Goal: Task Accomplishment & Management: Complete application form

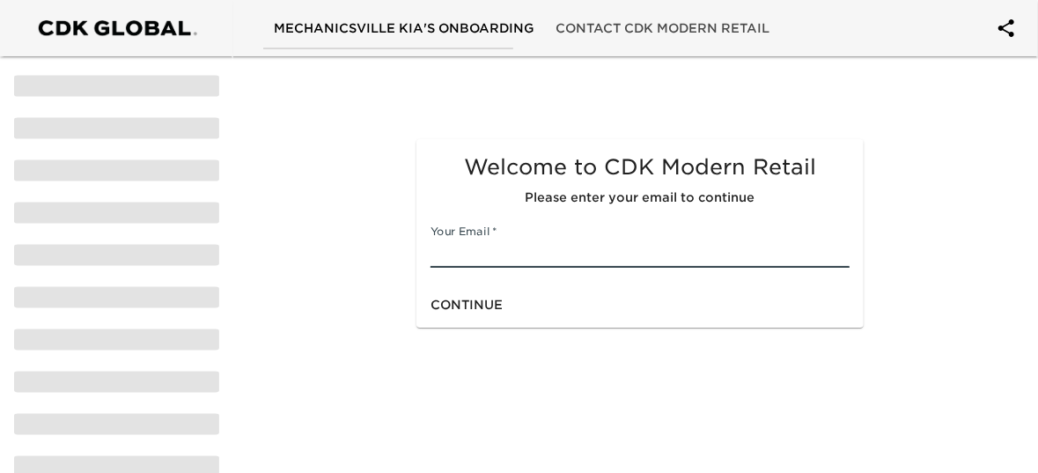
click at [472, 252] on input "text" at bounding box center [640, 254] width 419 height 28
click at [464, 263] on input "text" at bounding box center [640, 254] width 419 height 28
type input "[EMAIL_ADDRESS][DOMAIN_NAME]"
click at [482, 302] on span "Continue" at bounding box center [467, 305] width 72 height 22
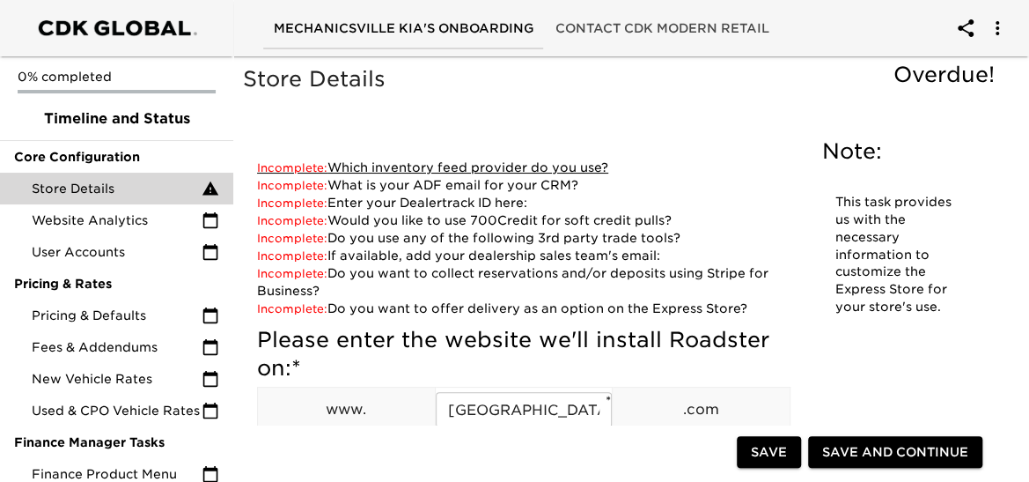
click at [342, 164] on link "Incomplete: Which inventory feed provider do you use?" at bounding box center [432, 167] width 351 height 14
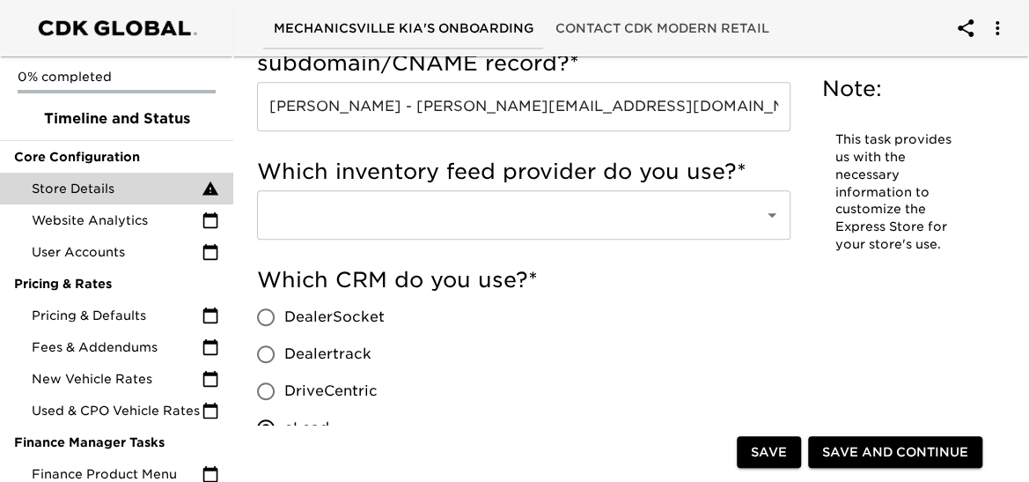
scroll to position [678, 0]
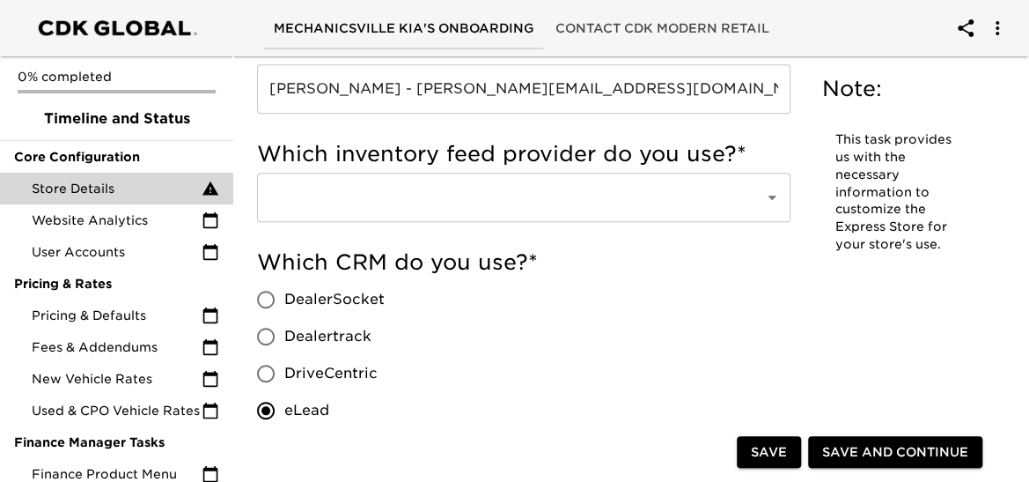
click at [372, 205] on input "text" at bounding box center [499, 197] width 469 height 33
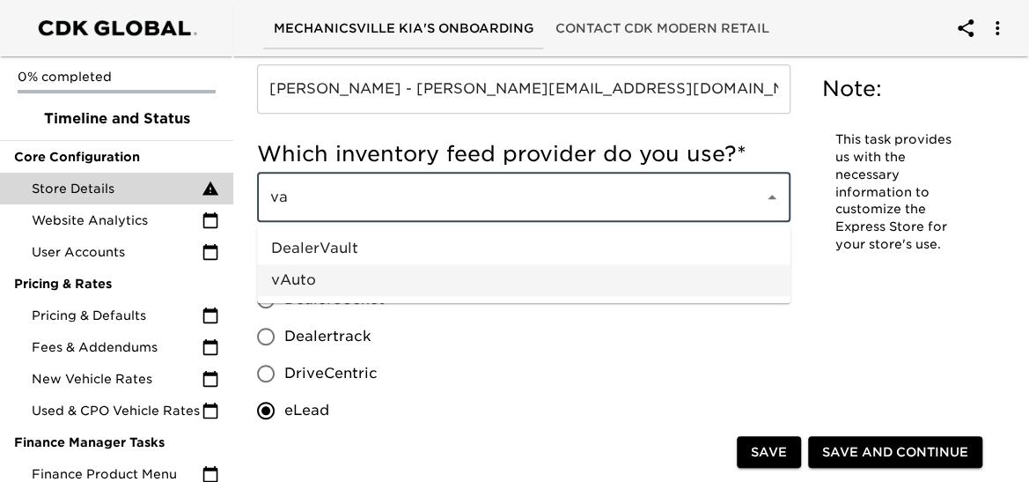
click at [332, 282] on li "vAuto" at bounding box center [524, 280] width 534 height 32
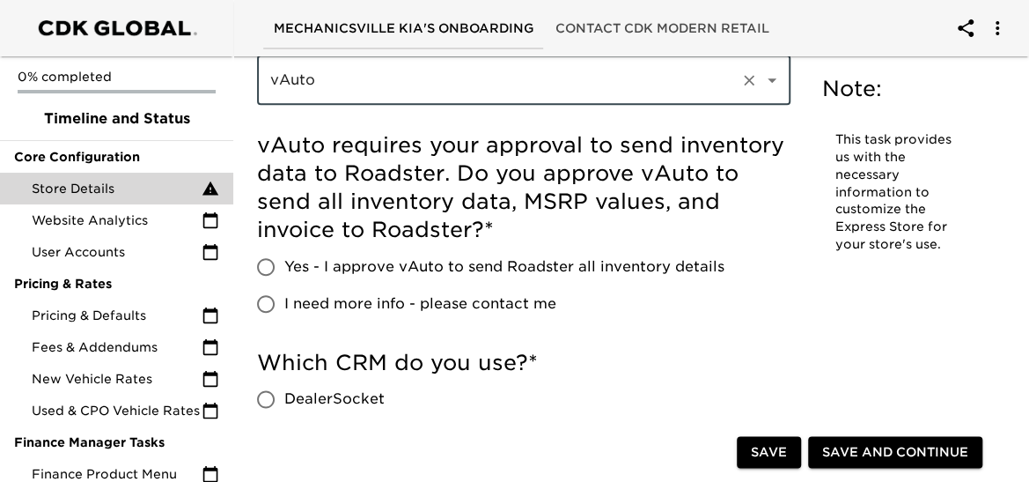
scroll to position [860, 0]
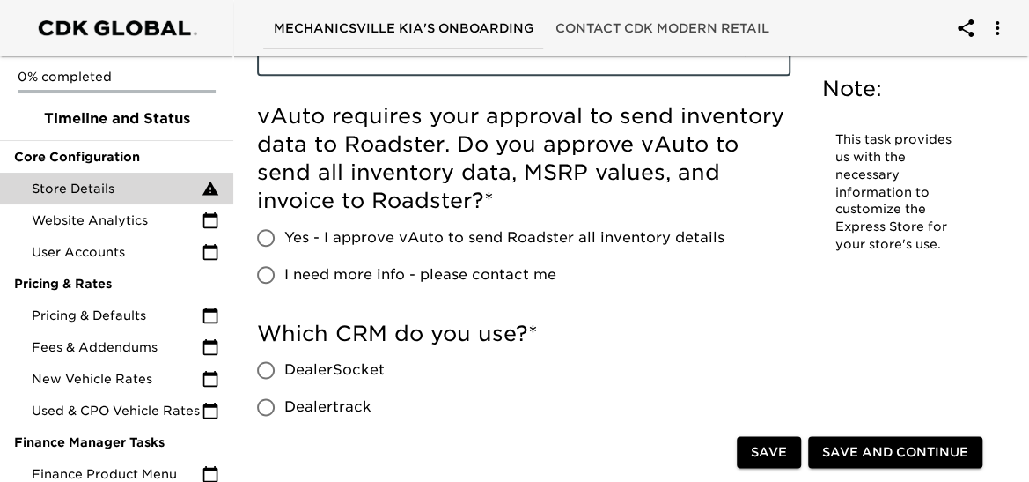
type input "vAuto"
click at [268, 232] on input "Yes - I approve vAuto to send Roadster all inventory details" at bounding box center [265, 237] width 37 height 37
radio input "true"
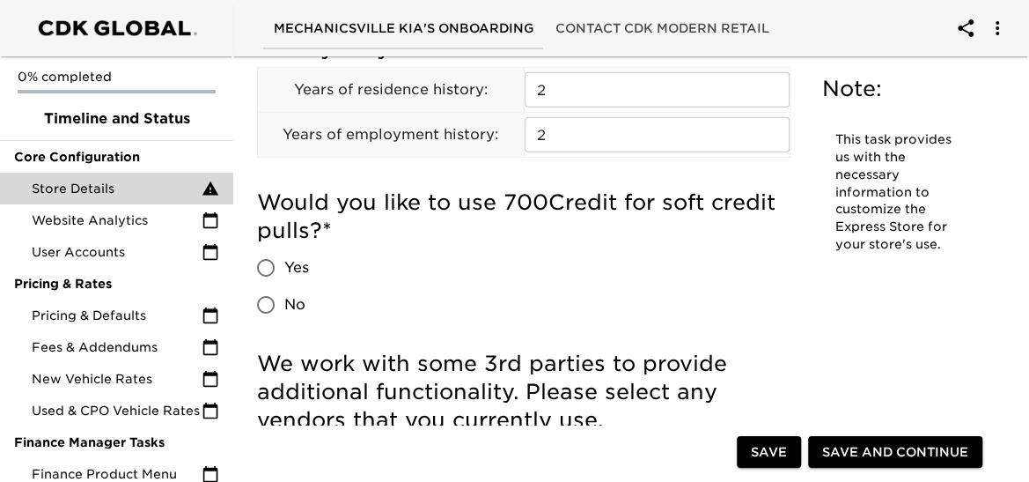
scroll to position [2445, 0]
click at [265, 263] on input "Yes" at bounding box center [265, 267] width 37 height 37
radio input "true"
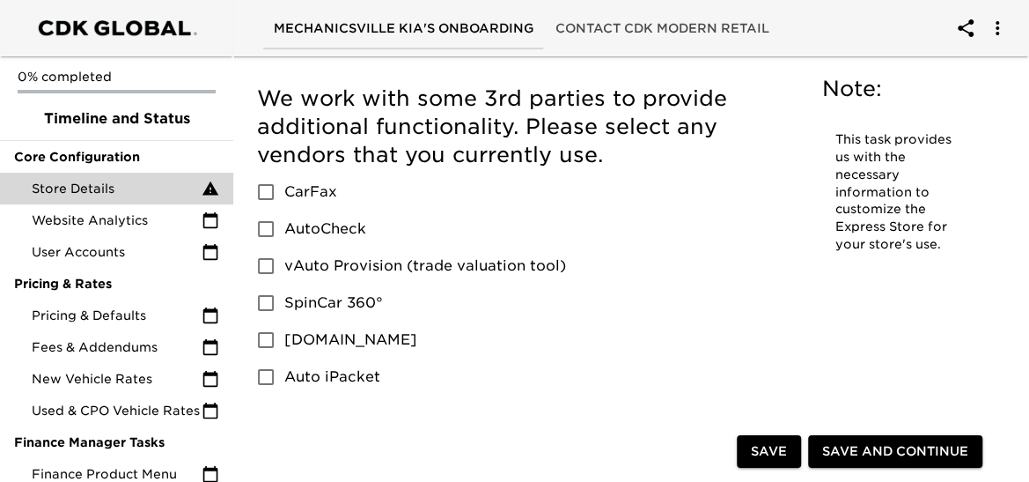
scroll to position [2827, 0]
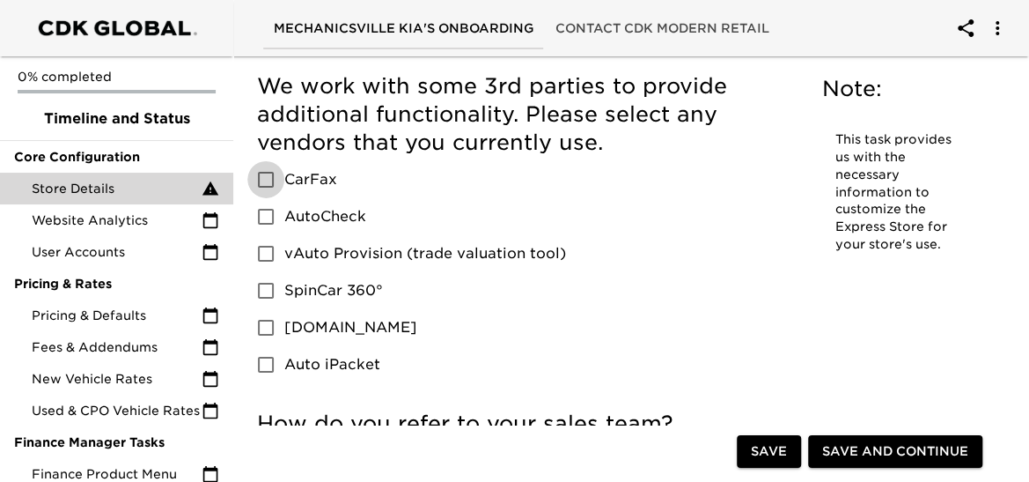
click at [265, 181] on input "CarFax" at bounding box center [265, 179] width 37 height 37
checkbox input "true"
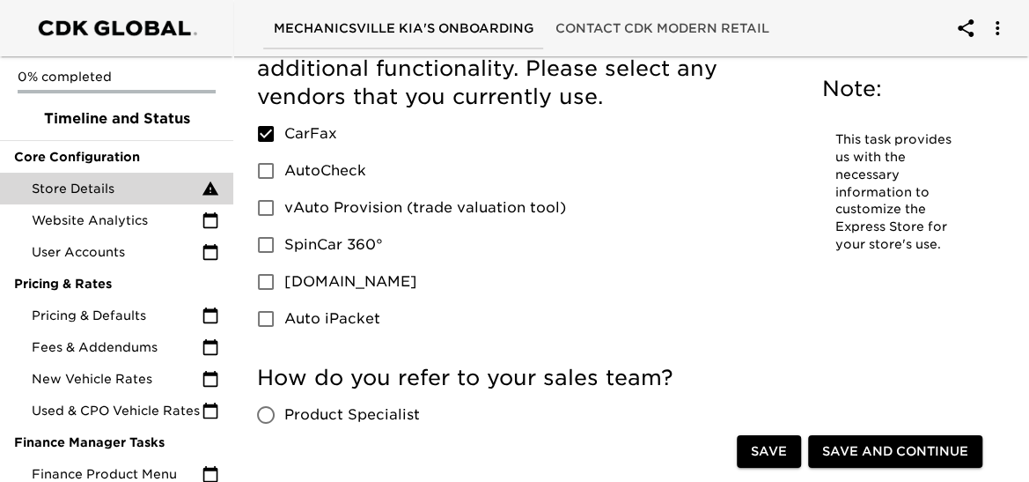
scroll to position [2885, 0]
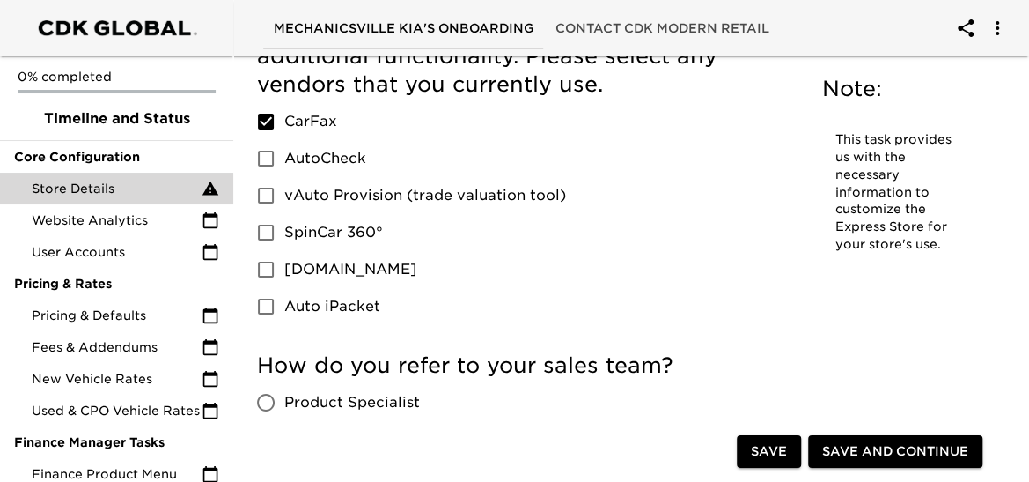
click at [268, 197] on input "vAuto Provision (trade valuation tool)" at bounding box center [265, 195] width 37 height 37
checkbox input "true"
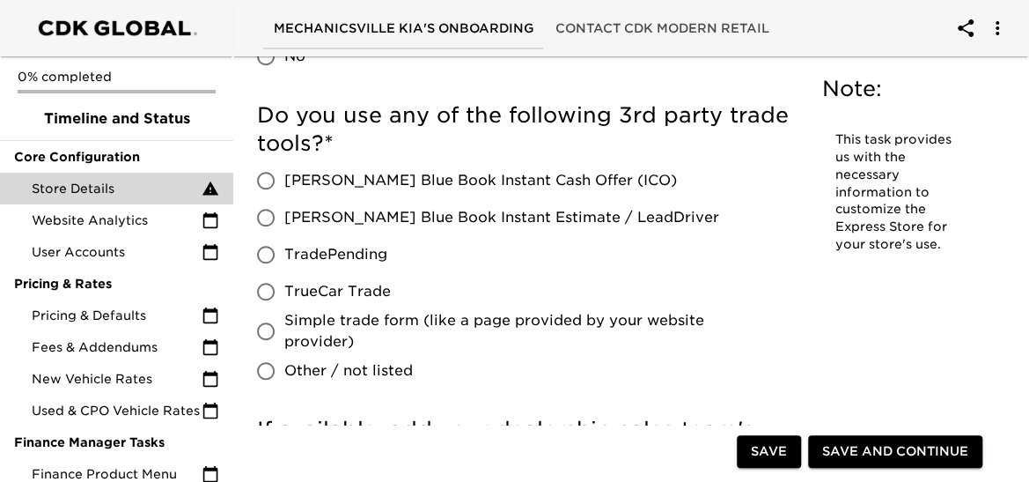
scroll to position [3678, 0]
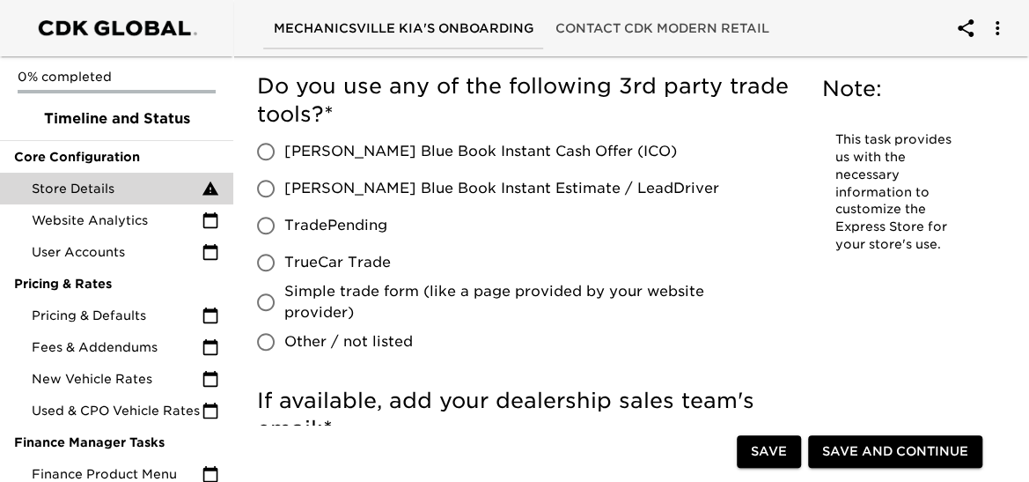
click at [262, 218] on input "TradePending" at bounding box center [265, 225] width 37 height 37
radio input "true"
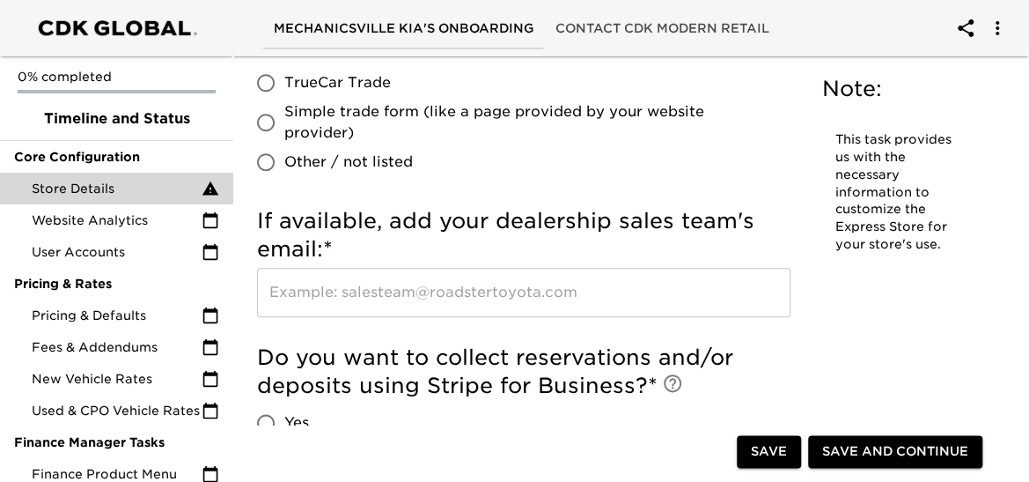
scroll to position [3884, 0]
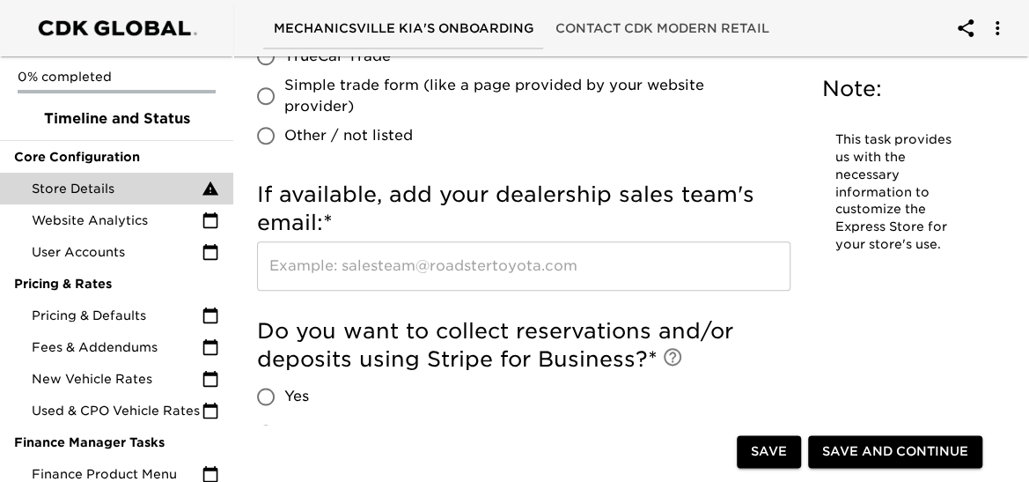
click at [481, 274] on input "text" at bounding box center [524, 265] width 534 height 49
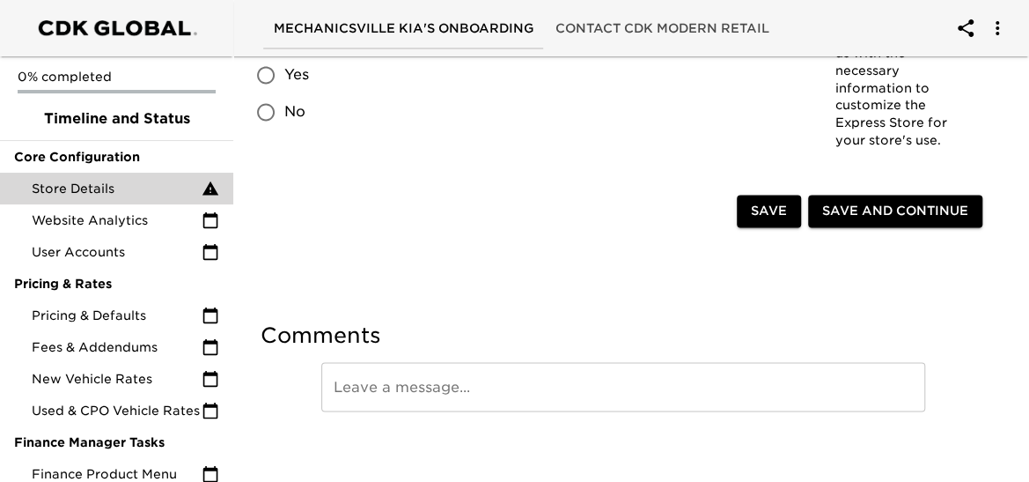
scroll to position [4414, 0]
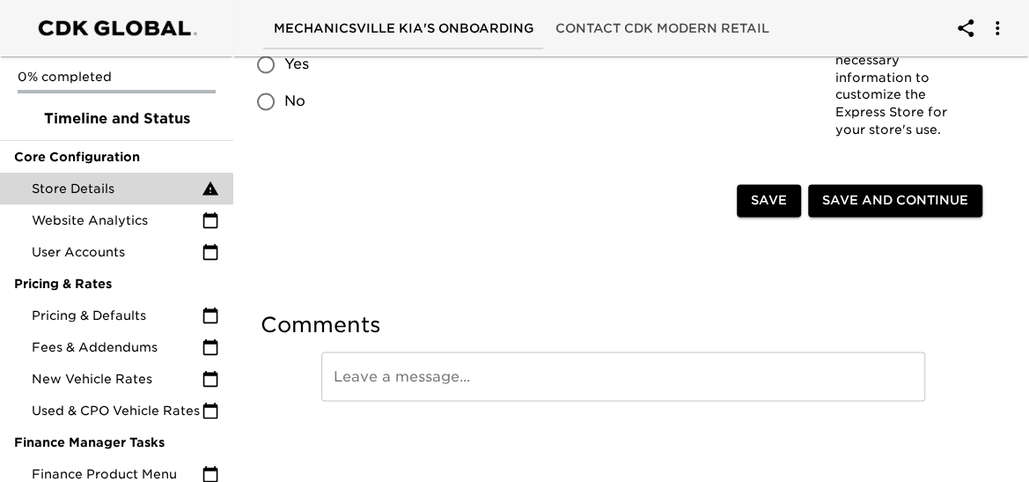
type input "[EMAIL_ADDRESS][DOMAIN_NAME]"
click at [787, 200] on button "Save" at bounding box center [769, 200] width 64 height 33
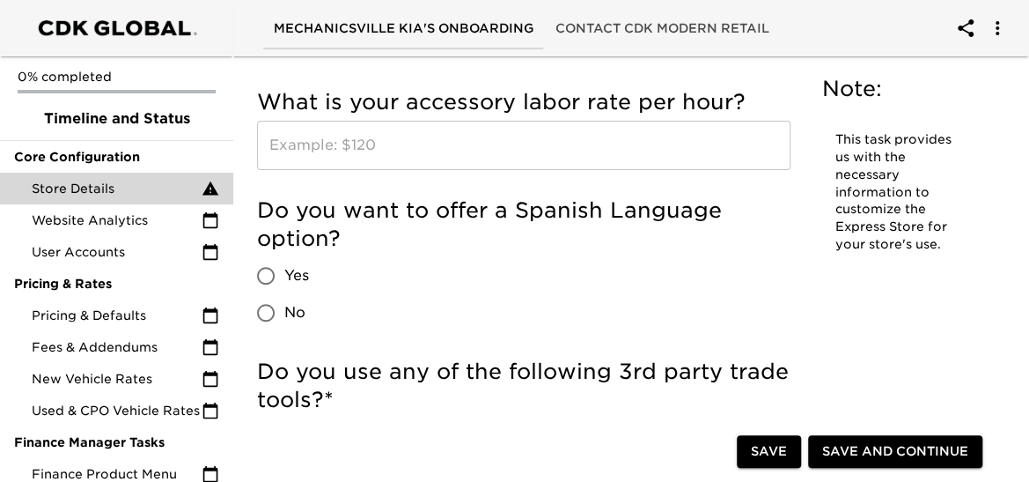
scroll to position [3293, 0]
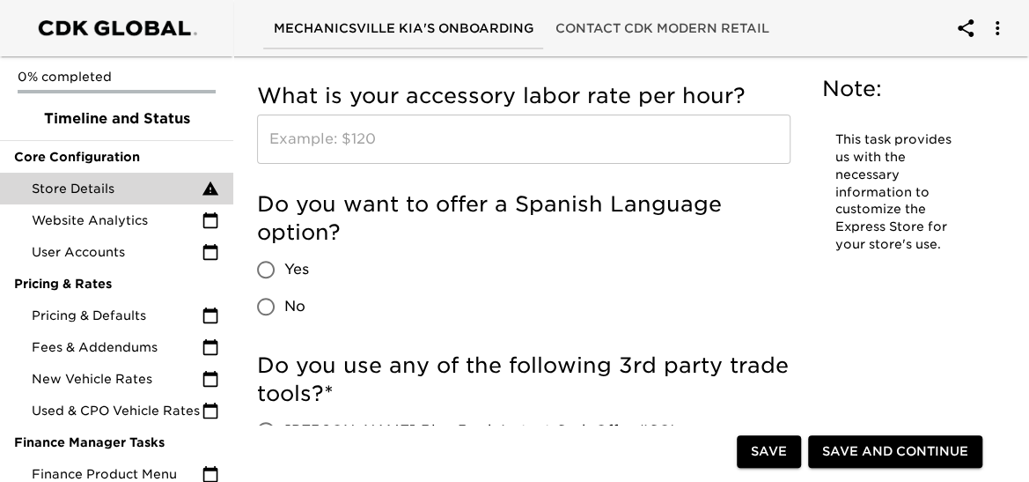
click at [266, 264] on input "Yes" at bounding box center [265, 269] width 37 height 37
radio input "true"
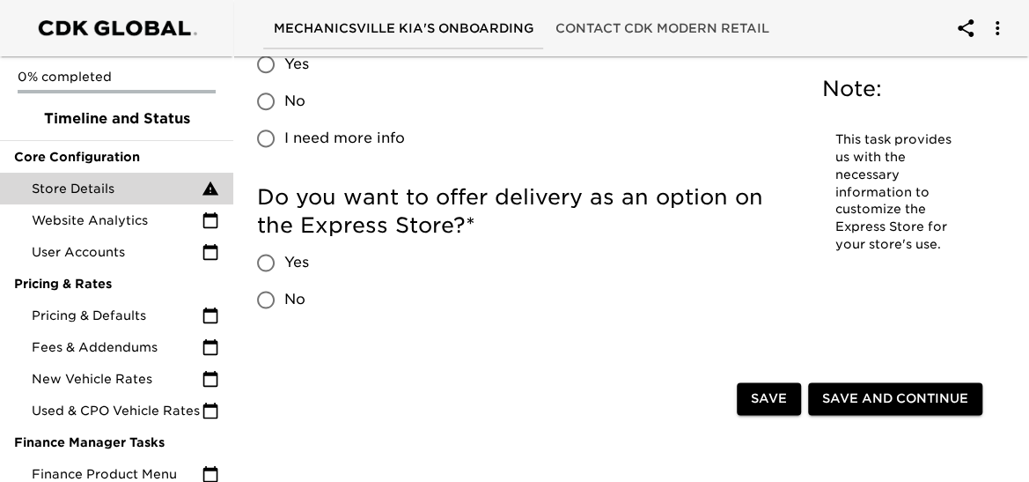
scroll to position [4116, 0]
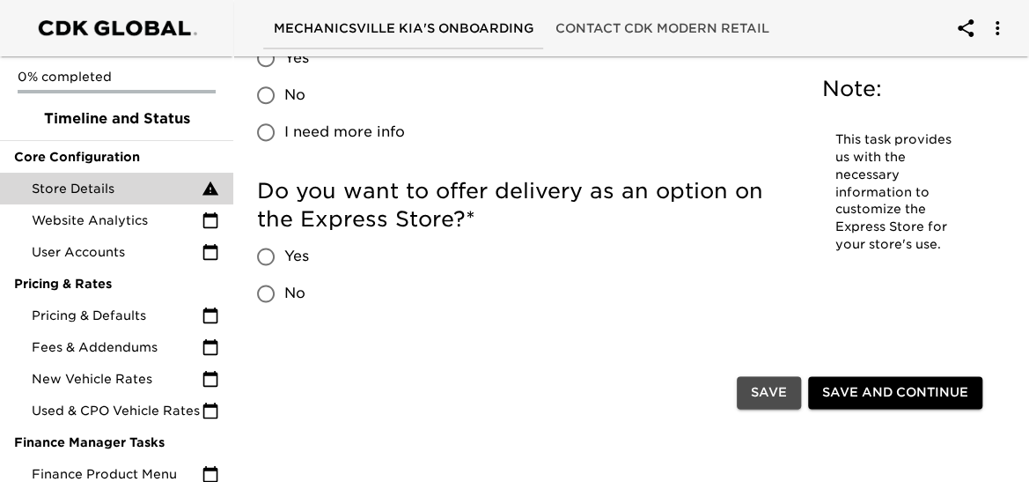
click at [755, 387] on span "Save" at bounding box center [769, 392] width 36 height 22
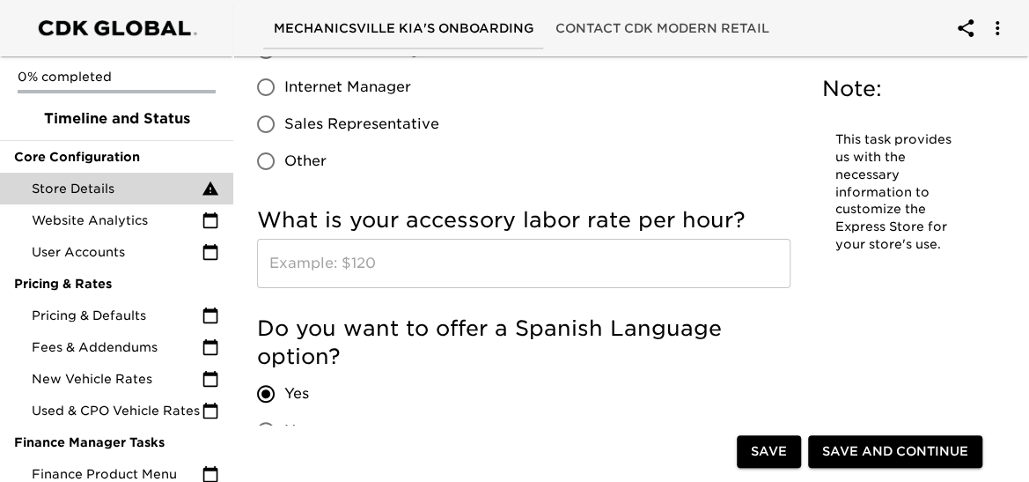
scroll to position [3170, 0]
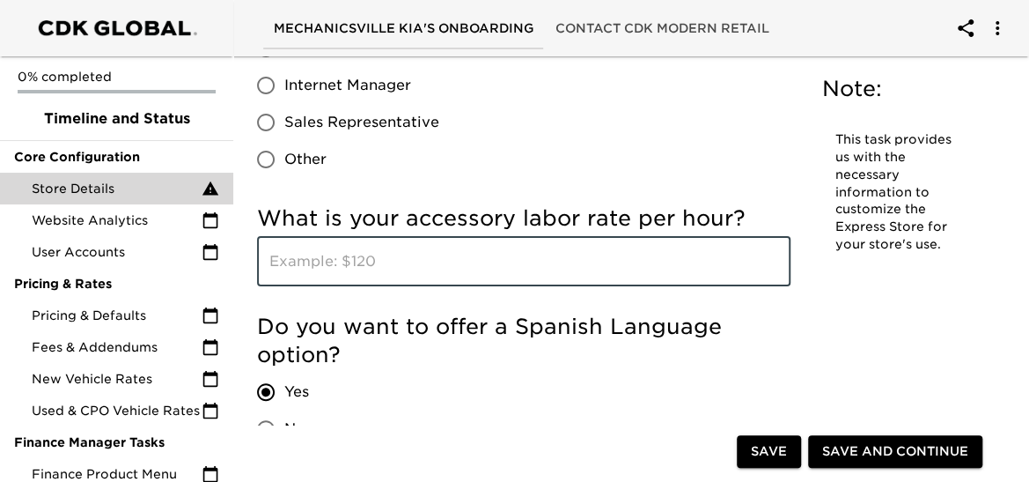
click at [343, 256] on input "text" at bounding box center [524, 261] width 534 height 49
type input "$200"
click at [446, 189] on div "How do you refer to your sales team? Product Specialist Personal Concierge Inte…" at bounding box center [524, 74] width 534 height 244
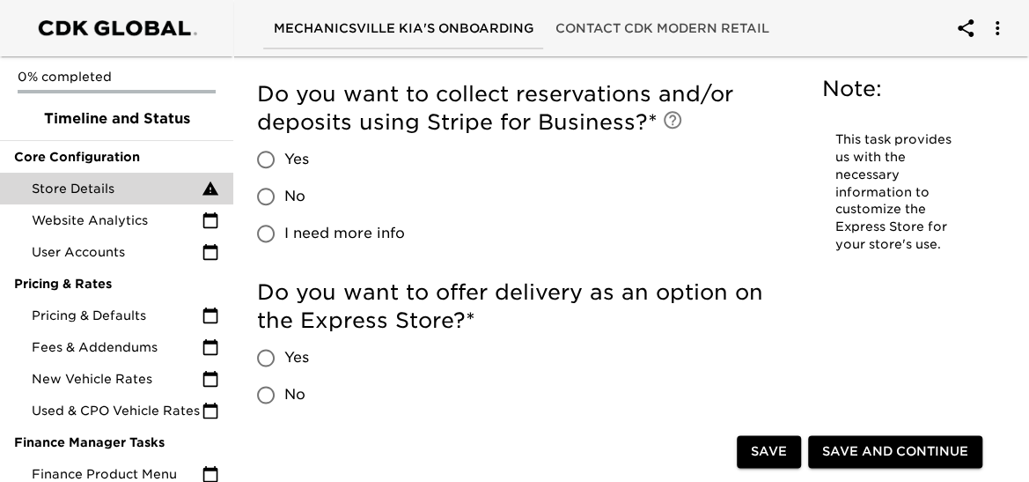
scroll to position [4021, 0]
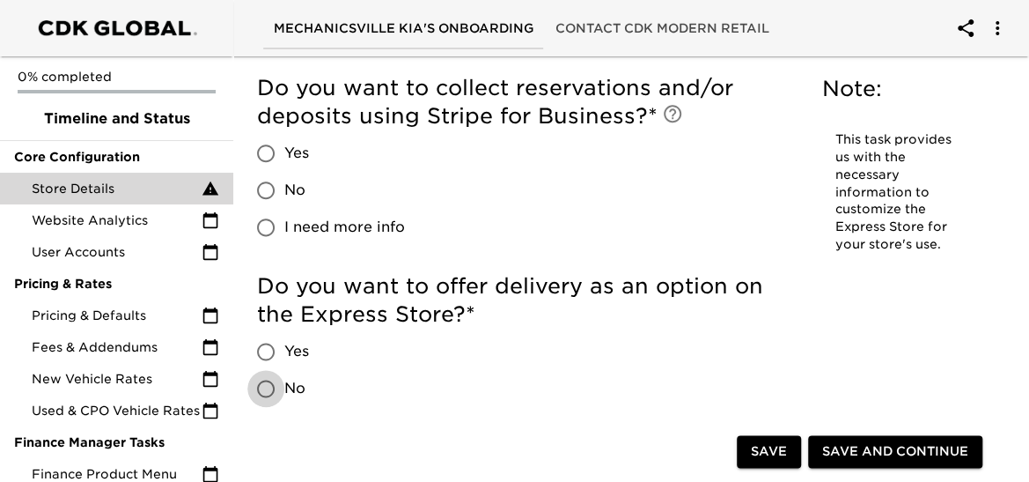
click at [267, 388] on input "No" at bounding box center [265, 388] width 37 height 37
radio input "true"
click at [271, 222] on input "I need more info" at bounding box center [265, 227] width 37 height 37
radio input "true"
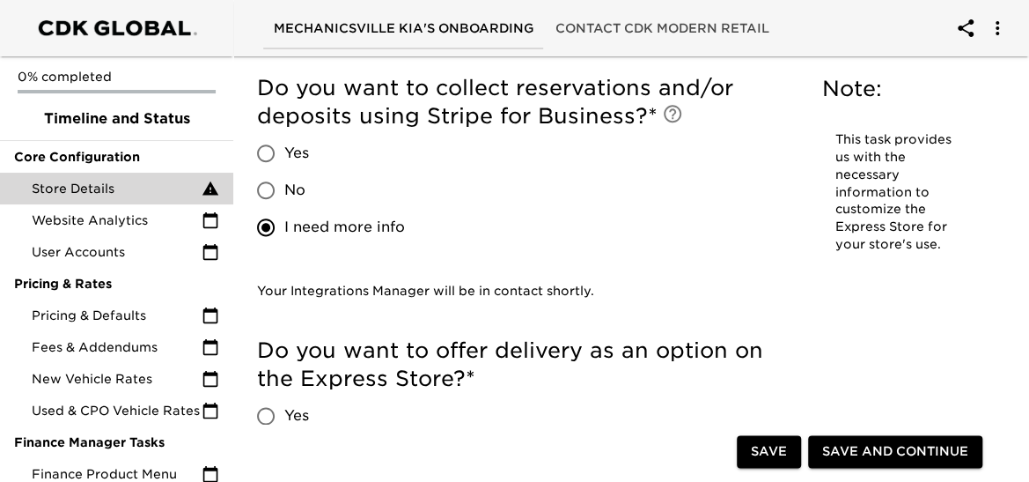
click at [269, 223] on input "I need more info" at bounding box center [265, 227] width 37 height 37
click at [268, 183] on input "No" at bounding box center [265, 190] width 37 height 37
radio input "true"
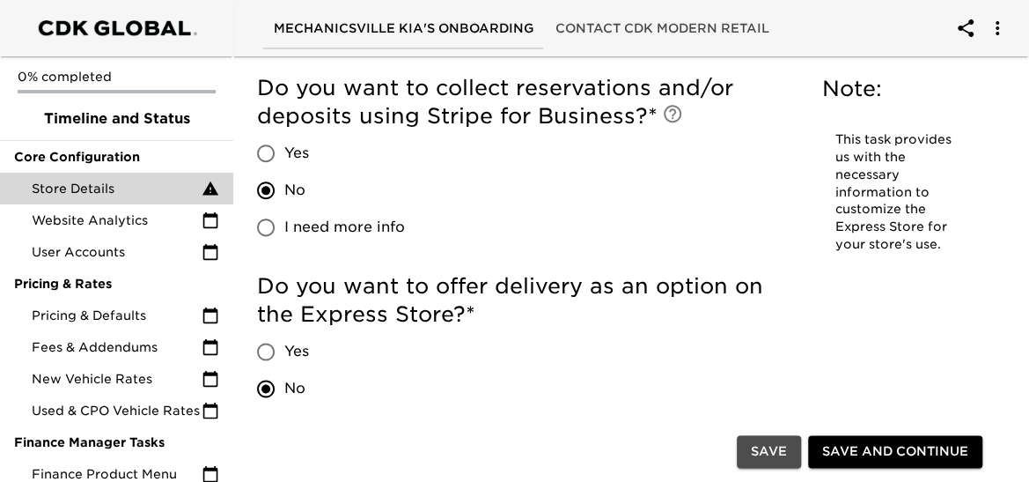
click at [770, 443] on span "Save" at bounding box center [769, 452] width 36 height 22
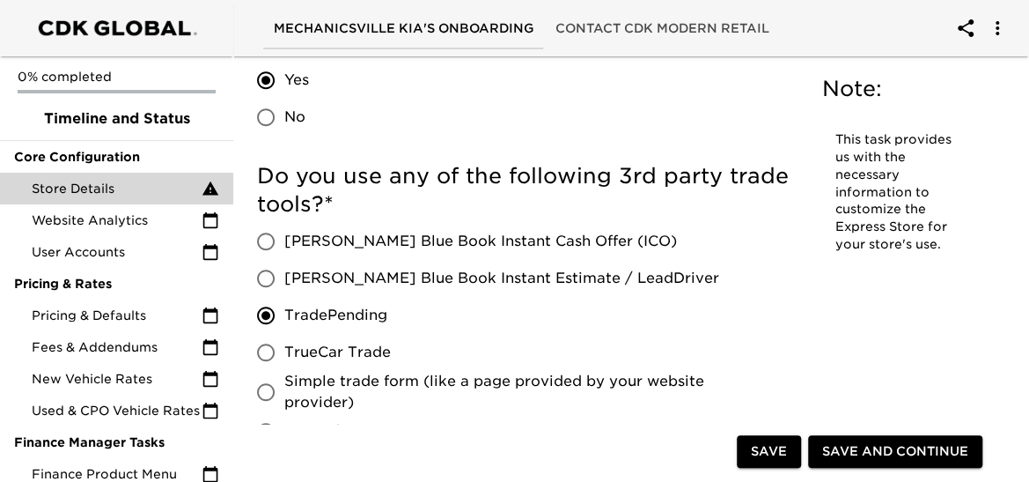
scroll to position [3447, 0]
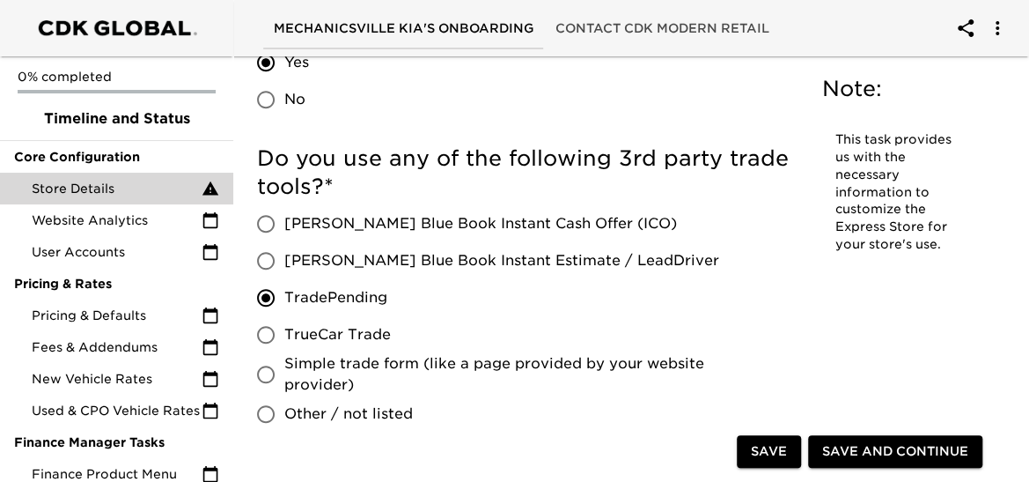
click at [883, 455] on span "Save and Continue" at bounding box center [896, 452] width 146 height 22
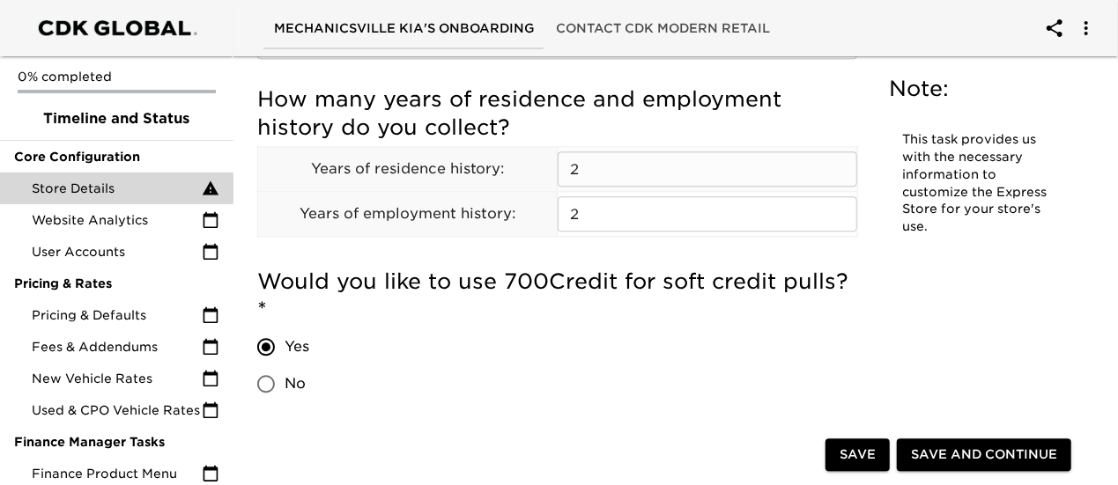
scroll to position [2172, 0]
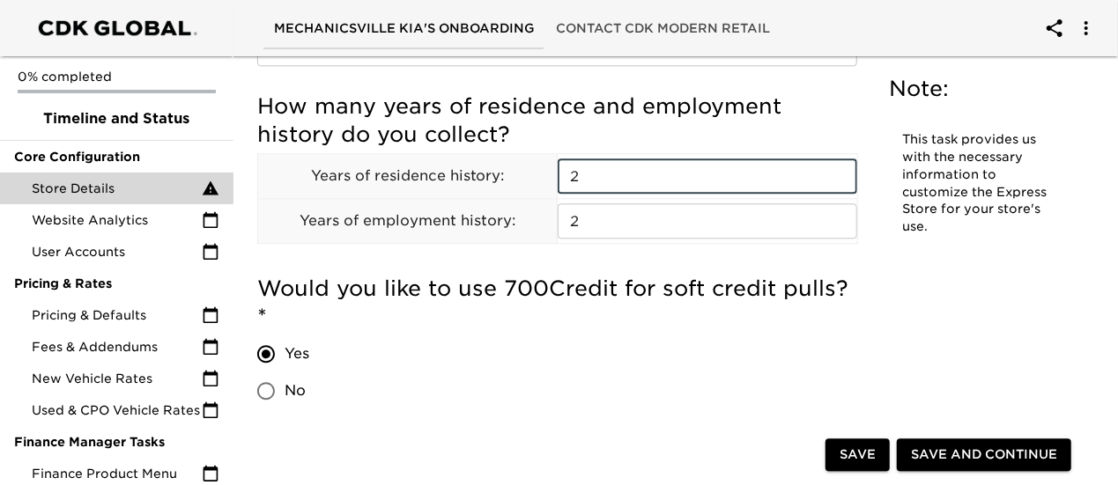
drag, startPoint x: 583, startPoint y: 178, endPoint x: 554, endPoint y: 175, distance: 29.2
click at [554, 175] on div "How many years of residence and employment history do you collect? Years of res…" at bounding box center [557, 170] width 600 height 156
click at [579, 223] on input "2" at bounding box center [706, 220] width 299 height 35
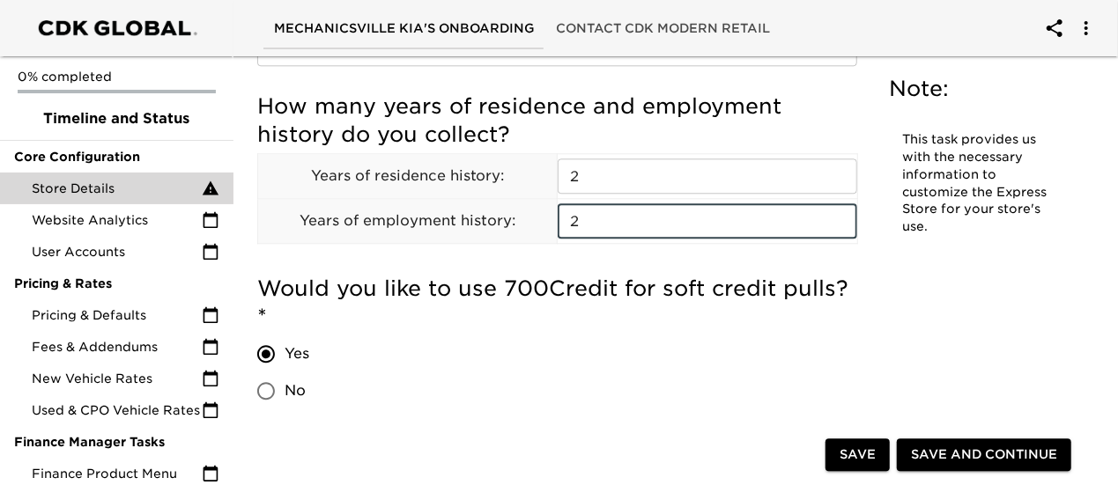
drag, startPoint x: 583, startPoint y: 221, endPoint x: 560, endPoint y: 223, distance: 23.0
click at [560, 223] on div "How many years of residence and employment history do you collect? Years of res…" at bounding box center [557, 170] width 600 height 156
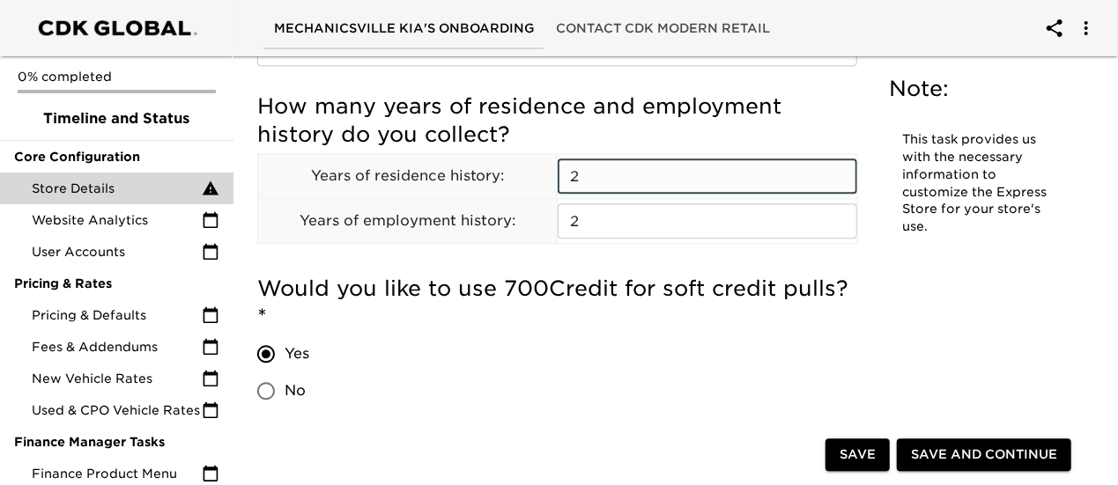
click at [579, 175] on input "2" at bounding box center [706, 176] width 299 height 35
drag, startPoint x: 579, startPoint y: 176, endPoint x: 569, endPoint y: 177, distance: 10.6
click at [569, 177] on input "2" at bounding box center [706, 176] width 299 height 35
click at [587, 181] on input "2" at bounding box center [706, 176] width 299 height 35
drag, startPoint x: 592, startPoint y: 173, endPoint x: 558, endPoint y: 175, distance: 33.6
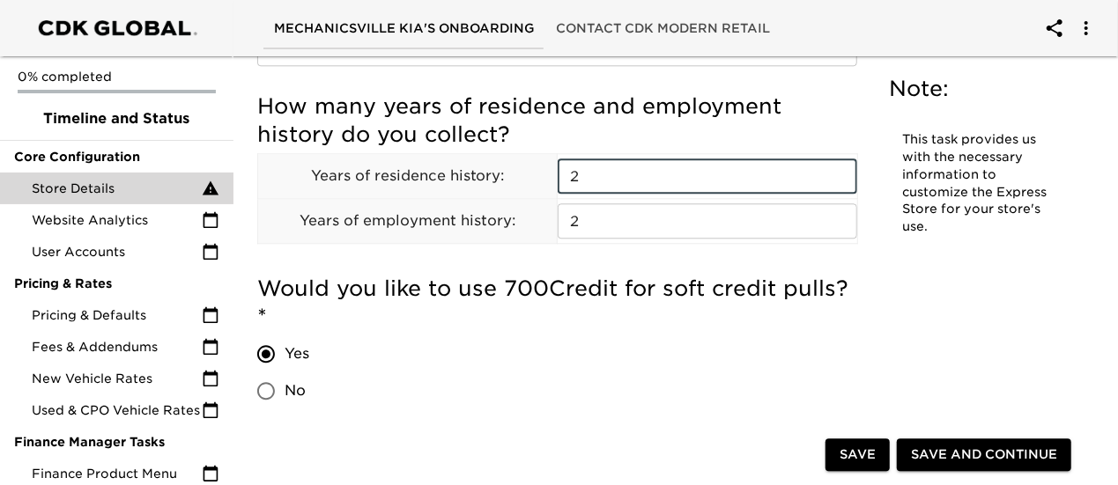
click at [558, 175] on div "How many years of residence and employment history do you collect? Years of res…" at bounding box center [557, 170] width 600 height 156
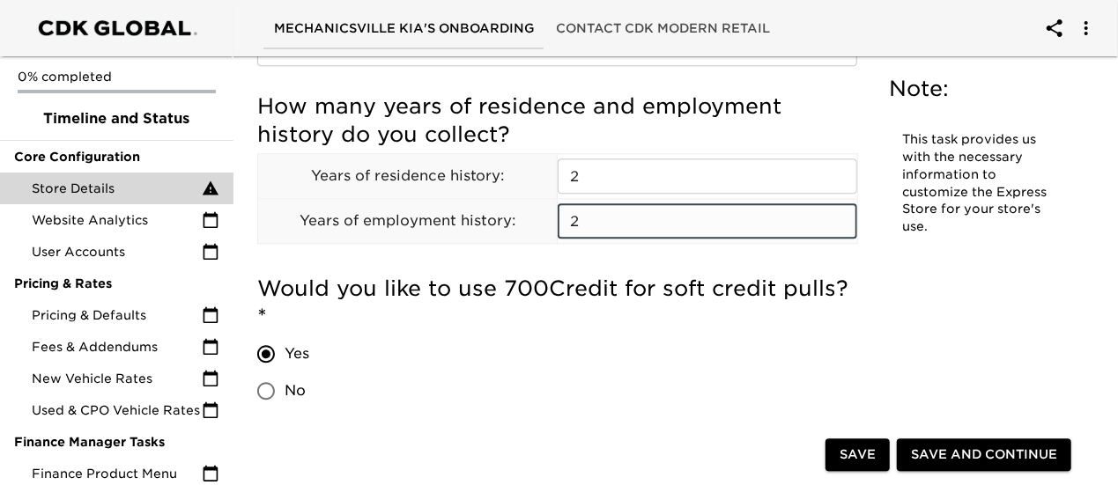
click at [589, 231] on input "2" at bounding box center [706, 220] width 299 height 35
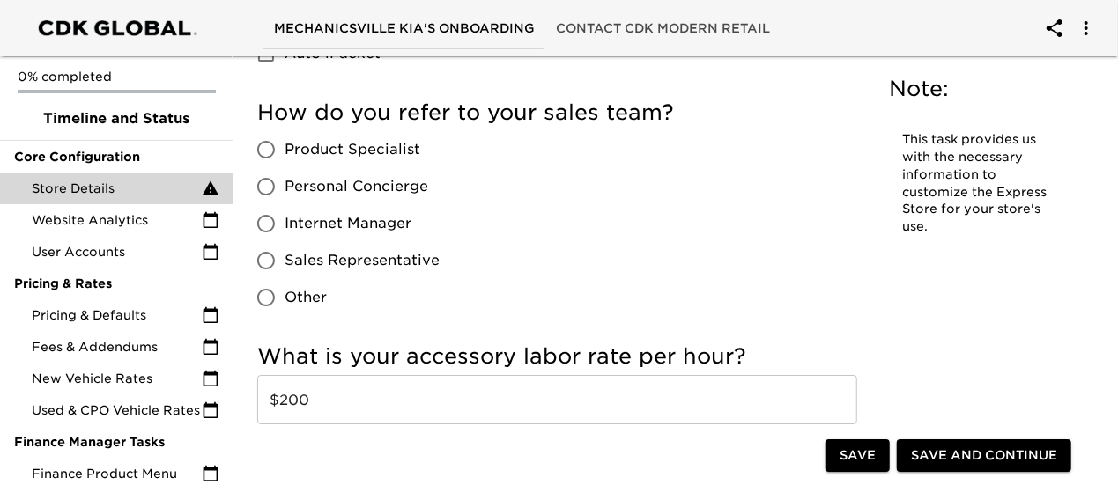
scroll to position [2935, 0]
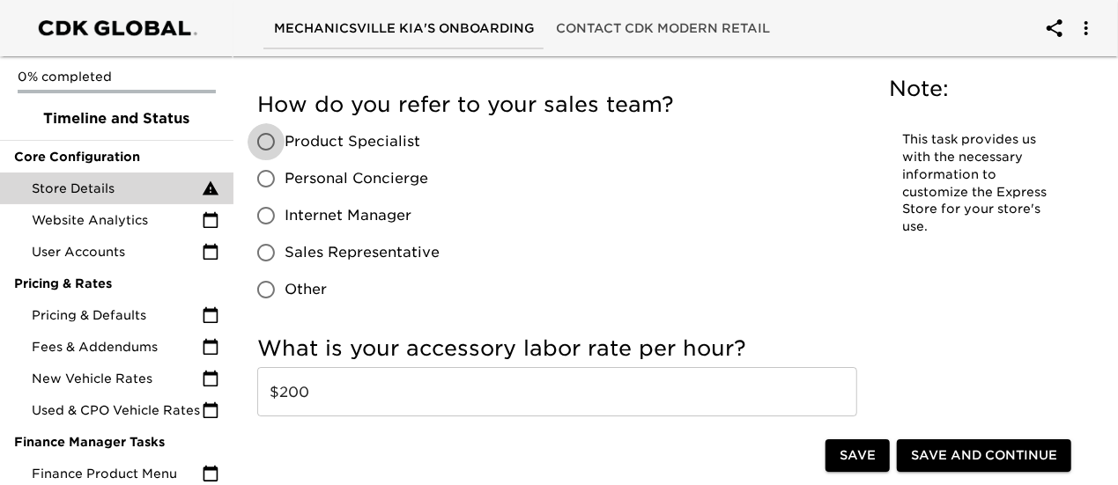
click at [272, 123] on input "Product Specialist" at bounding box center [265, 141] width 37 height 37
radio input "true"
click at [679, 161] on div "How do you refer to your sales team? Product Specialist Personal Concierge Inte…" at bounding box center [557, 200] width 600 height 218
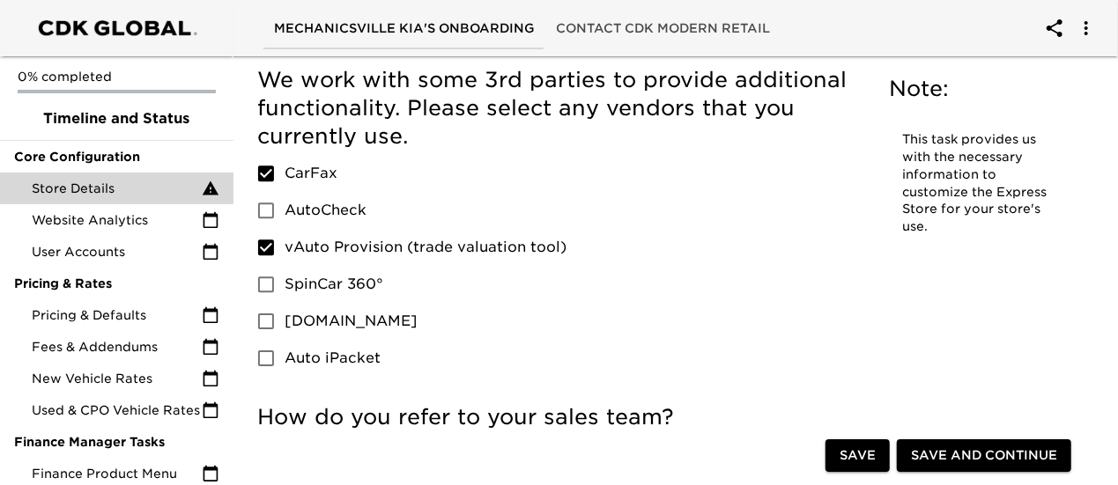
scroll to position [2633, 0]
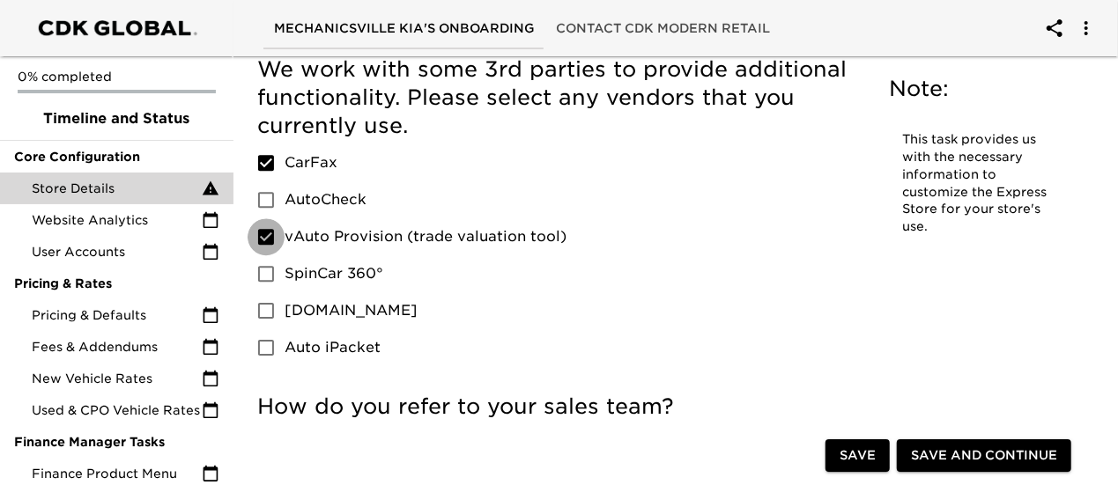
click at [266, 218] on input "vAuto Provision (trade valuation tool)" at bounding box center [265, 236] width 37 height 37
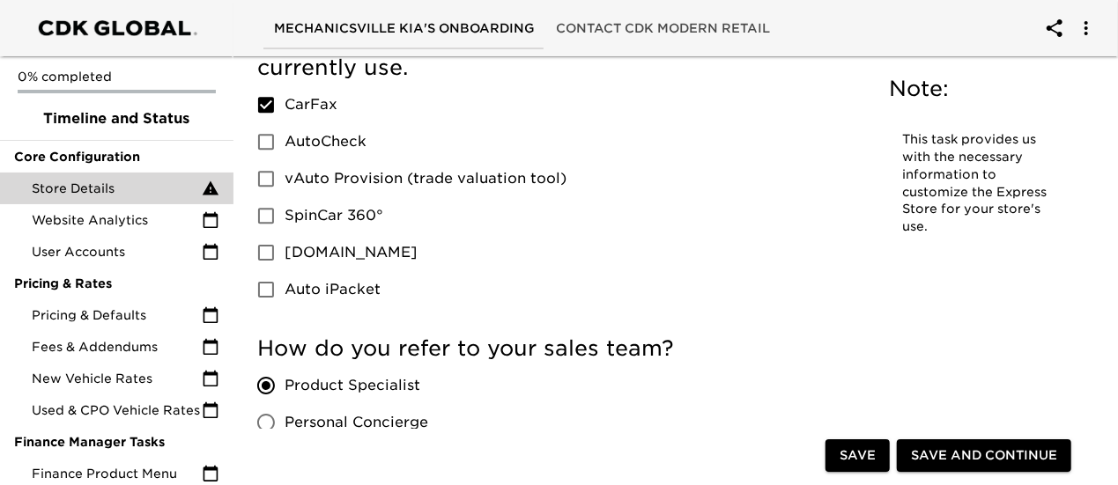
scroll to position [2662, 0]
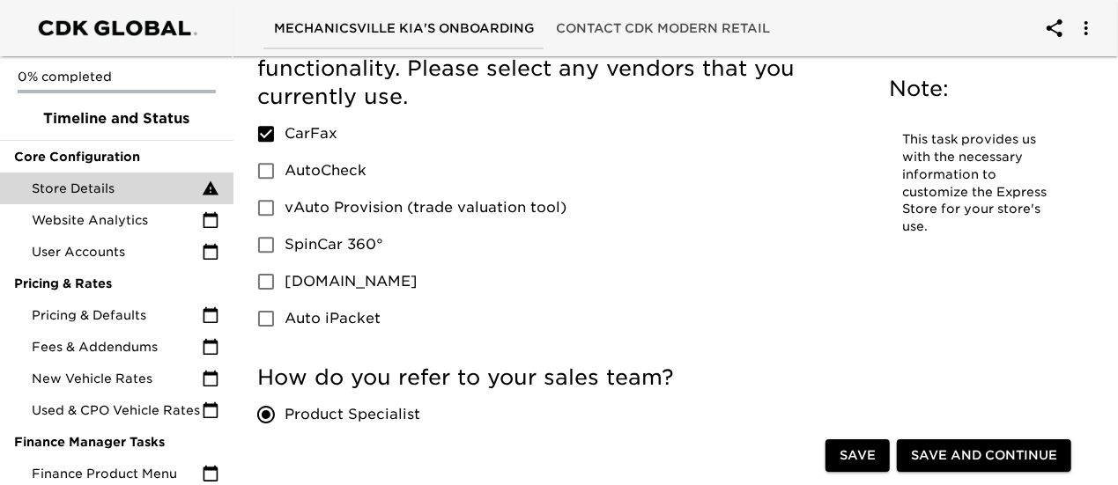
click at [262, 189] on input "vAuto Provision (trade valuation tool)" at bounding box center [265, 207] width 37 height 37
checkbox input "true"
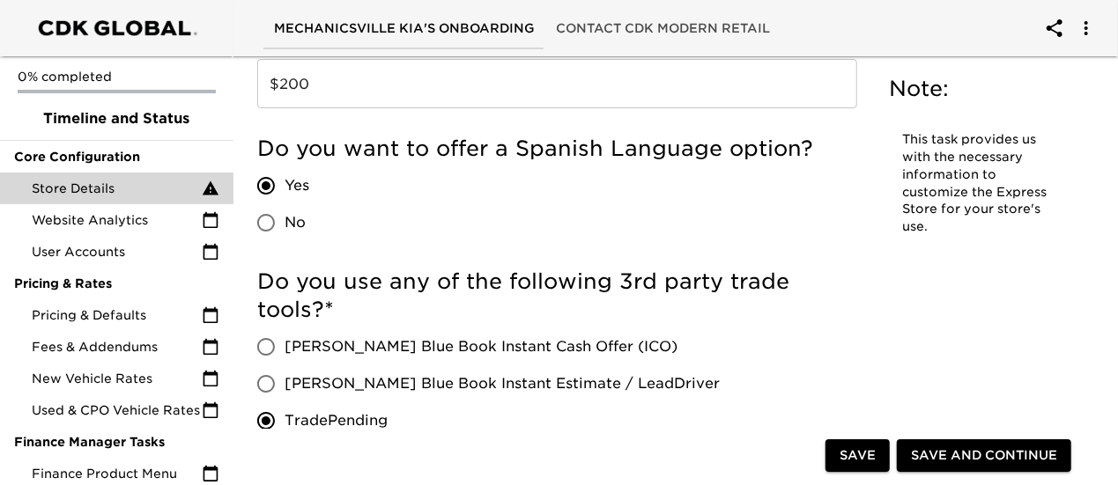
scroll to position [3220, 0]
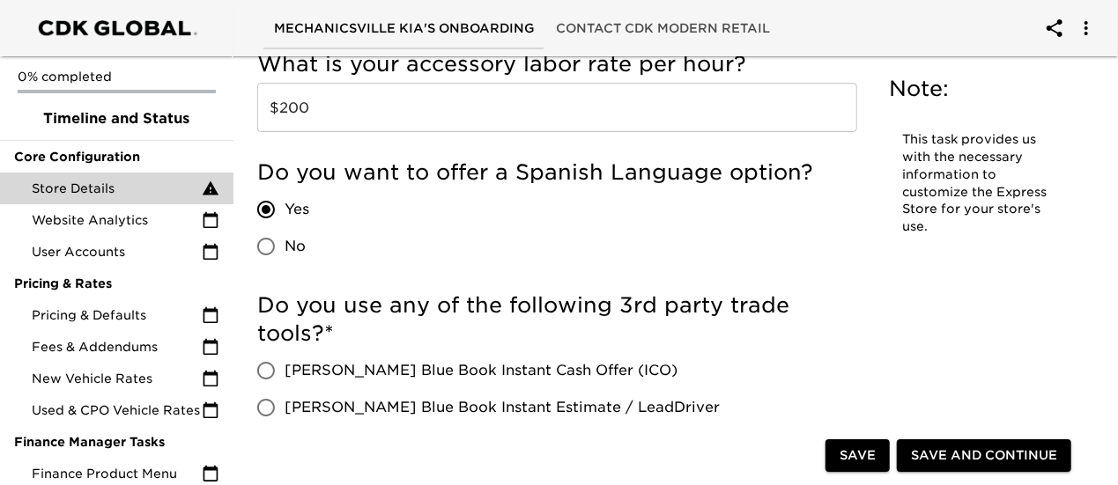
click at [873, 461] on span "Save" at bounding box center [857, 456] width 36 height 22
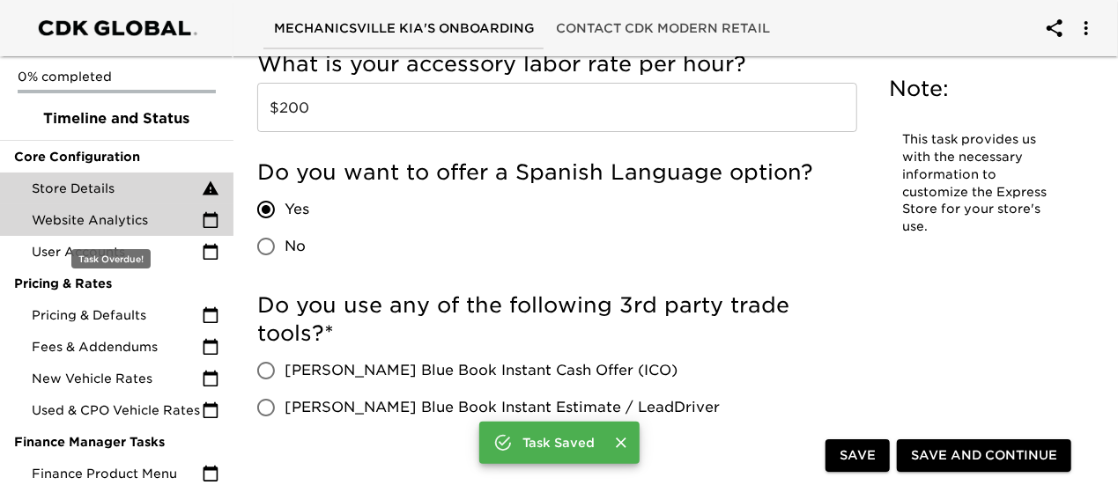
click at [167, 216] on span "Website Analytics" at bounding box center [117, 220] width 170 height 18
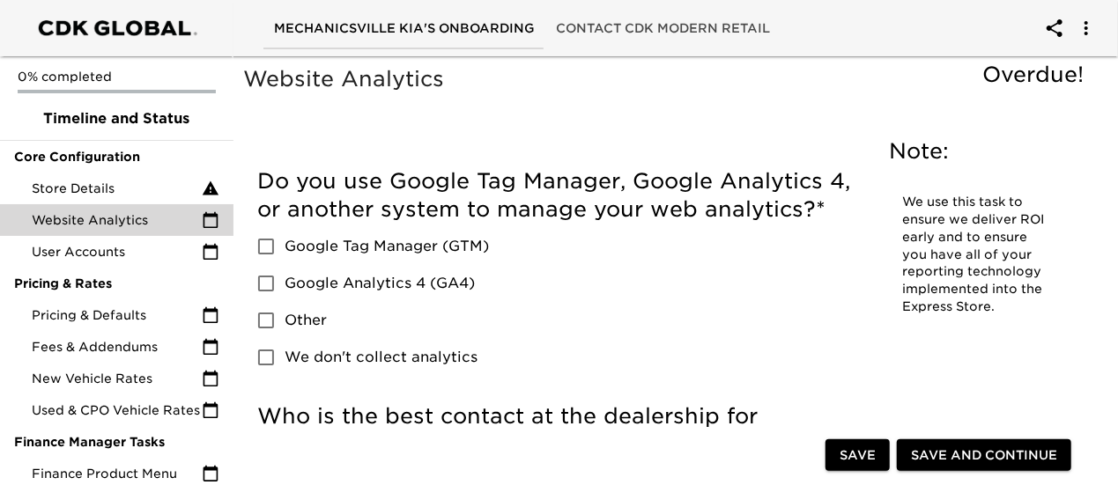
click at [271, 283] on input "Google Analytics 4 (GA4)" at bounding box center [265, 283] width 37 height 37
checkbox input "true"
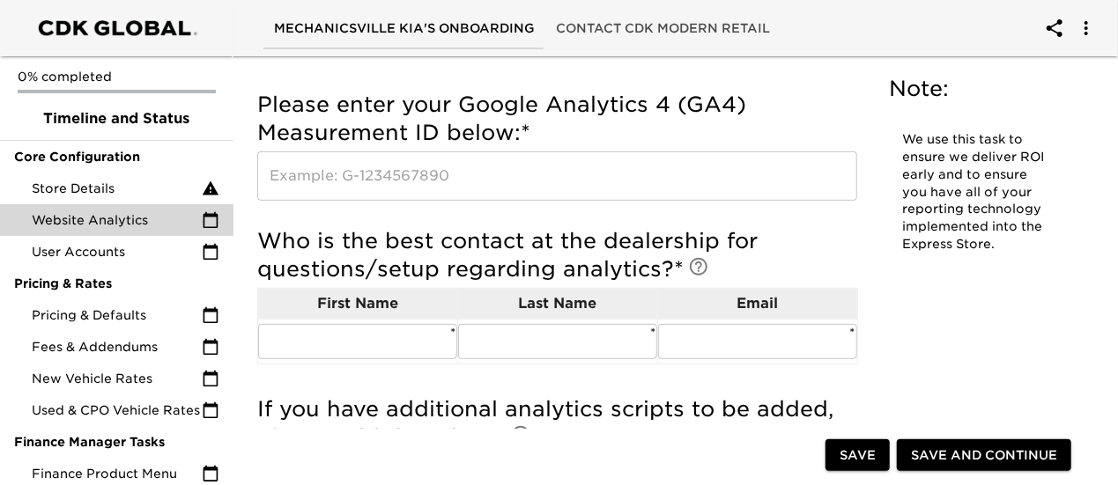
scroll to position [322, 0]
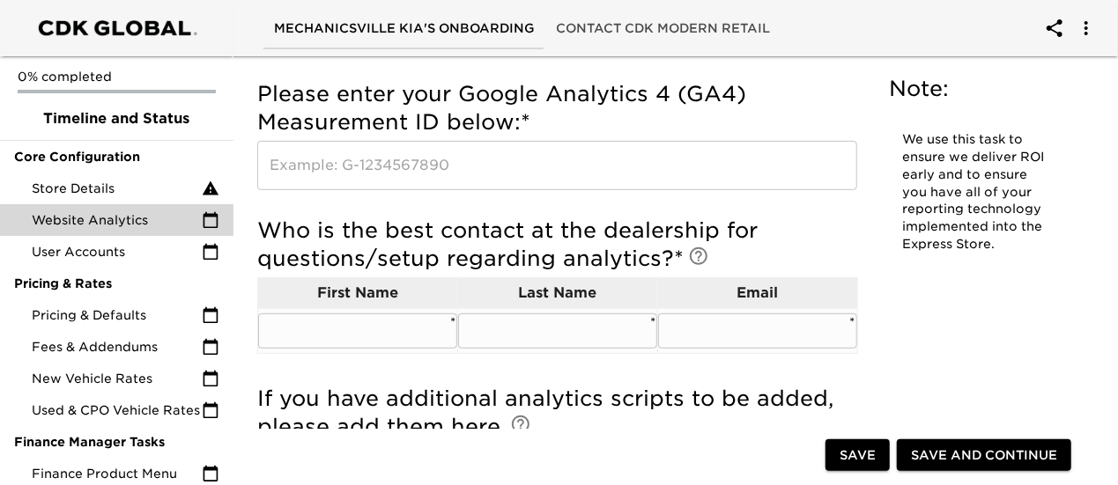
click at [350, 329] on input "text" at bounding box center [357, 331] width 199 height 35
type input "Ingy"
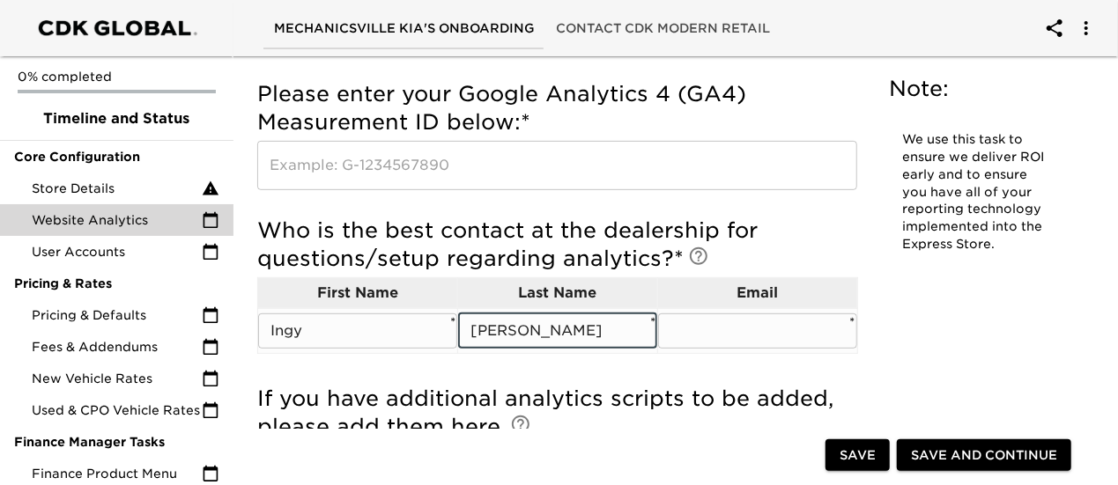
type input "[PERSON_NAME]"
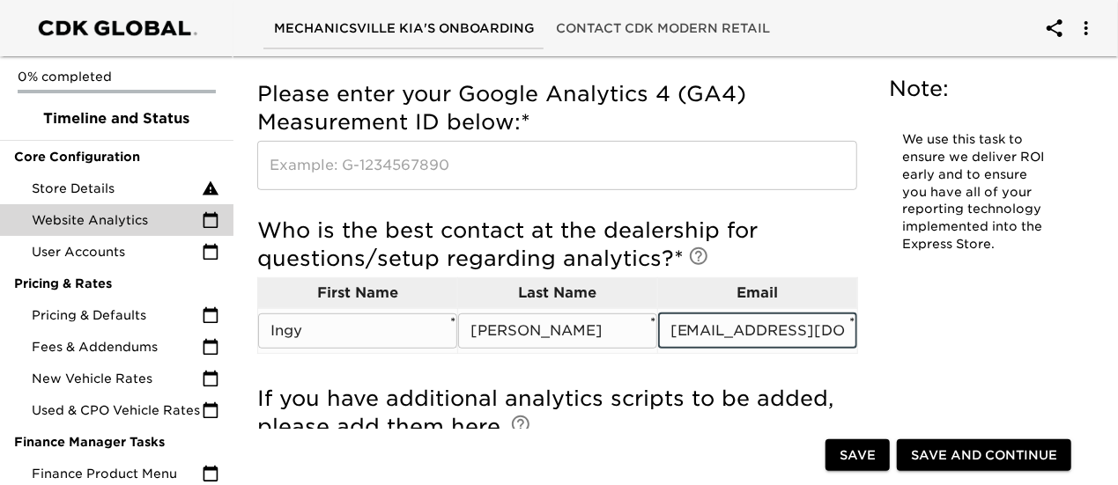
scroll to position [0, 9]
drag, startPoint x: 845, startPoint y: 346, endPoint x: 880, endPoint y: 339, distance: 35.1
click at [845, 345] on input "[EMAIL_ADDRESS][DOMAIN_NAME]" at bounding box center [757, 331] width 199 height 35
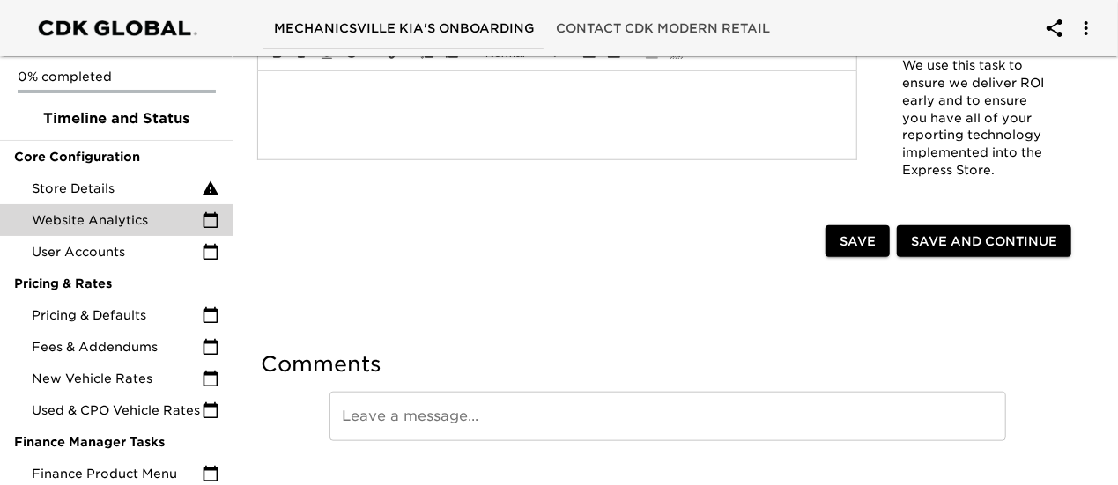
scroll to position [763, 0]
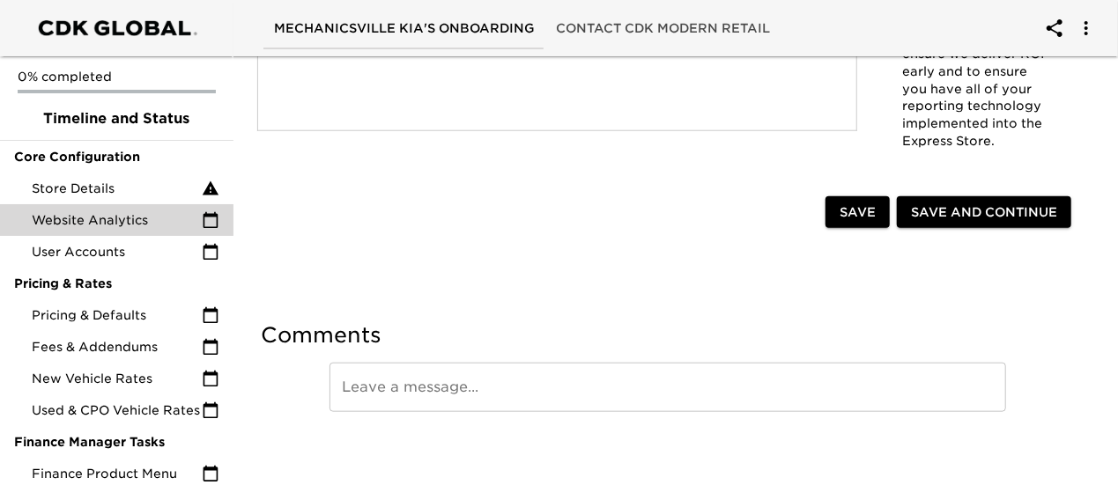
type input "[EMAIL_ADDRESS][DOMAIN_NAME]"
click at [844, 206] on span "Save" at bounding box center [857, 213] width 36 height 22
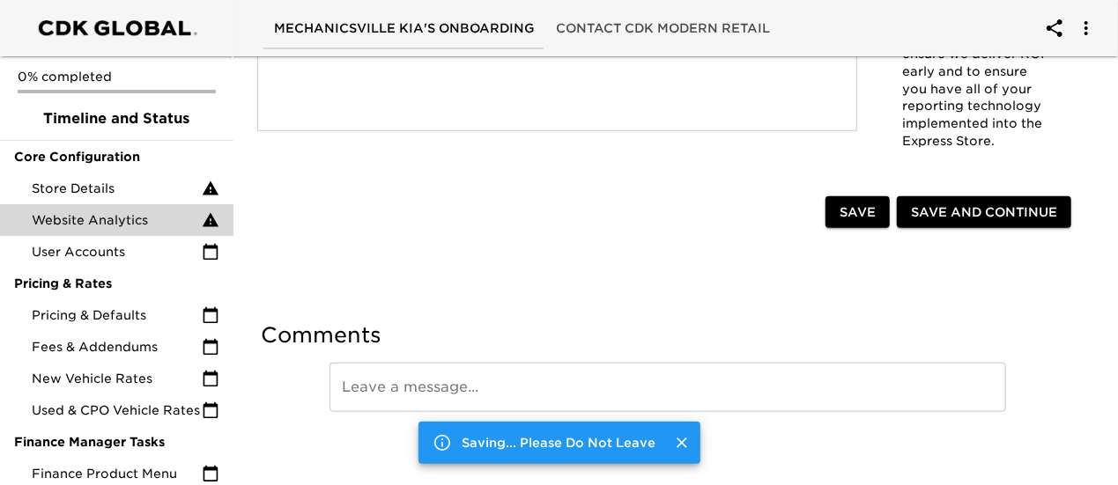
scroll to position [780, 0]
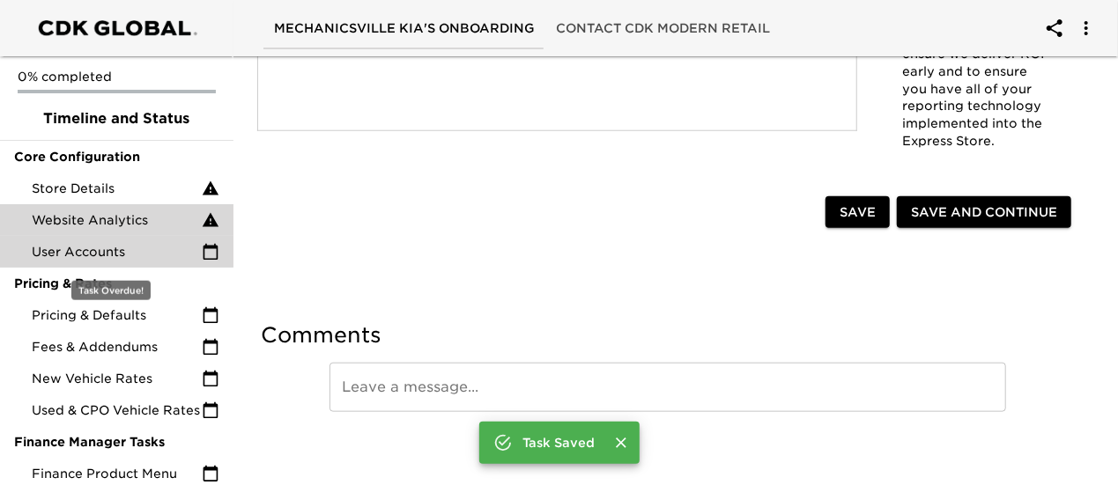
click at [134, 253] on span "User Accounts" at bounding box center [117, 252] width 170 height 18
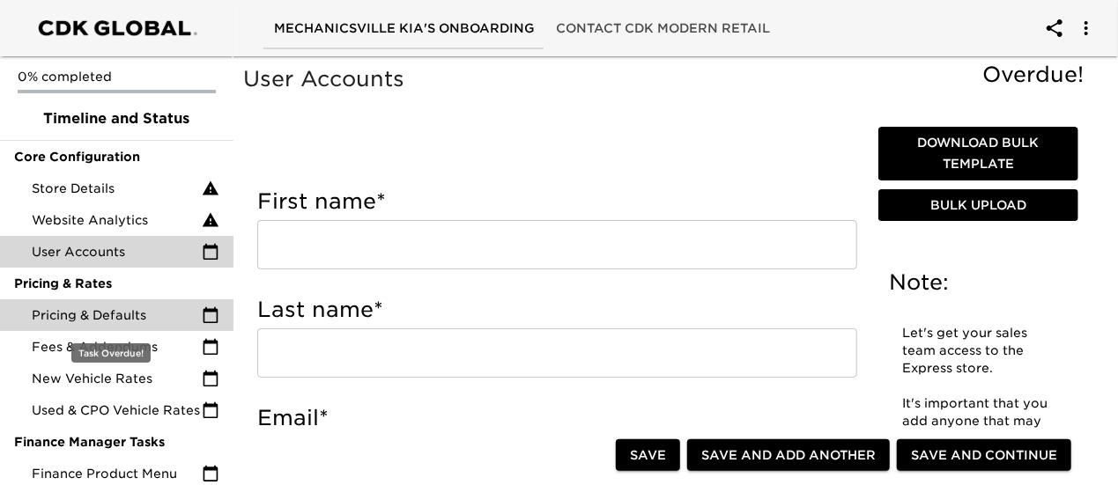
click at [116, 311] on span "Pricing & Defaults" at bounding box center [117, 315] width 170 height 18
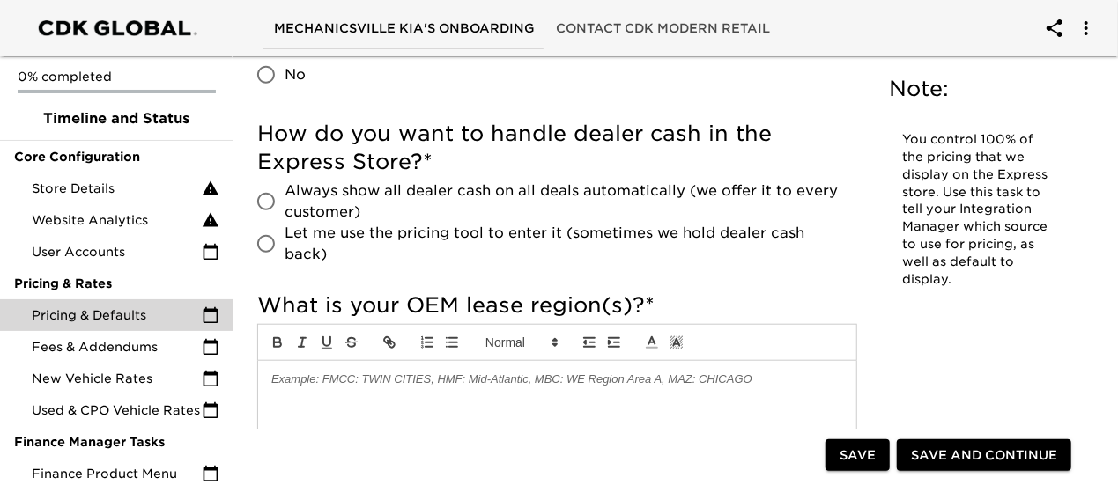
scroll to position [705, 0]
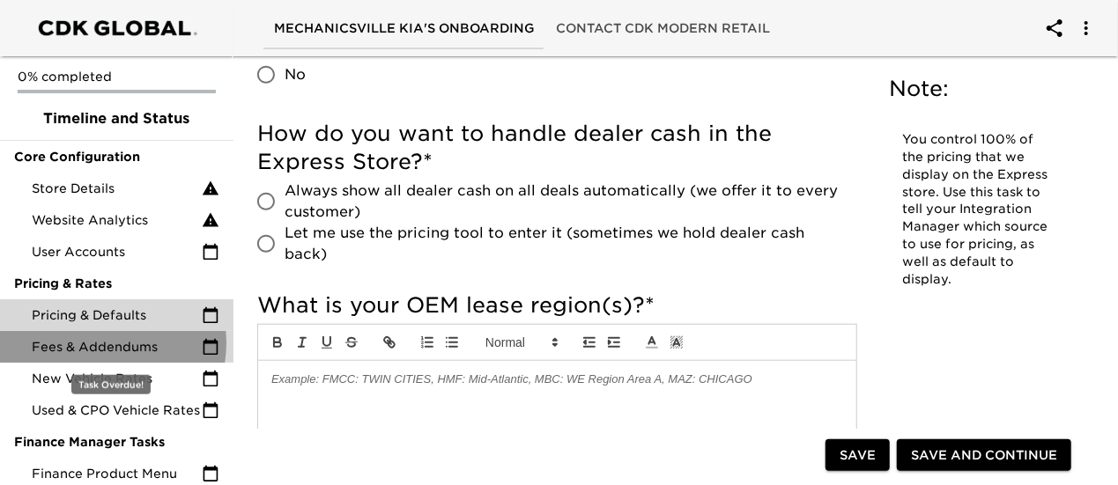
click at [101, 343] on span "Fees & Addendums" at bounding box center [117, 347] width 170 height 18
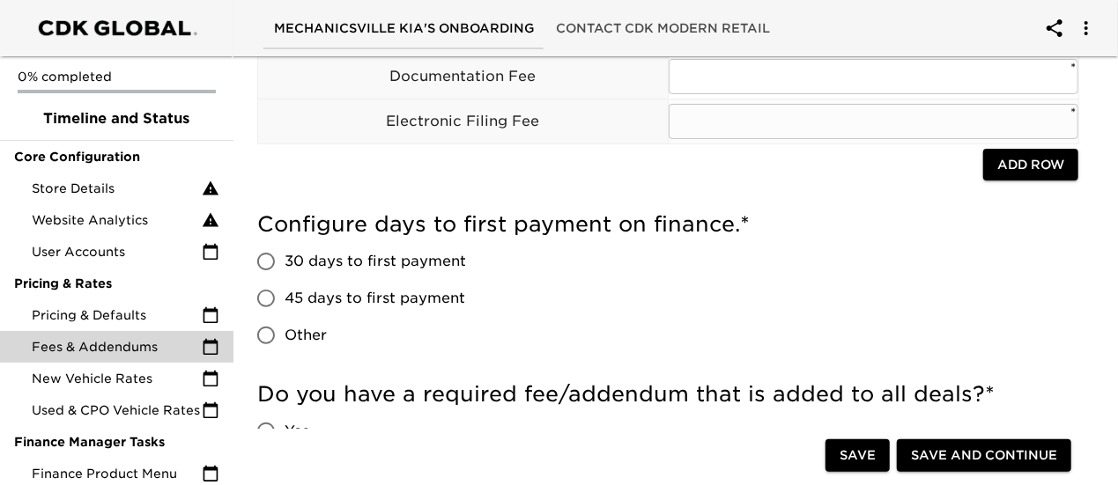
scroll to position [146, 0]
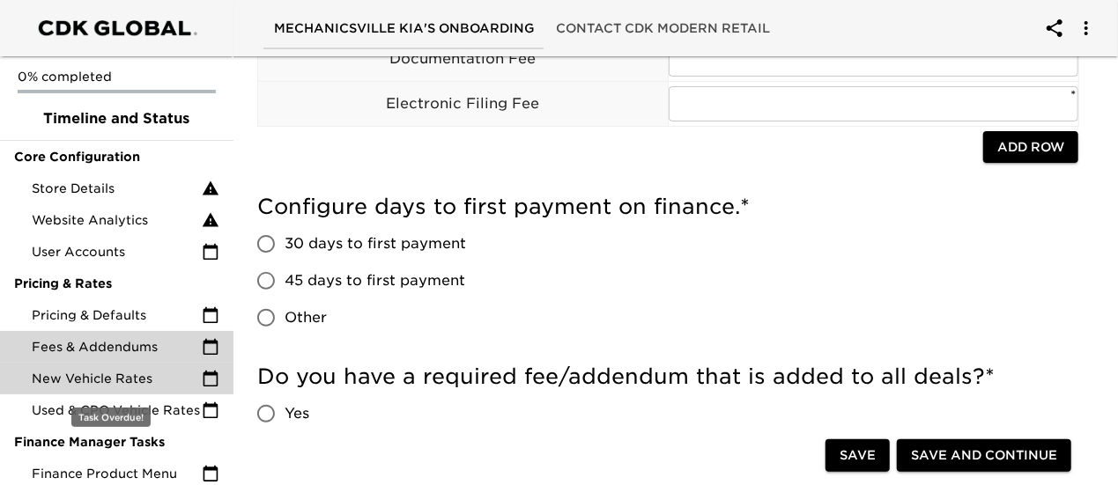
click at [127, 376] on span "New Vehicle Rates" at bounding box center [117, 379] width 170 height 18
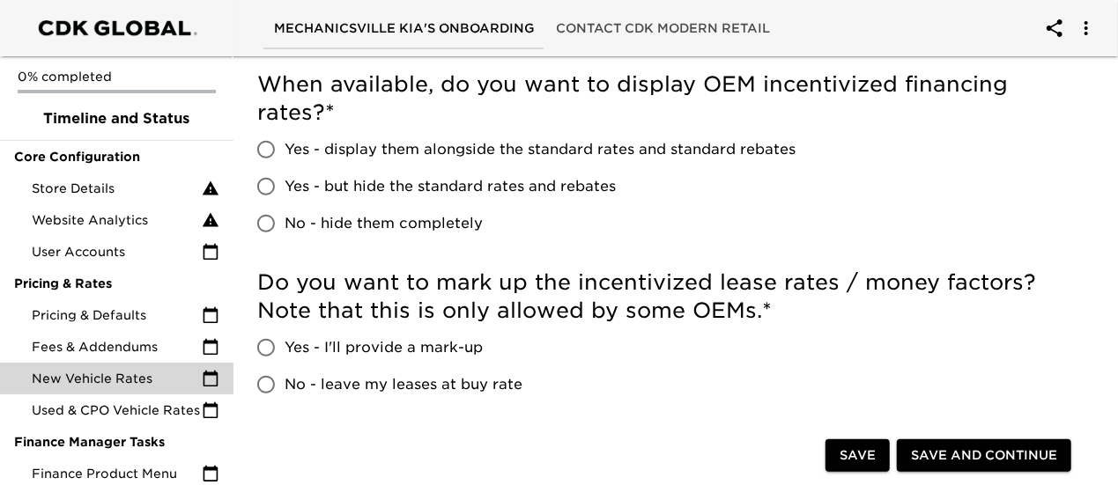
scroll to position [410, 0]
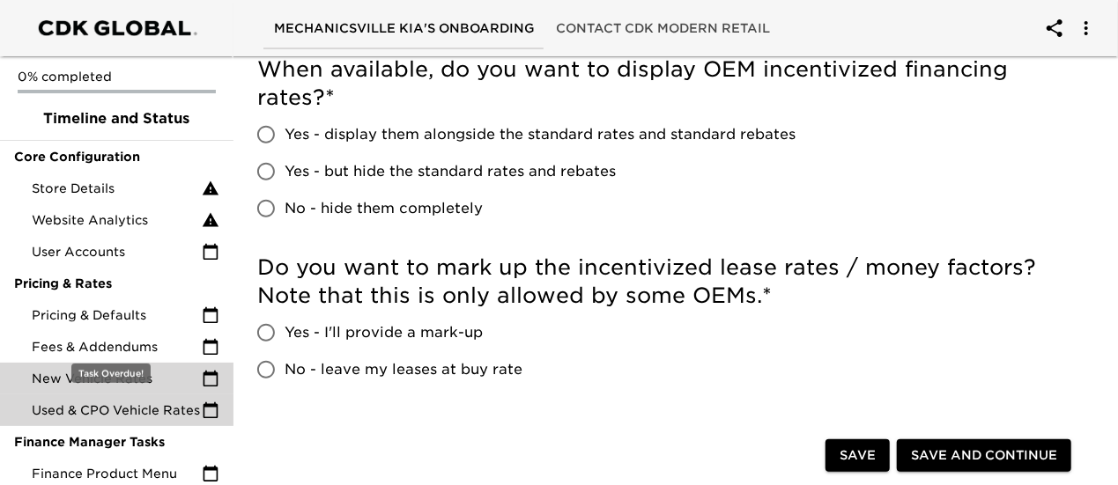
click at [104, 409] on span "Used & CPO Vehicle Rates" at bounding box center [117, 411] width 170 height 18
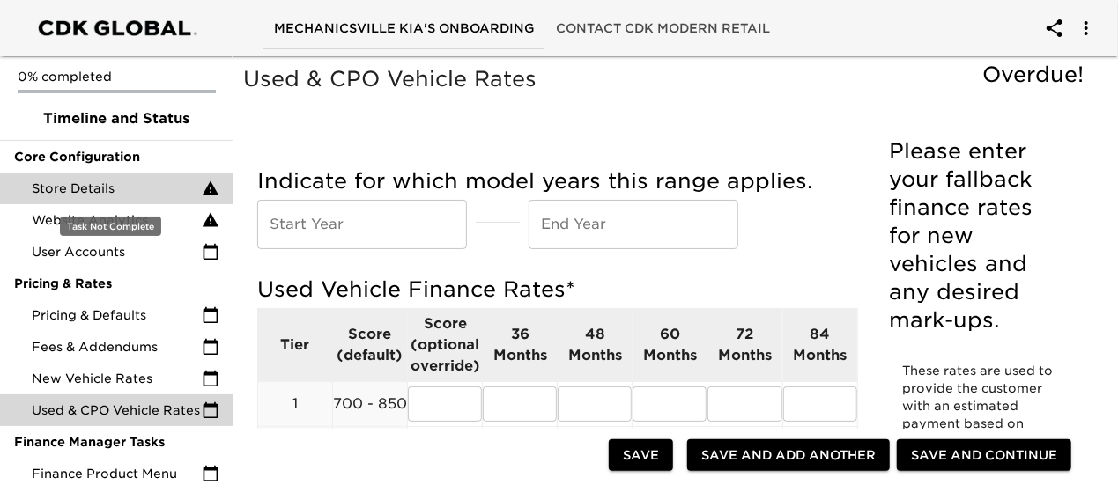
click at [101, 186] on span "Store Details" at bounding box center [117, 189] width 170 height 18
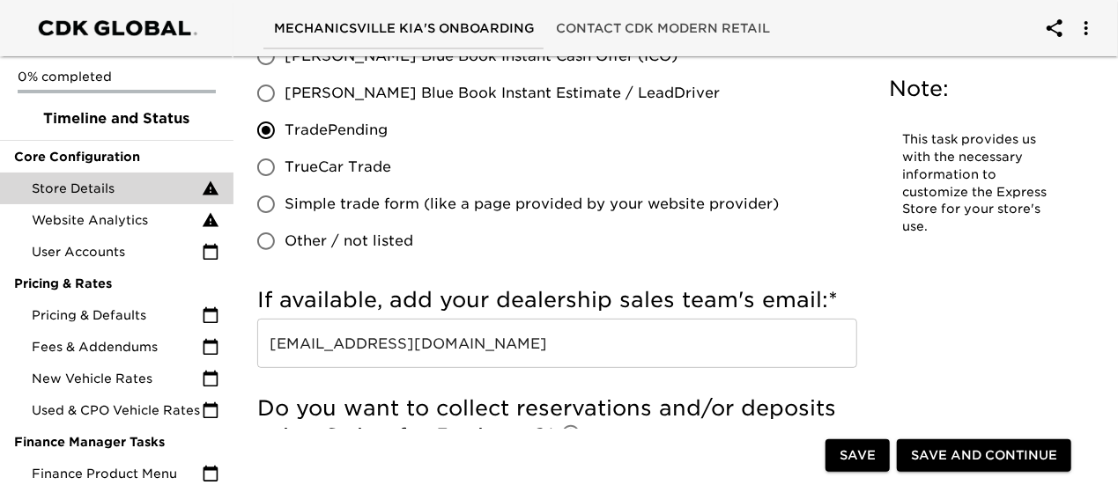
scroll to position [3552, 0]
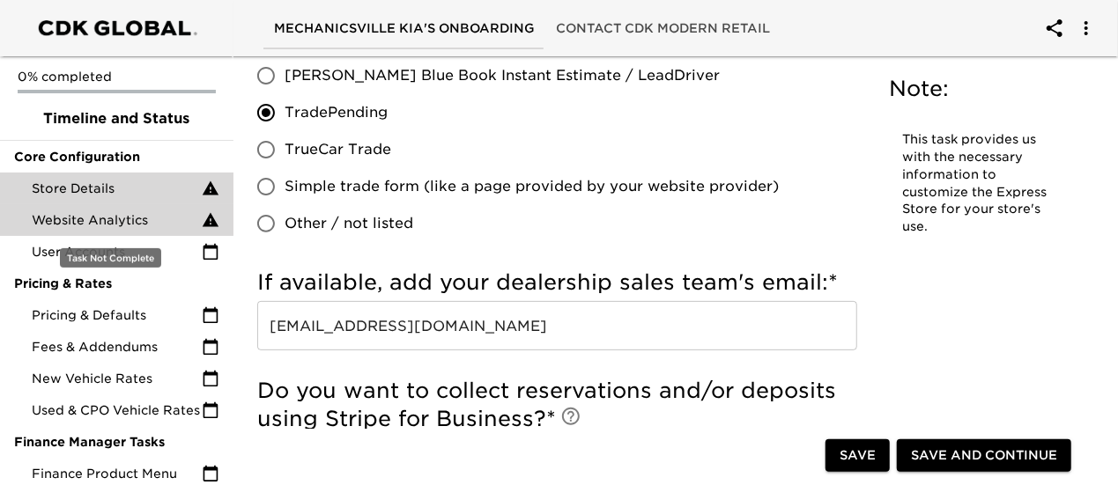
click at [100, 221] on span "Website Analytics" at bounding box center [117, 220] width 170 height 18
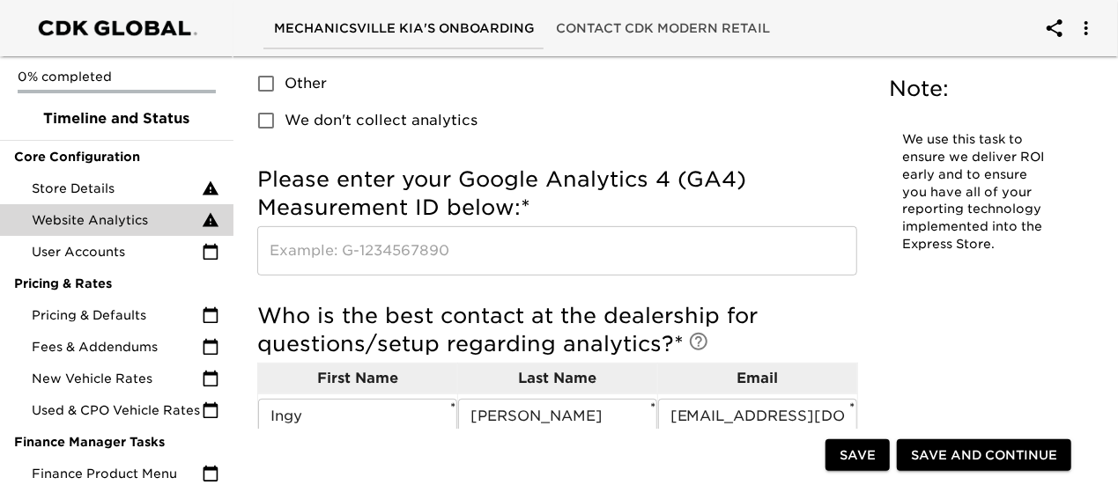
scroll to position [264, 0]
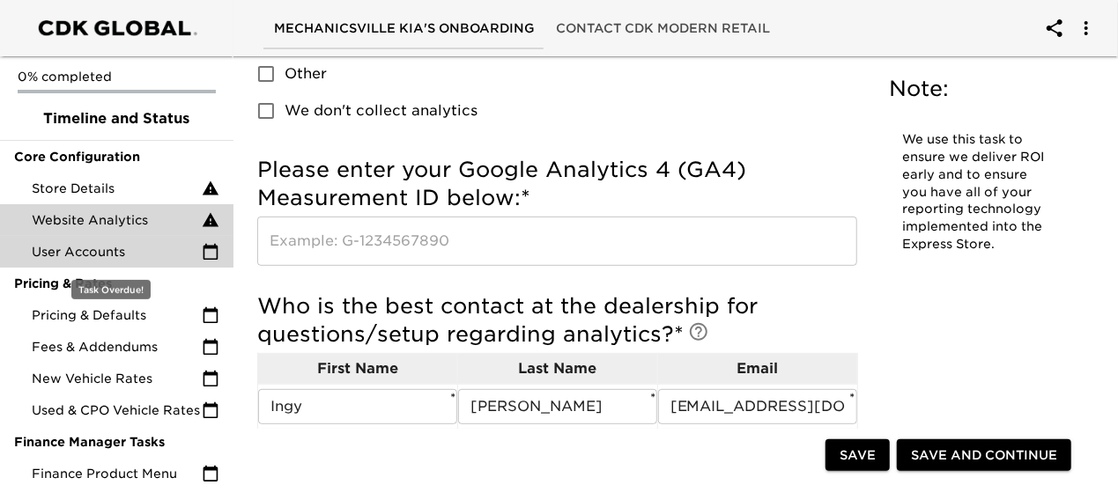
click at [98, 247] on span "User Accounts" at bounding box center [117, 252] width 170 height 18
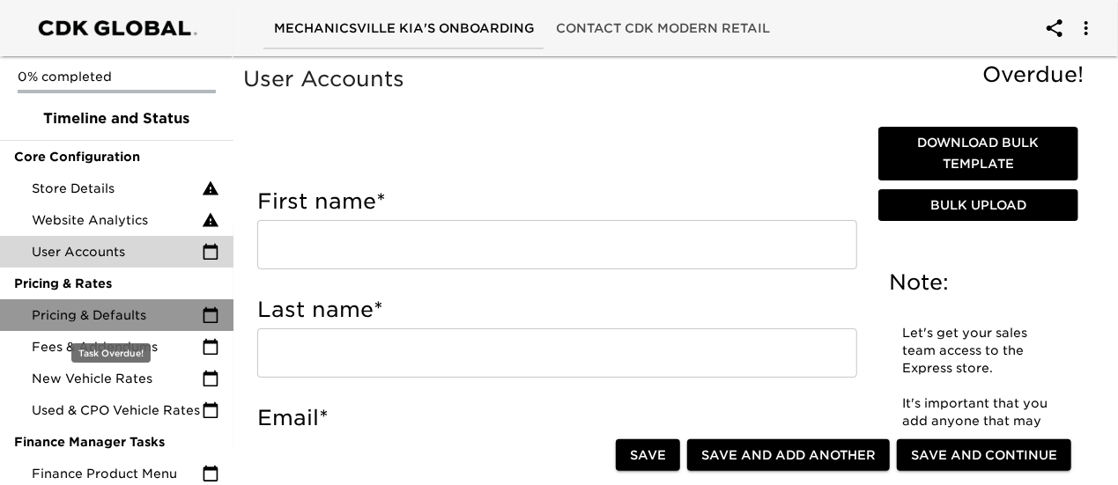
click at [127, 308] on span "Pricing & Defaults" at bounding box center [117, 315] width 170 height 18
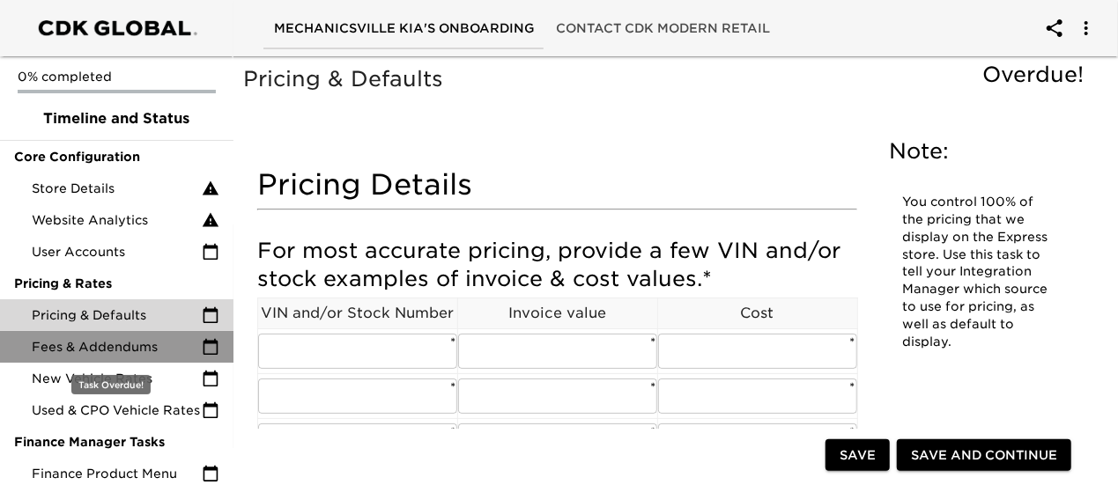
click at [123, 339] on span "Fees & Addendums" at bounding box center [117, 347] width 170 height 18
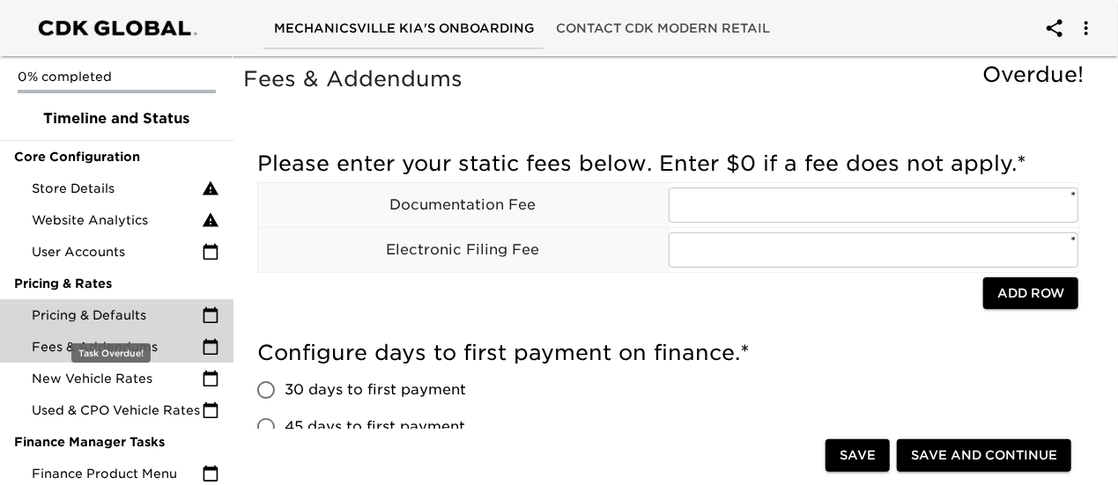
click at [122, 309] on span "Pricing & Defaults" at bounding box center [117, 315] width 170 height 18
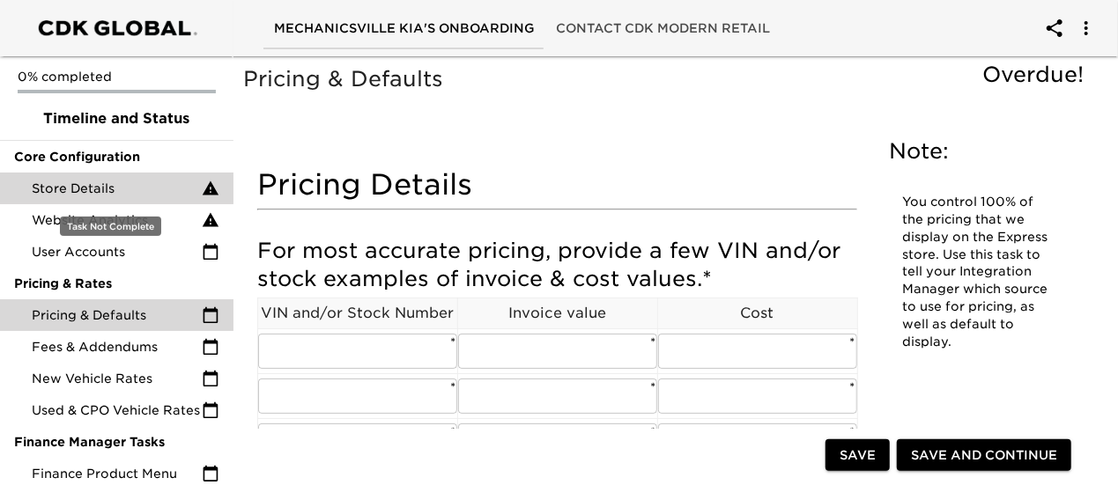
click at [109, 190] on span "Store Details" at bounding box center [117, 189] width 170 height 18
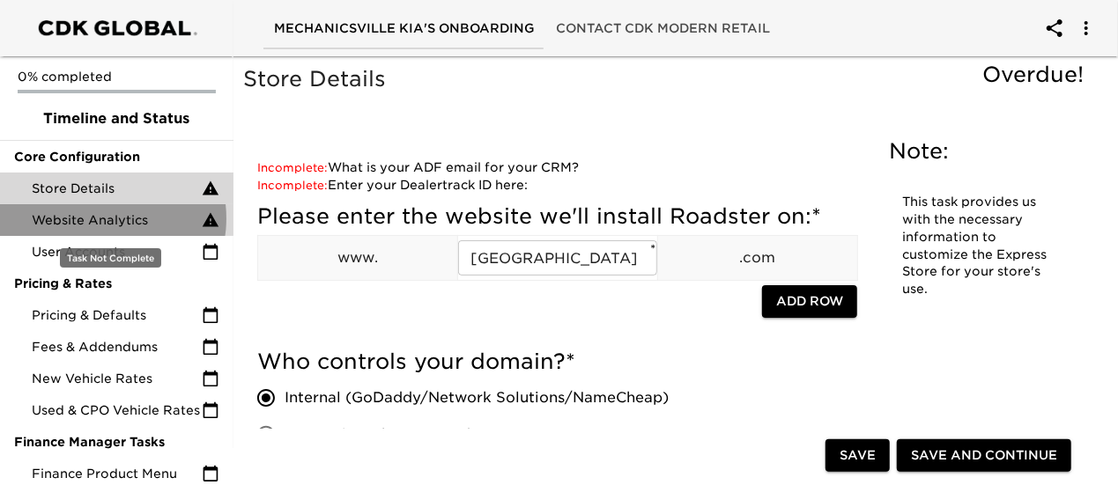
click at [105, 218] on span "Website Analytics" at bounding box center [117, 220] width 170 height 18
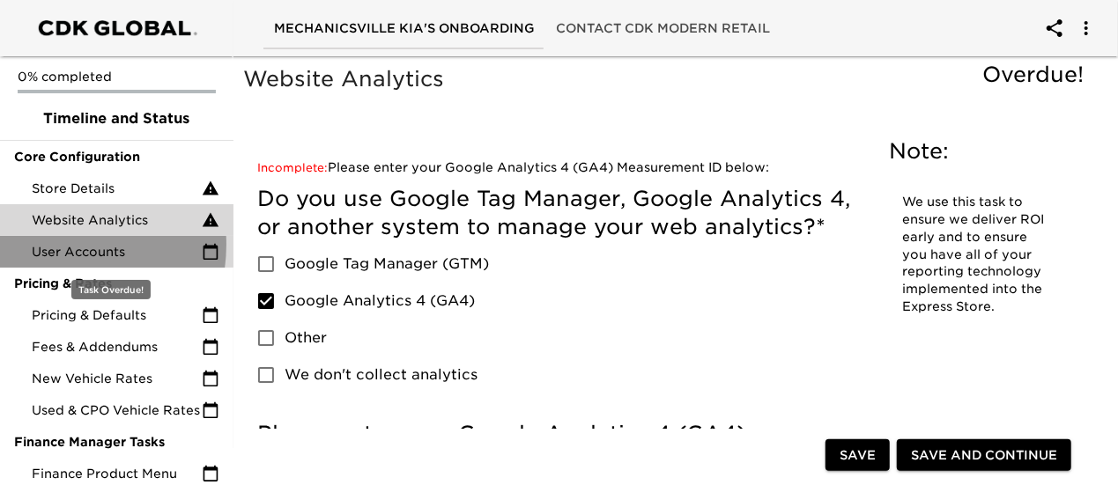
click at [53, 245] on span "User Accounts" at bounding box center [117, 252] width 170 height 18
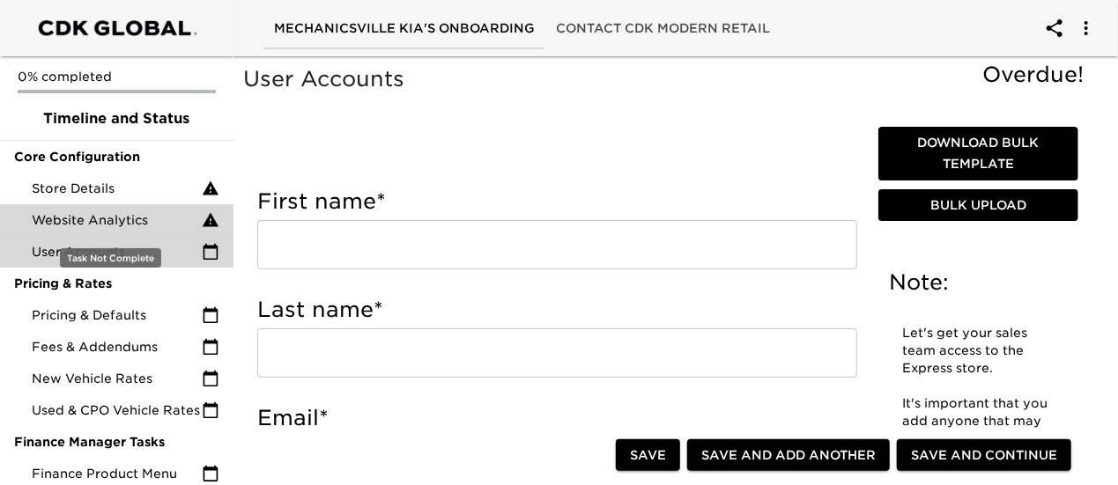
click at [72, 218] on span "Website Analytics" at bounding box center [117, 220] width 170 height 18
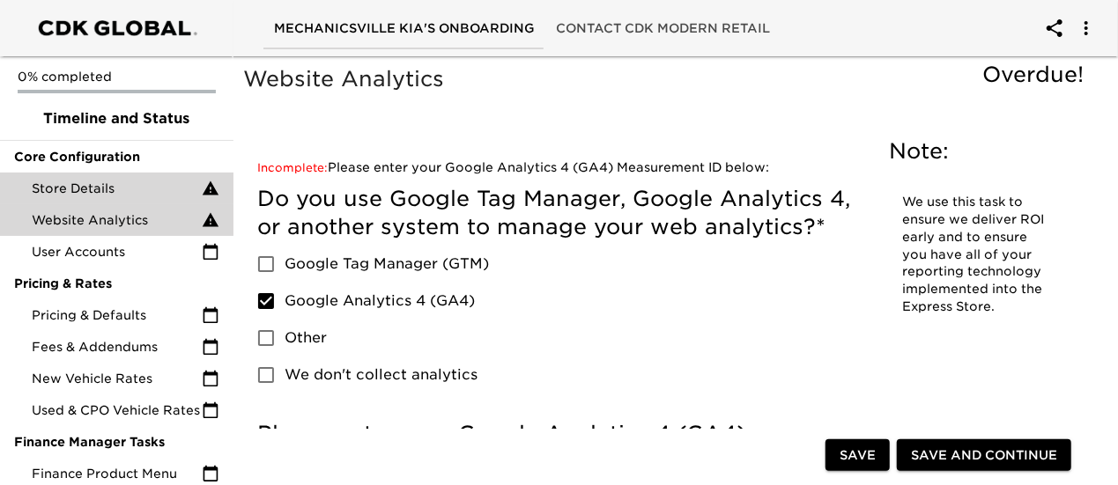
click at [85, 191] on span "Store Details" at bounding box center [117, 189] width 170 height 18
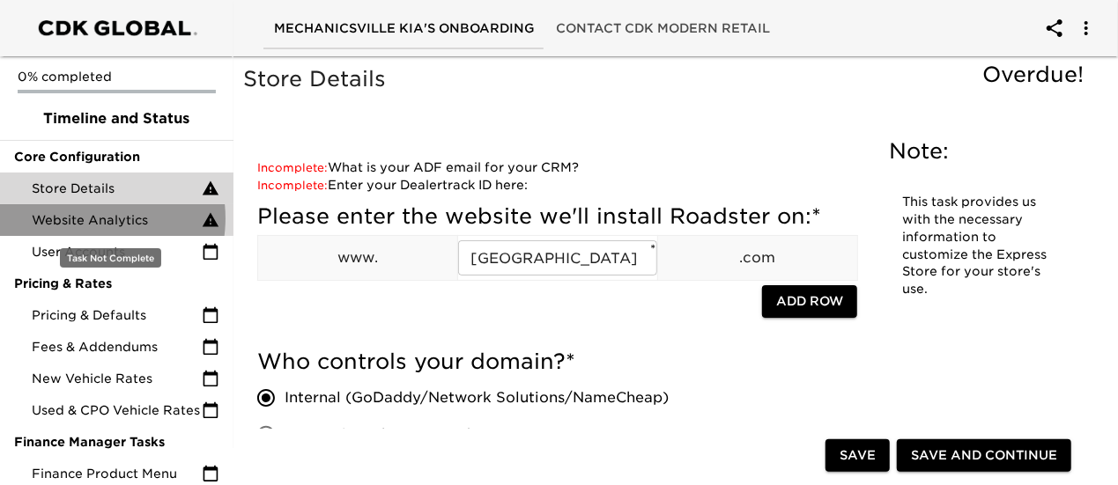
click at [85, 218] on span "Website Analytics" at bounding box center [117, 220] width 170 height 18
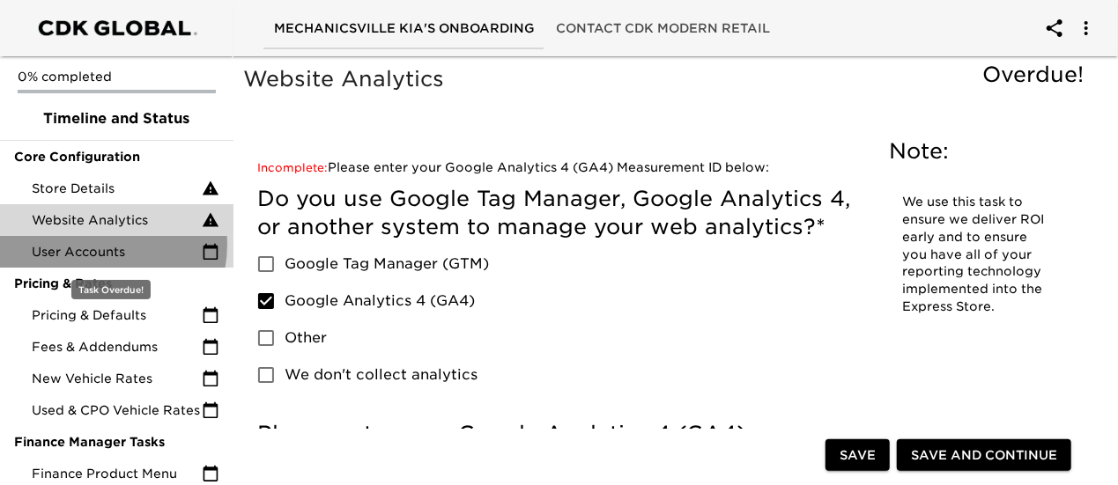
click at [91, 244] on span "User Accounts" at bounding box center [117, 252] width 170 height 18
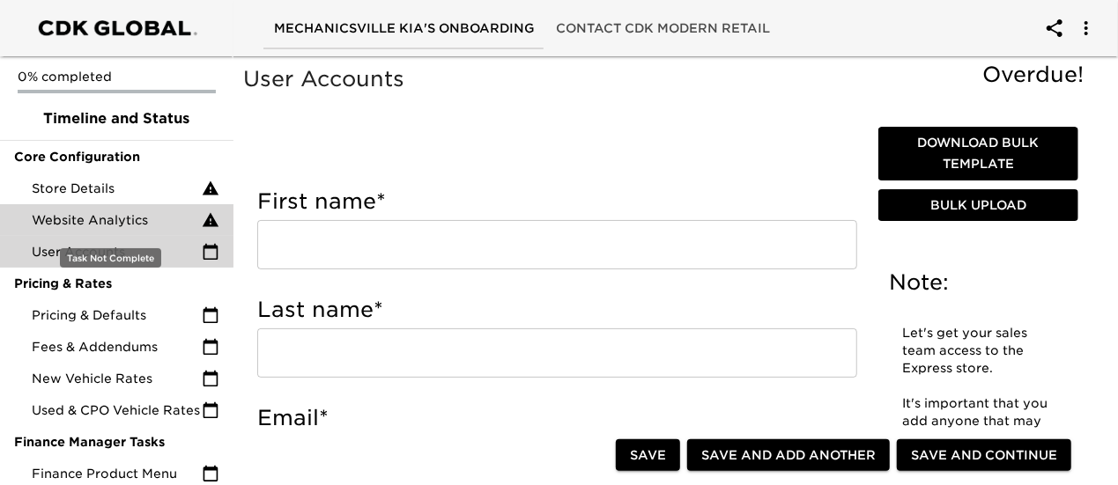
click at [93, 216] on span "Website Analytics" at bounding box center [117, 220] width 170 height 18
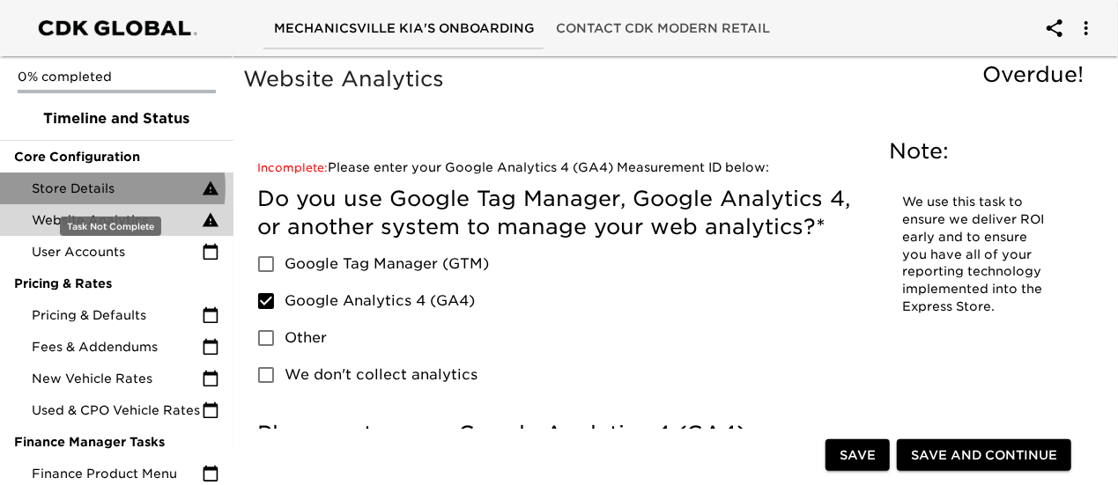
click at [97, 188] on span "Store Details" at bounding box center [117, 189] width 170 height 18
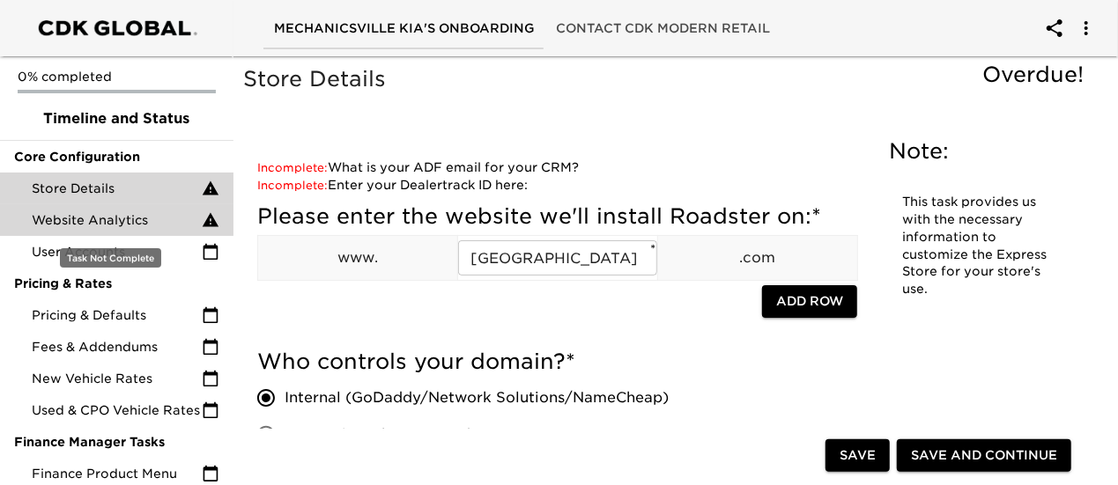
click at [41, 212] on span "Website Analytics" at bounding box center [117, 220] width 170 height 18
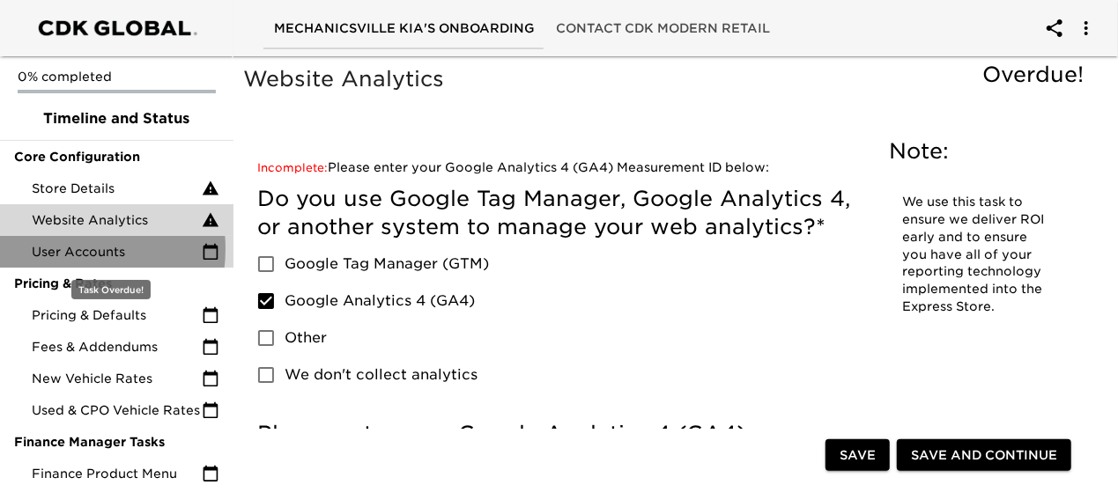
click at [63, 248] on span "User Accounts" at bounding box center [117, 252] width 170 height 18
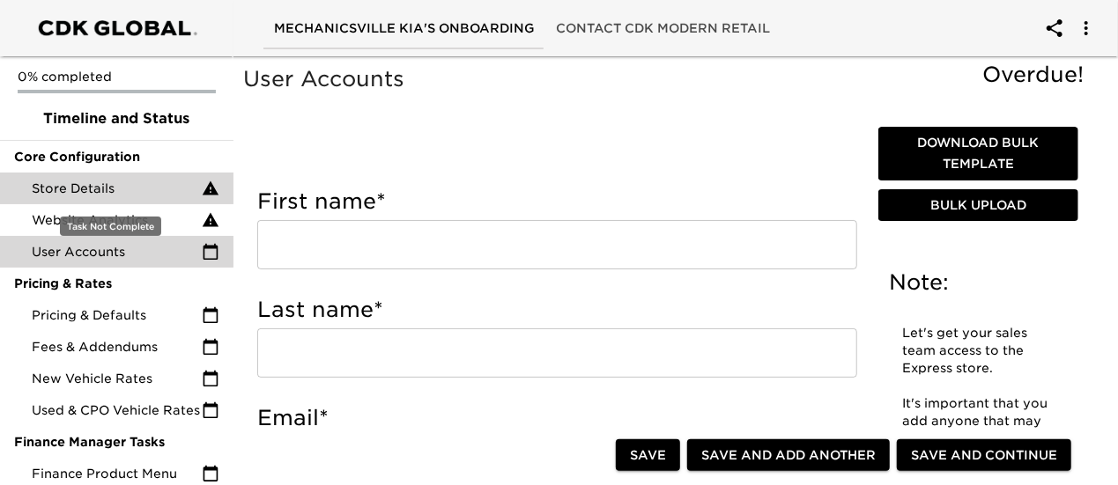
click at [113, 186] on span "Store Details" at bounding box center [117, 189] width 170 height 18
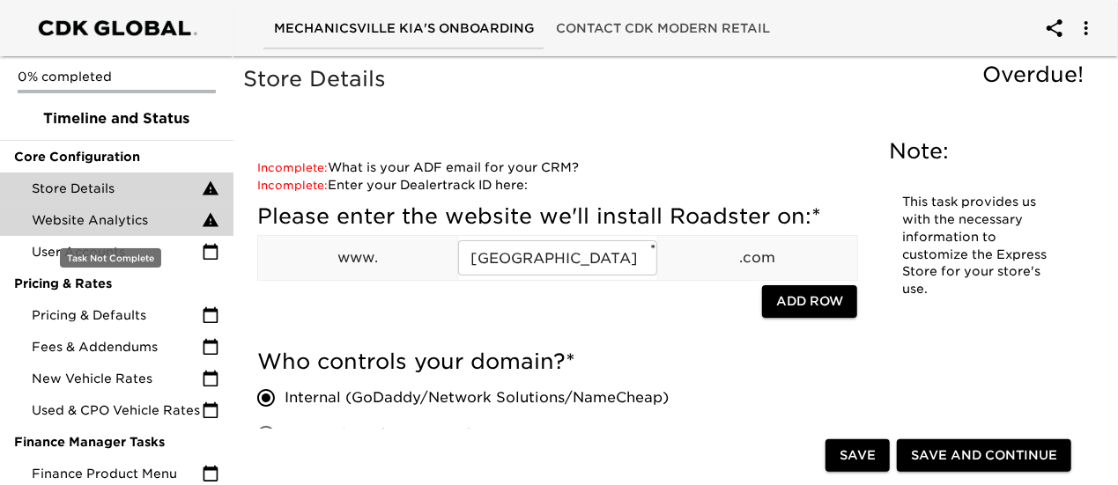
click at [101, 225] on span "Website Analytics" at bounding box center [117, 220] width 170 height 18
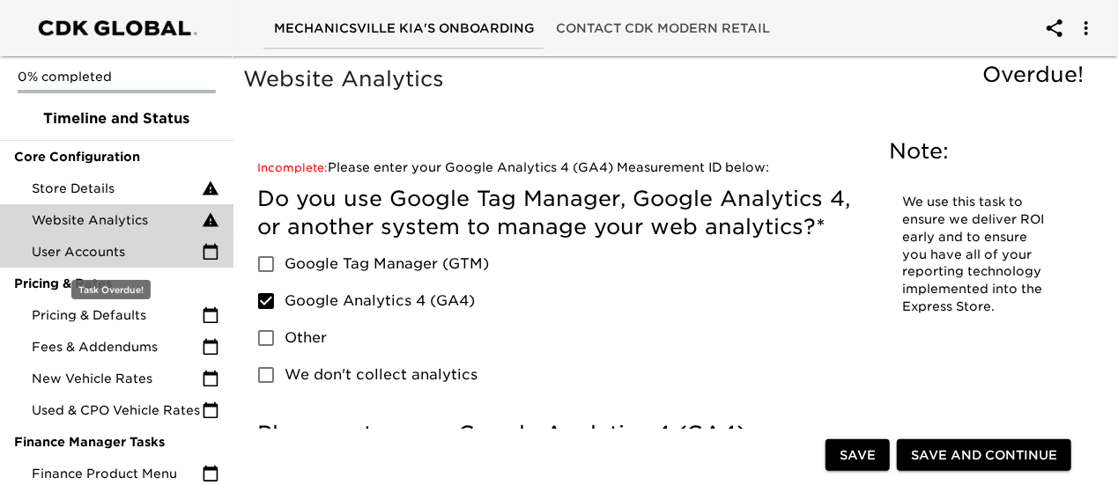
click at [88, 249] on span "User Accounts" at bounding box center [117, 252] width 170 height 18
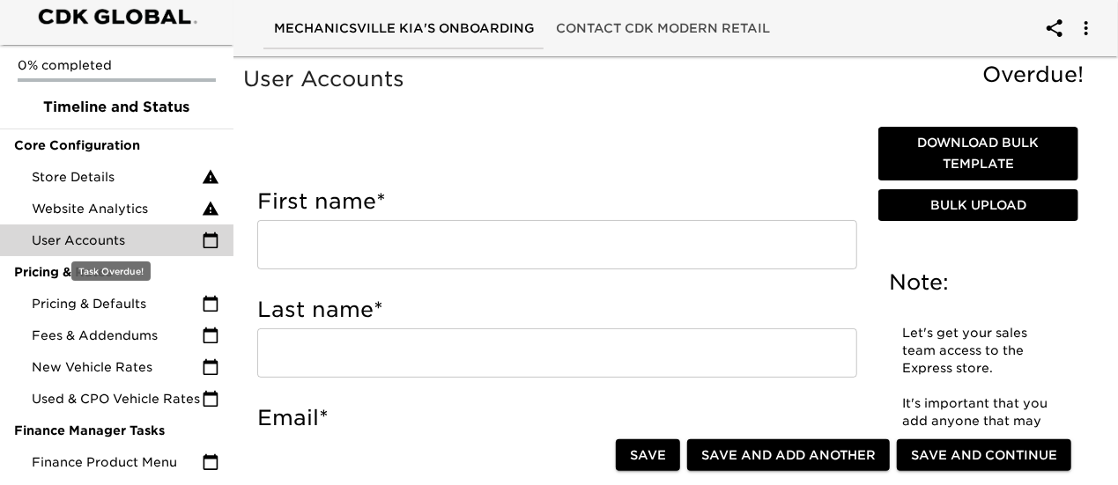
scroll to position [28, 0]
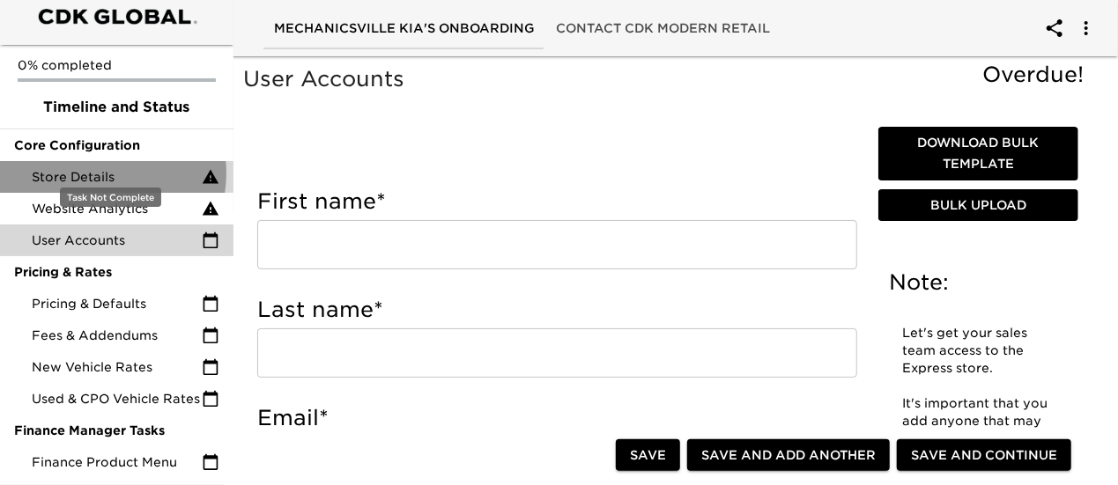
click at [100, 168] on span "Store Details" at bounding box center [117, 177] width 170 height 18
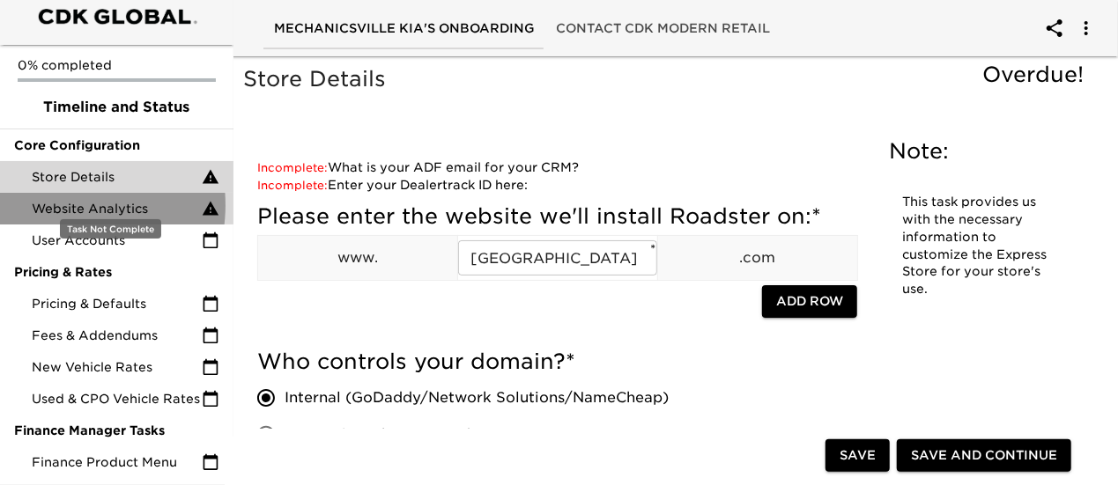
click at [55, 200] on span "Website Analytics" at bounding box center [117, 209] width 170 height 18
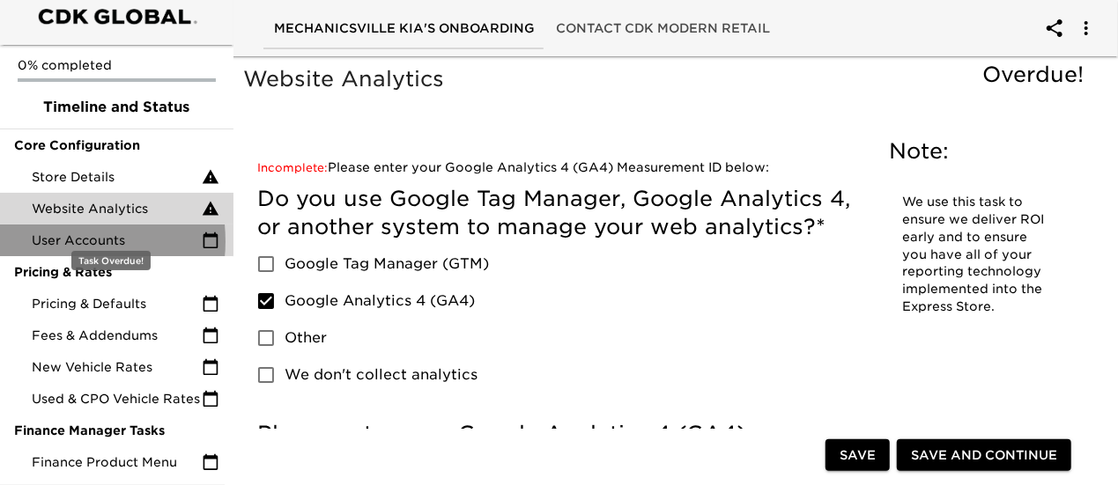
click at [50, 232] on span "User Accounts" at bounding box center [117, 241] width 170 height 18
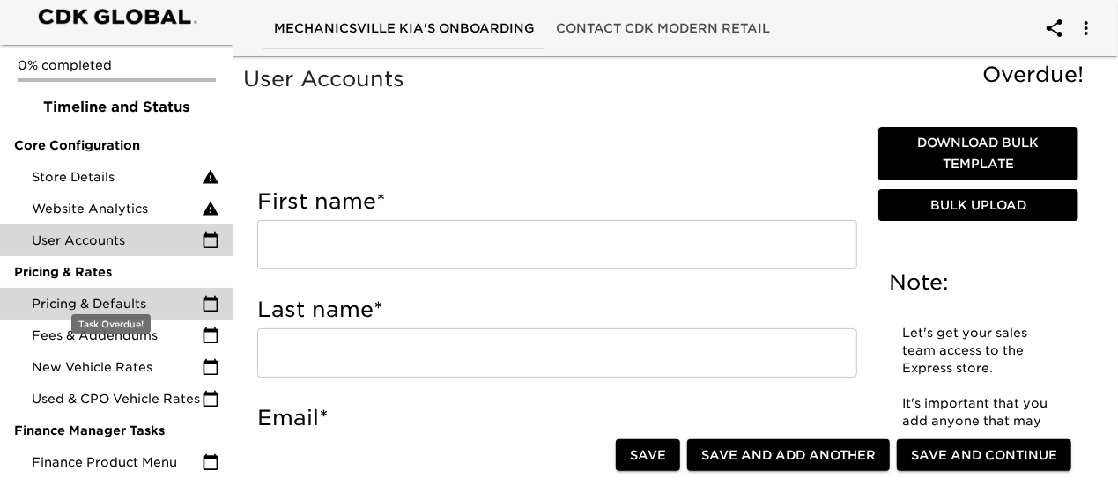
click at [129, 295] on span "Pricing & Defaults" at bounding box center [117, 304] width 170 height 18
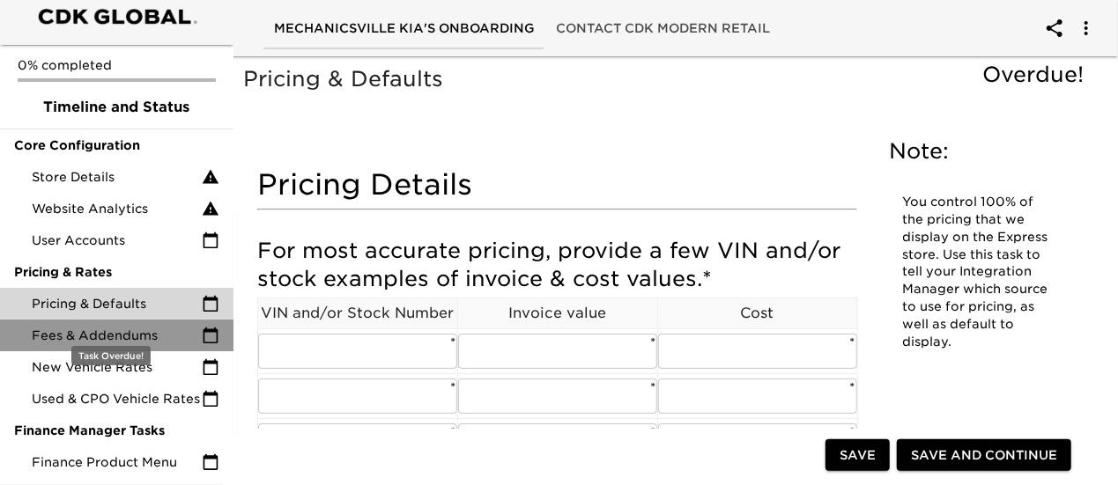
click at [126, 327] on span "Fees & Addendums" at bounding box center [117, 336] width 170 height 18
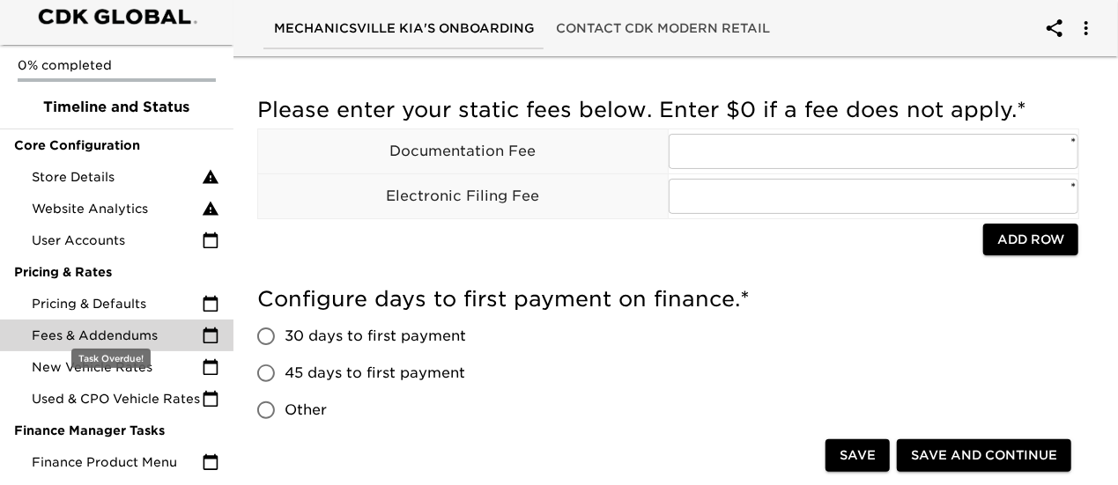
scroll to position [58, 0]
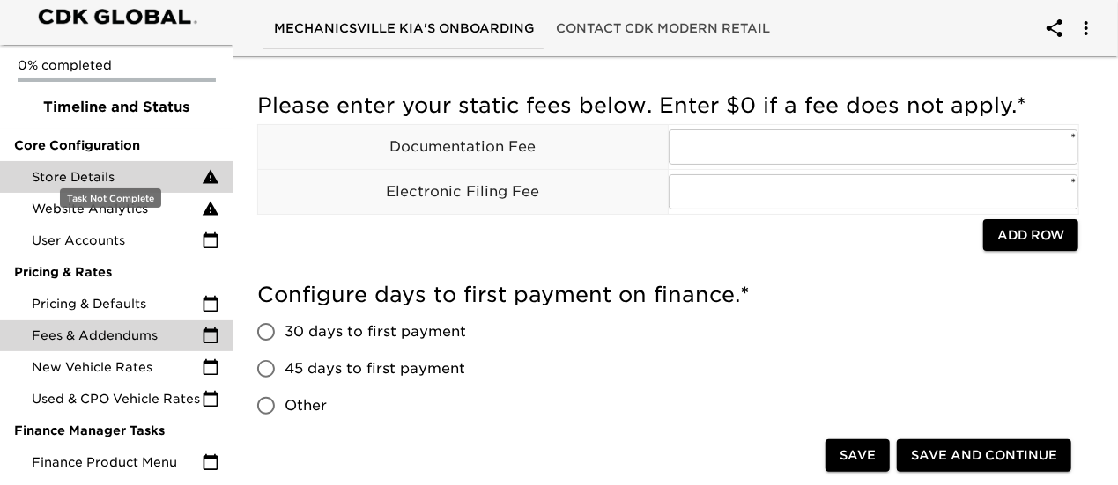
click at [106, 168] on span "Store Details" at bounding box center [117, 177] width 170 height 18
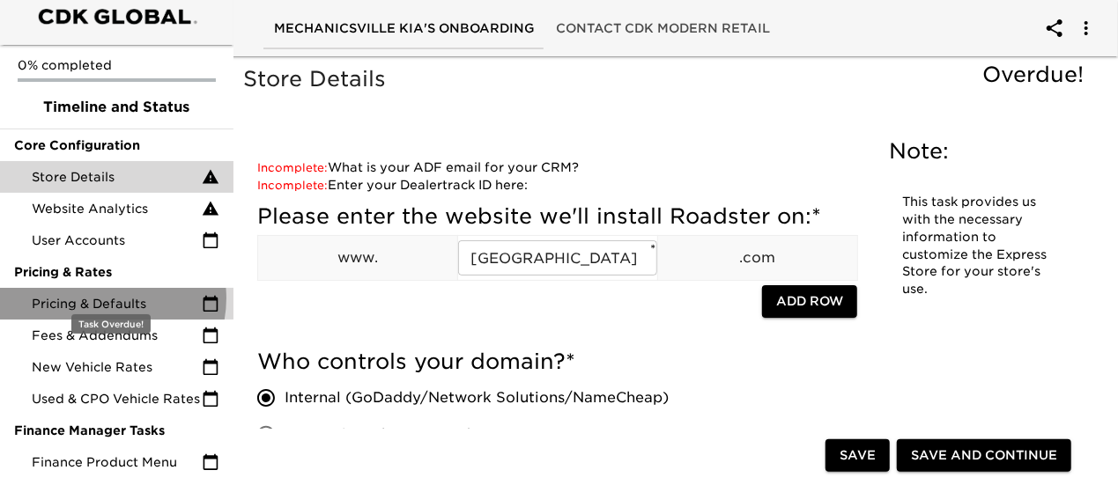
click at [107, 295] on span "Pricing & Defaults" at bounding box center [117, 304] width 170 height 18
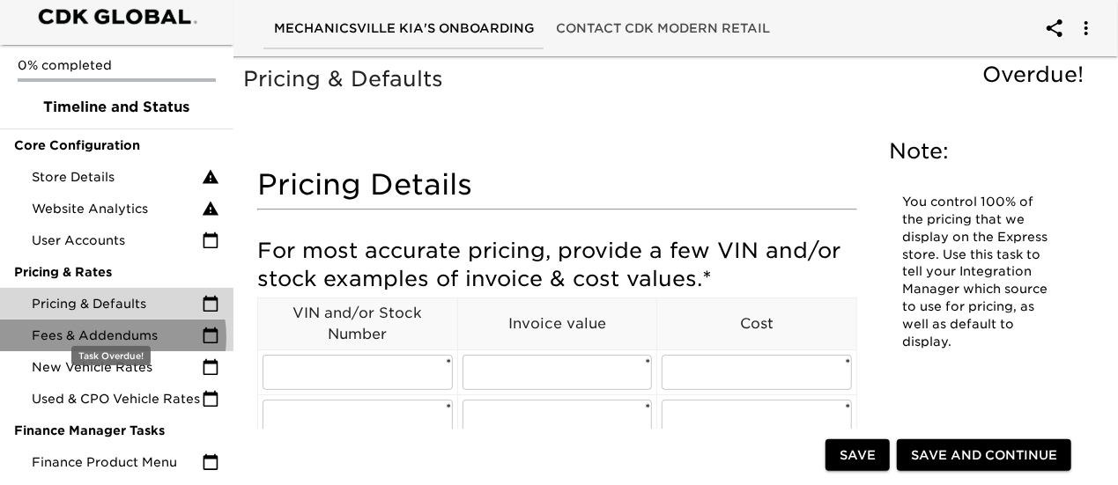
click at [110, 327] on span "Fees & Addendums" at bounding box center [117, 336] width 170 height 18
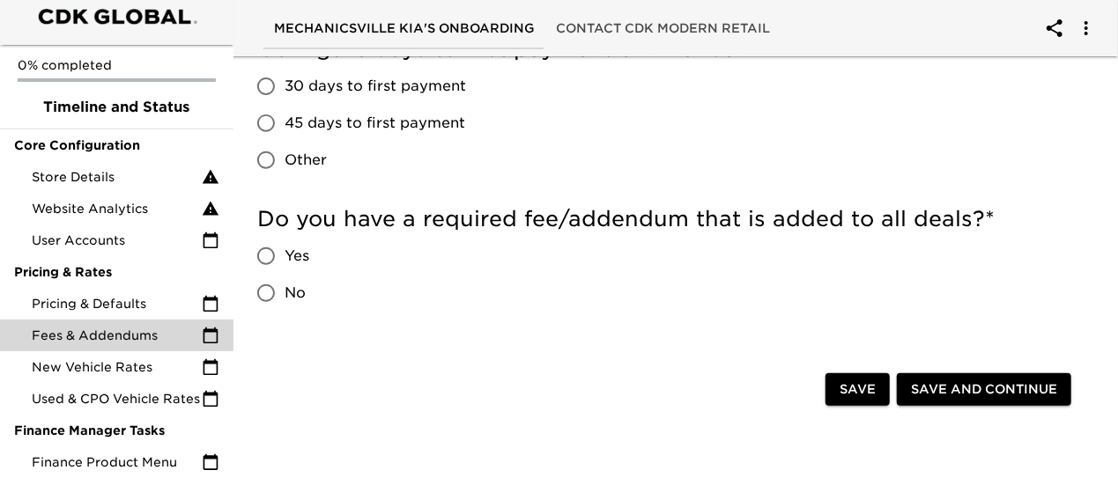
scroll to position [293, 0]
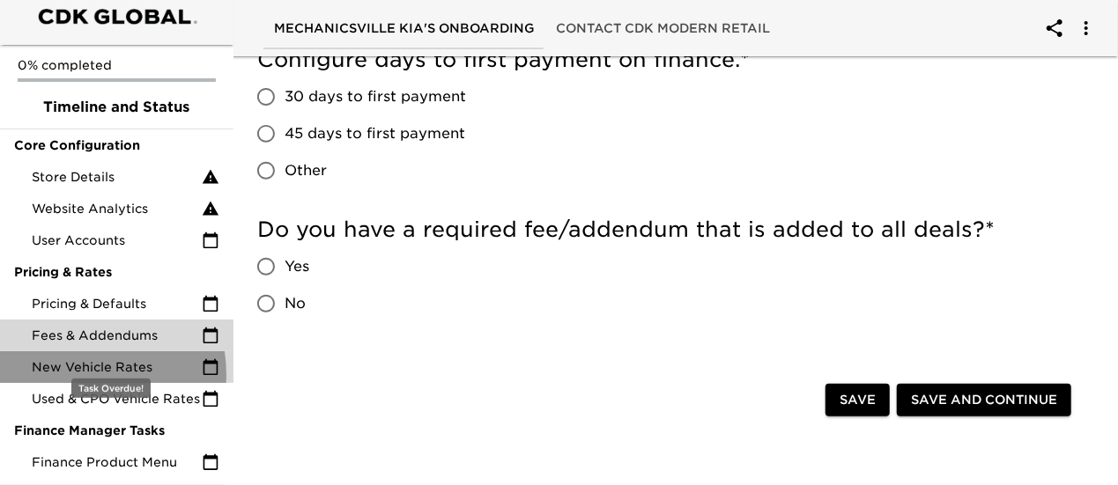
click at [78, 358] on span "New Vehicle Rates" at bounding box center [117, 367] width 170 height 18
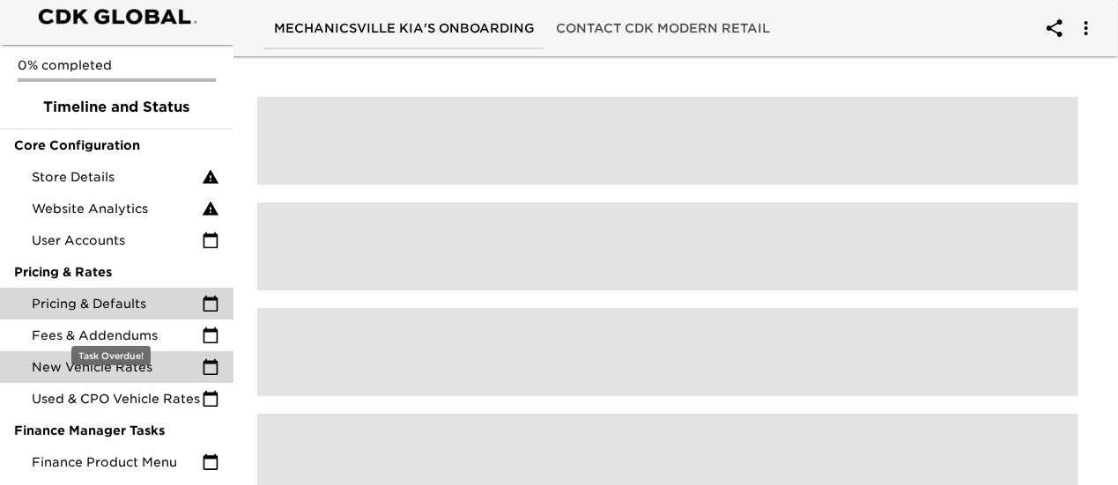
click at [100, 295] on span "Pricing & Defaults" at bounding box center [117, 304] width 170 height 18
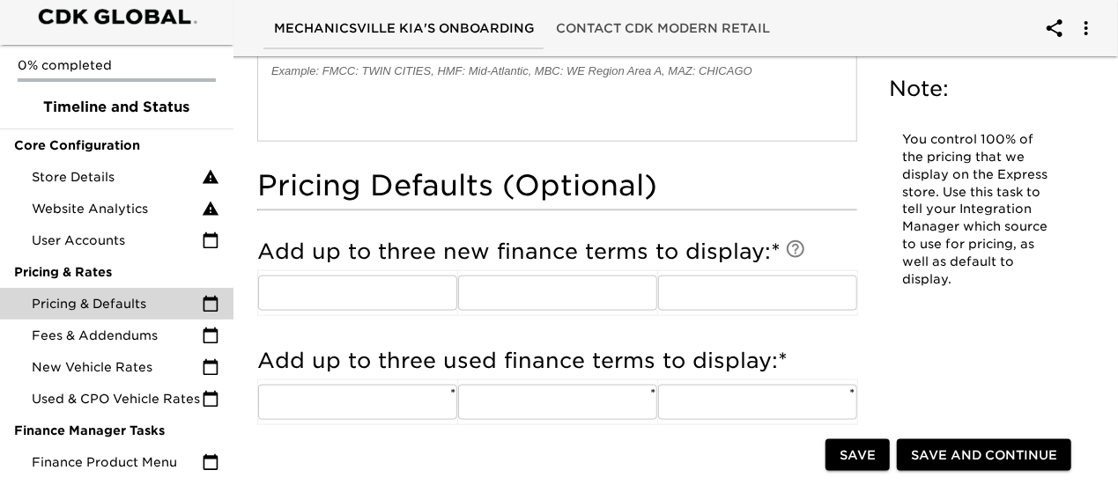
scroll to position [1027, 0]
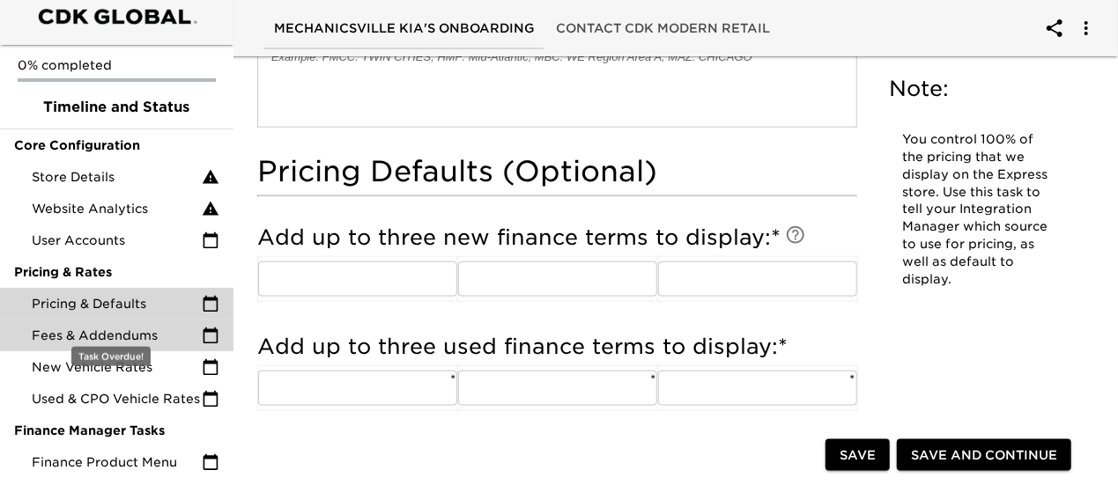
click at [81, 327] on span "Fees & Addendums" at bounding box center [117, 336] width 170 height 18
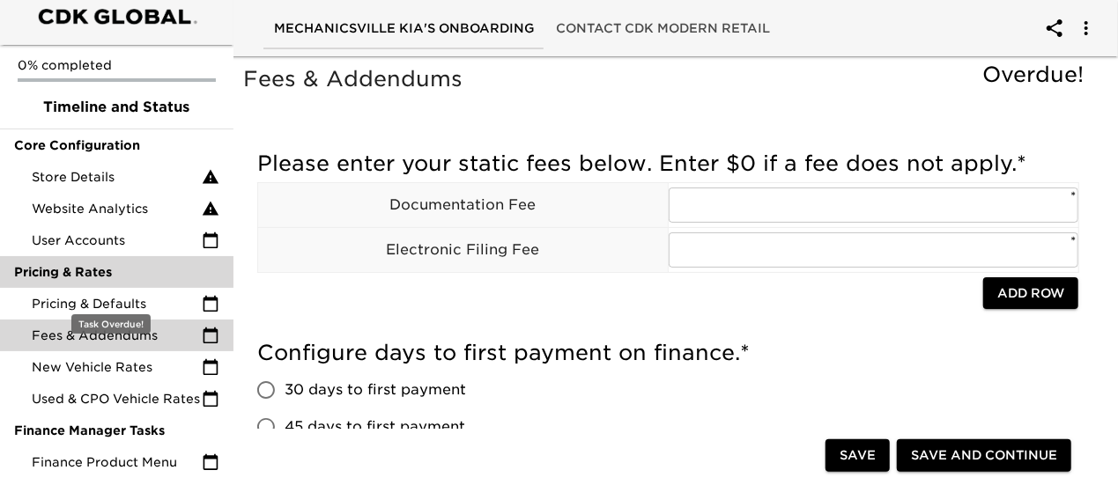
scroll to position [28, 0]
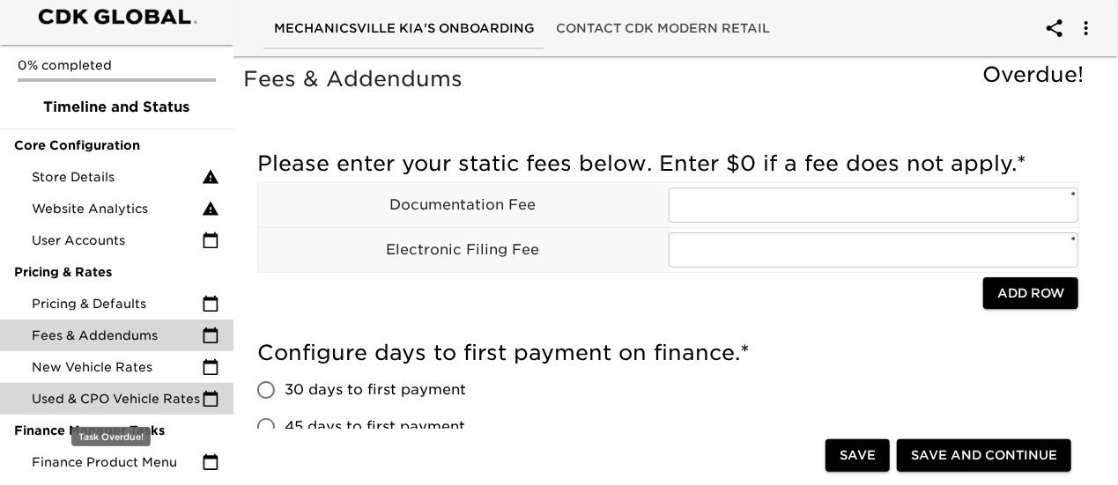
click at [114, 390] on span "Used & CPO Vehicle Rates" at bounding box center [117, 399] width 170 height 18
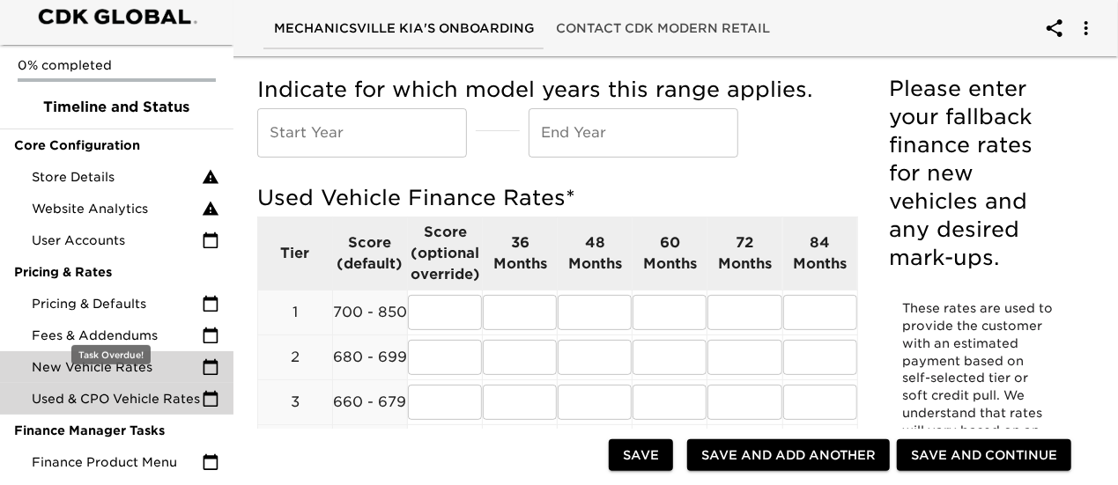
scroll to position [58, 0]
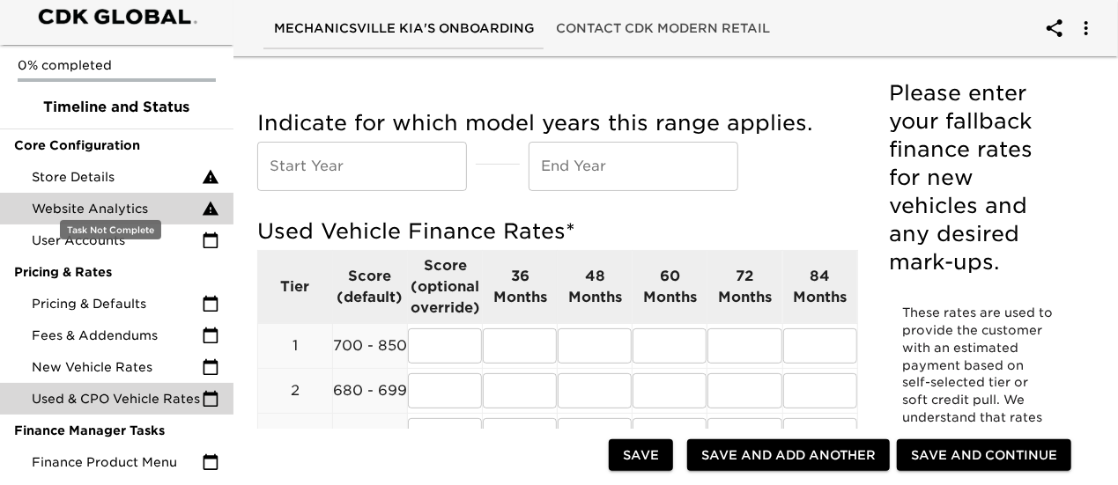
click at [110, 200] on span "Website Analytics" at bounding box center [117, 209] width 170 height 18
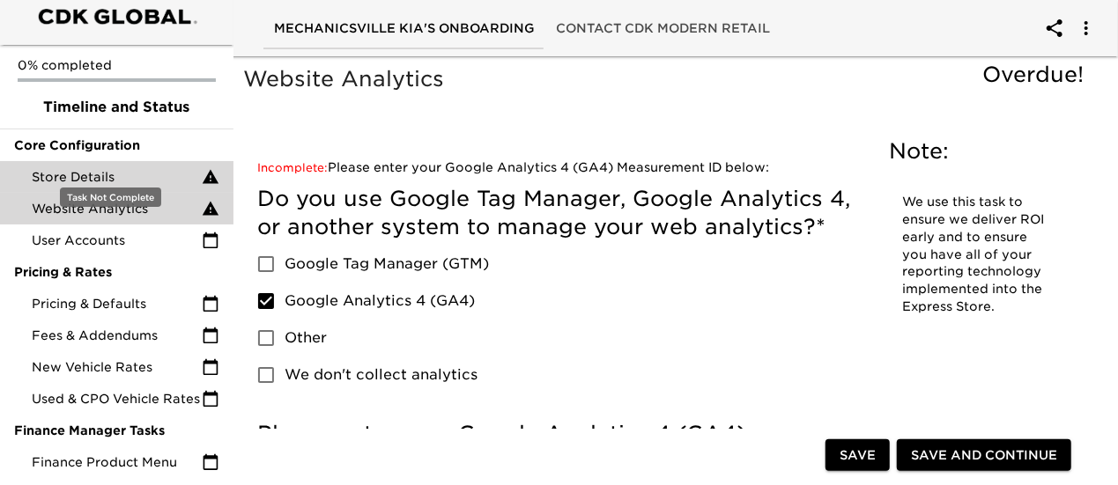
click at [100, 168] on span "Store Details" at bounding box center [117, 177] width 170 height 18
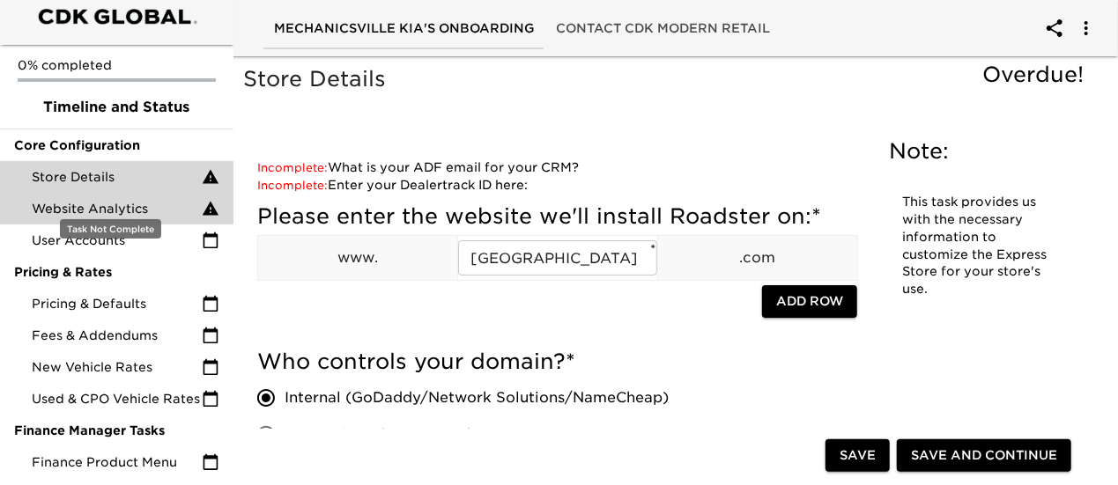
click at [40, 200] on span "Website Analytics" at bounding box center [117, 209] width 170 height 18
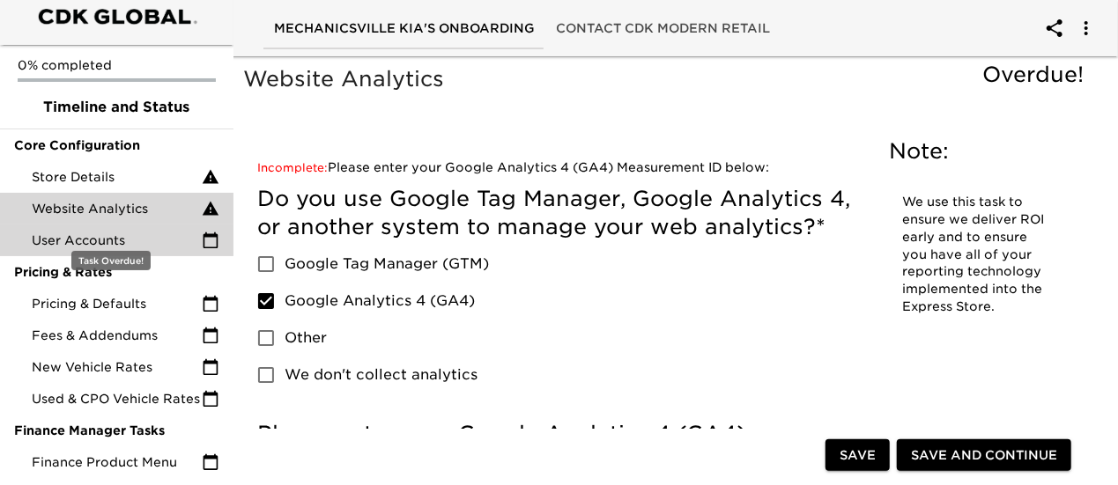
click at [44, 232] on span "User Accounts" at bounding box center [117, 241] width 170 height 18
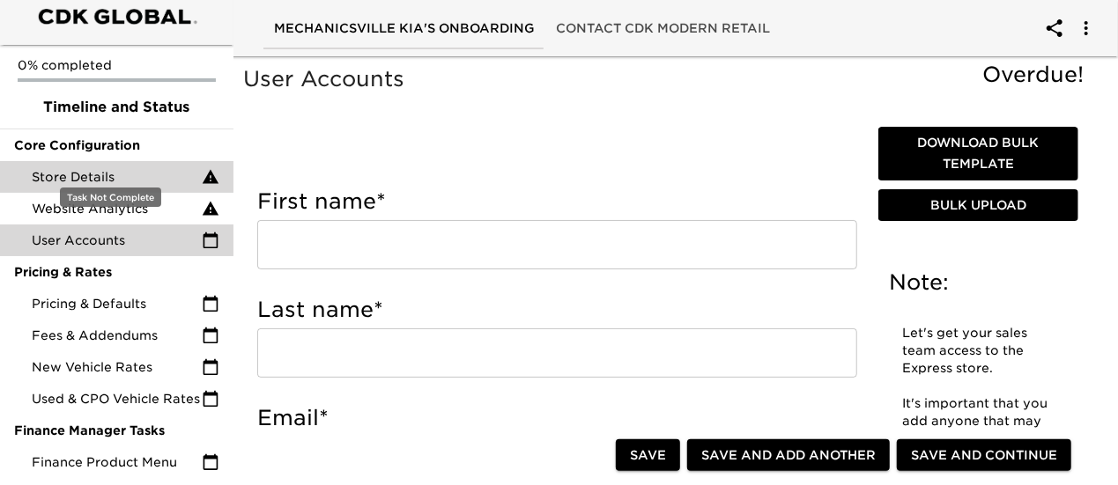
click at [58, 168] on span "Store Details" at bounding box center [117, 177] width 170 height 18
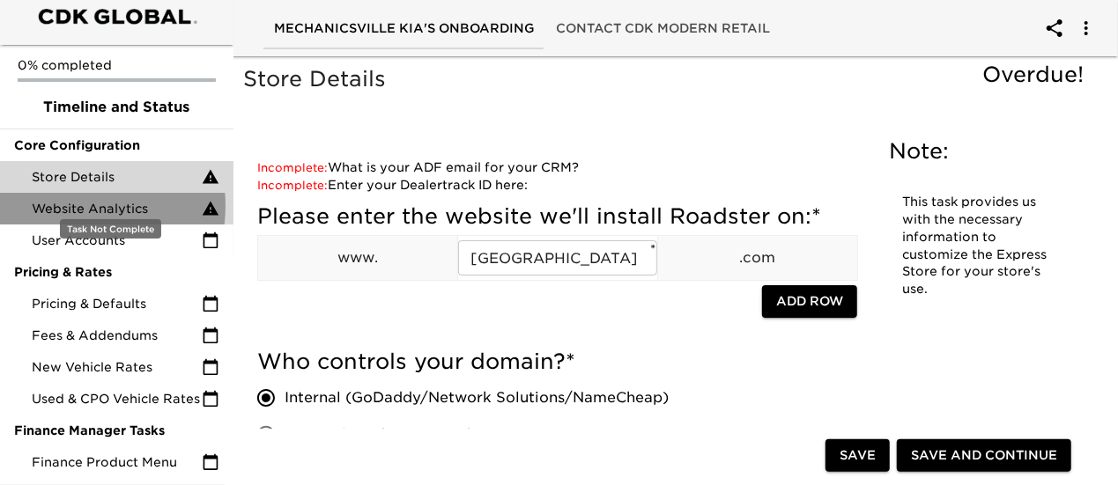
click at [67, 200] on span "Website Analytics" at bounding box center [117, 209] width 170 height 18
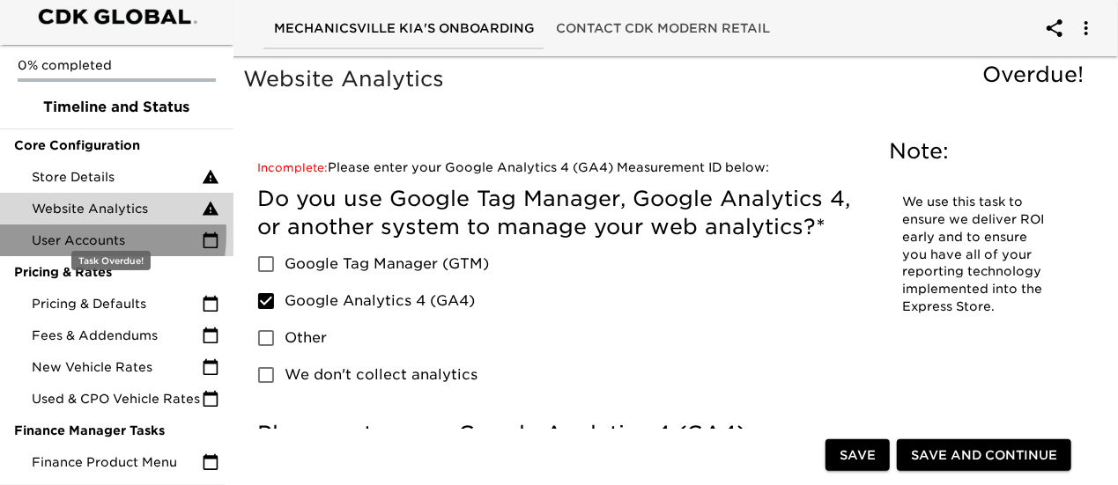
click at [48, 232] on span "User Accounts" at bounding box center [117, 241] width 170 height 18
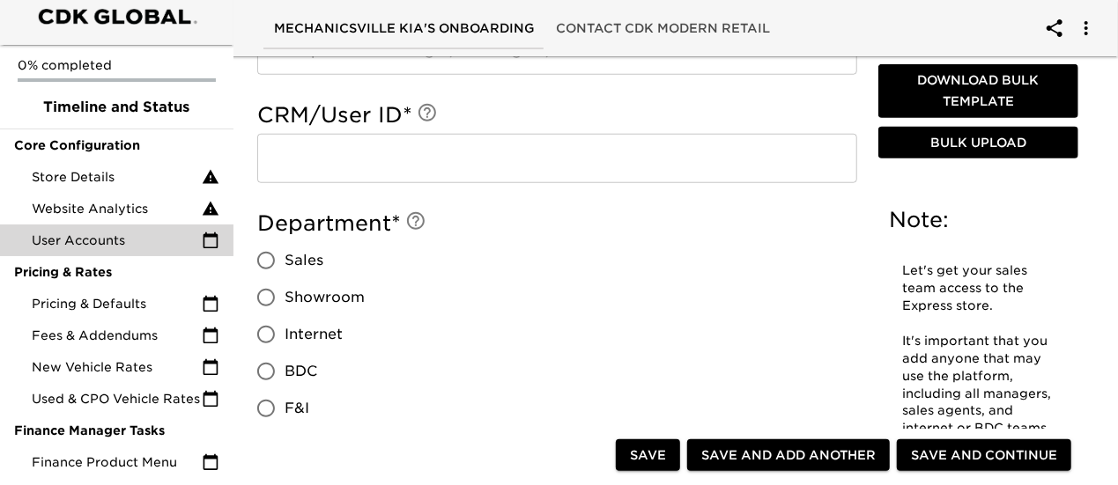
scroll to position [734, 0]
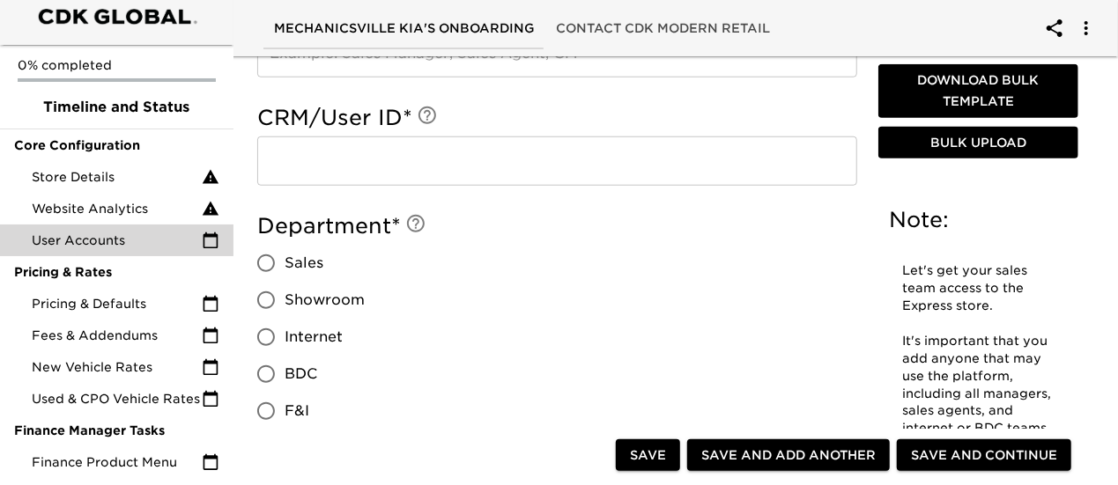
click at [474, 302] on div "Department * Sales Showroom Internet BDC F&I Leadership" at bounding box center [557, 339] width 600 height 255
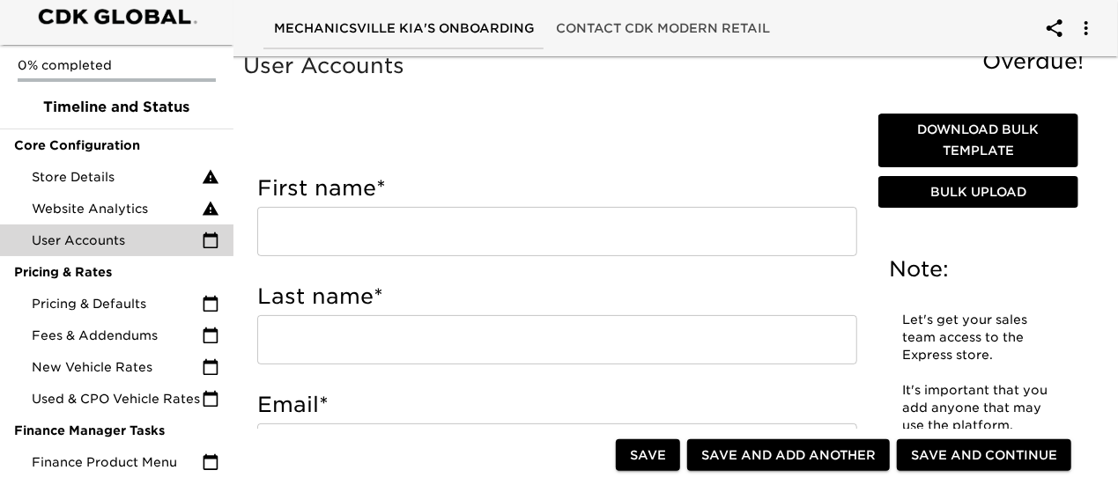
scroll to position [0, 0]
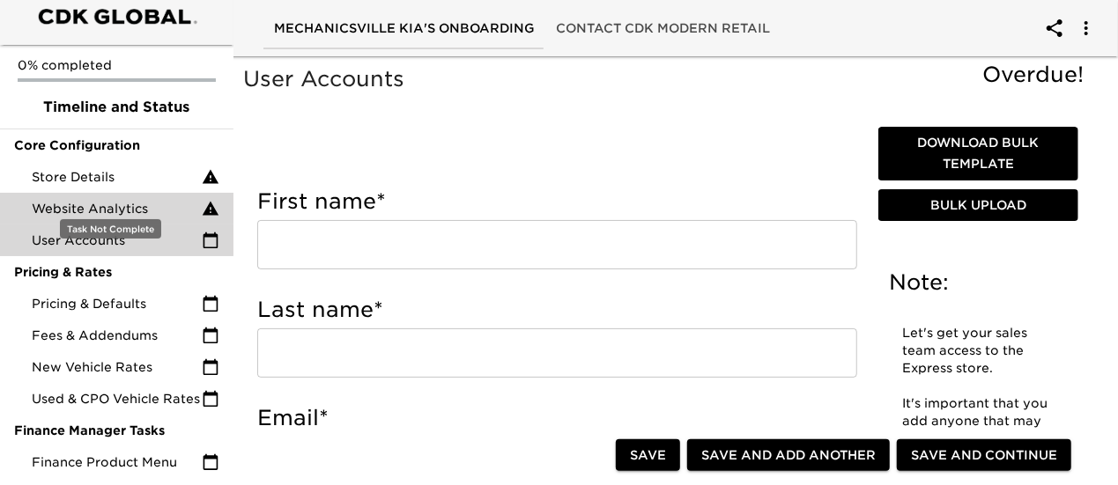
click at [111, 200] on span "Website Analytics" at bounding box center [117, 209] width 170 height 18
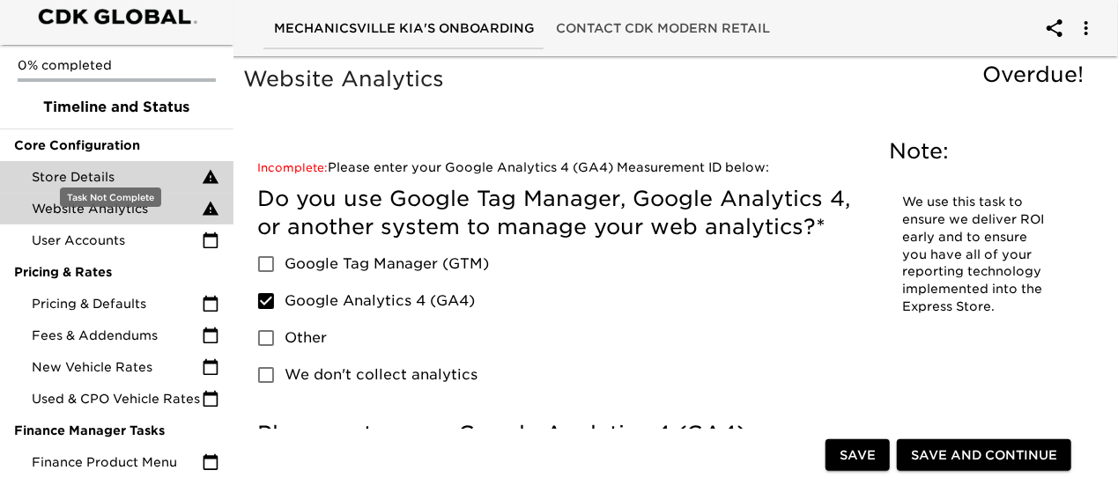
click at [86, 168] on span "Store Details" at bounding box center [117, 177] width 170 height 18
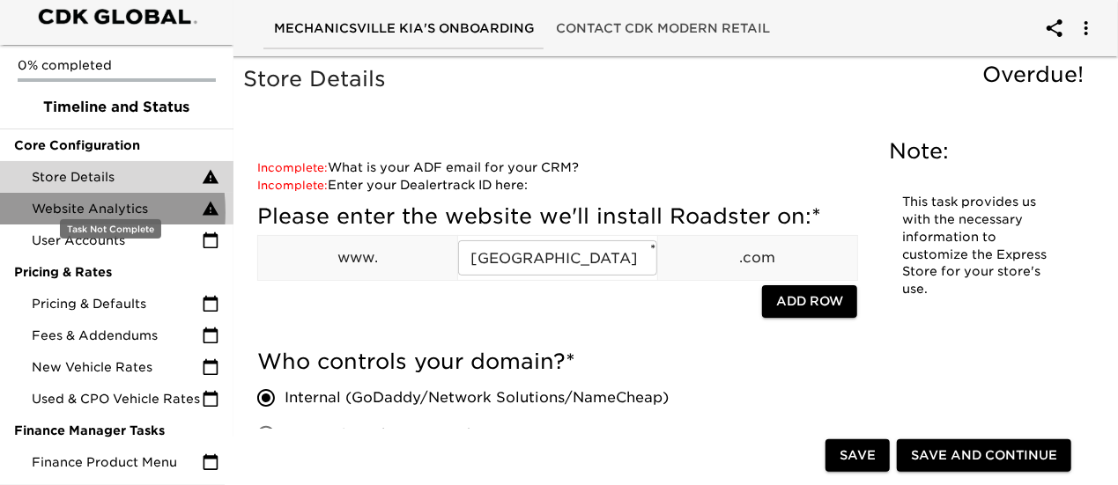
click at [41, 200] on span "Website Analytics" at bounding box center [117, 209] width 170 height 18
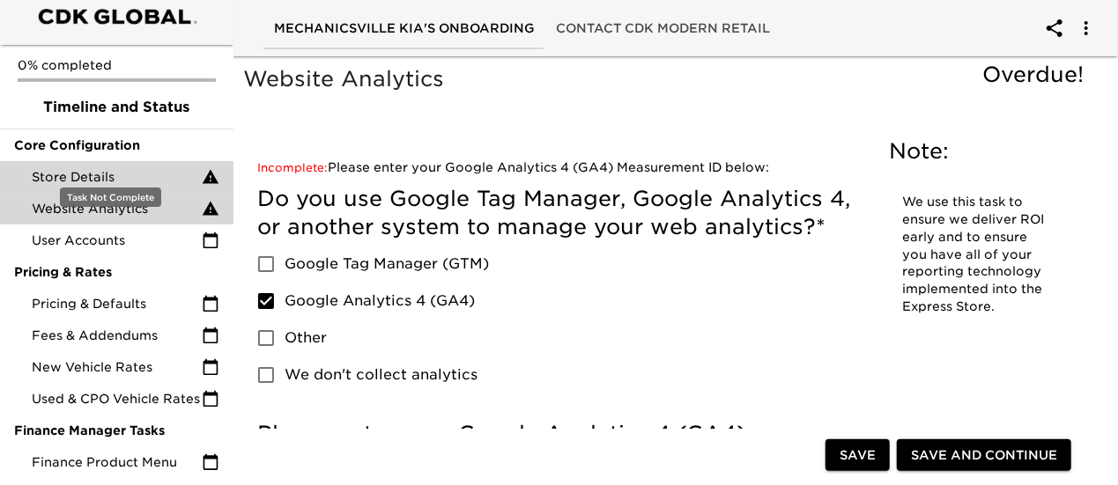
click at [87, 168] on span "Store Details" at bounding box center [117, 177] width 170 height 18
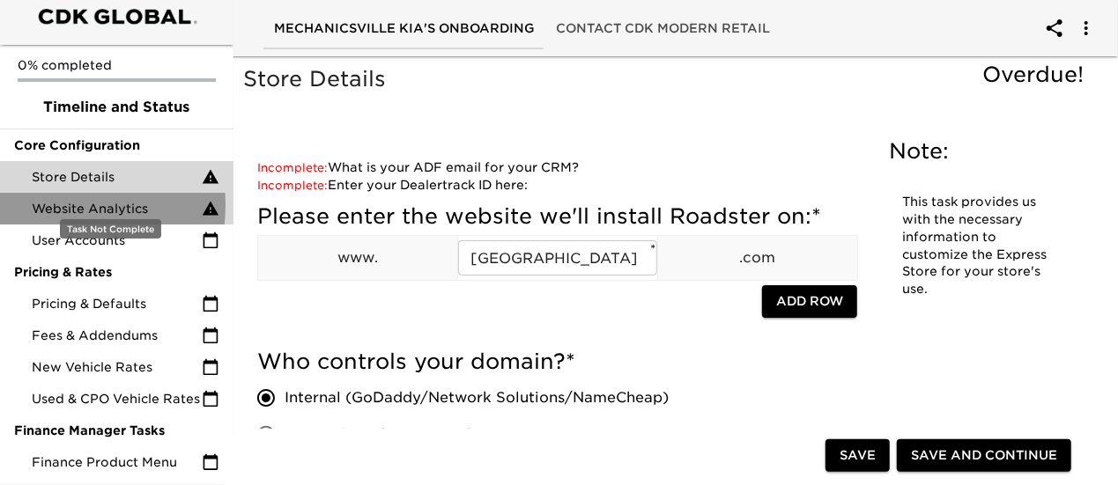
click at [41, 200] on span "Website Analytics" at bounding box center [117, 209] width 170 height 18
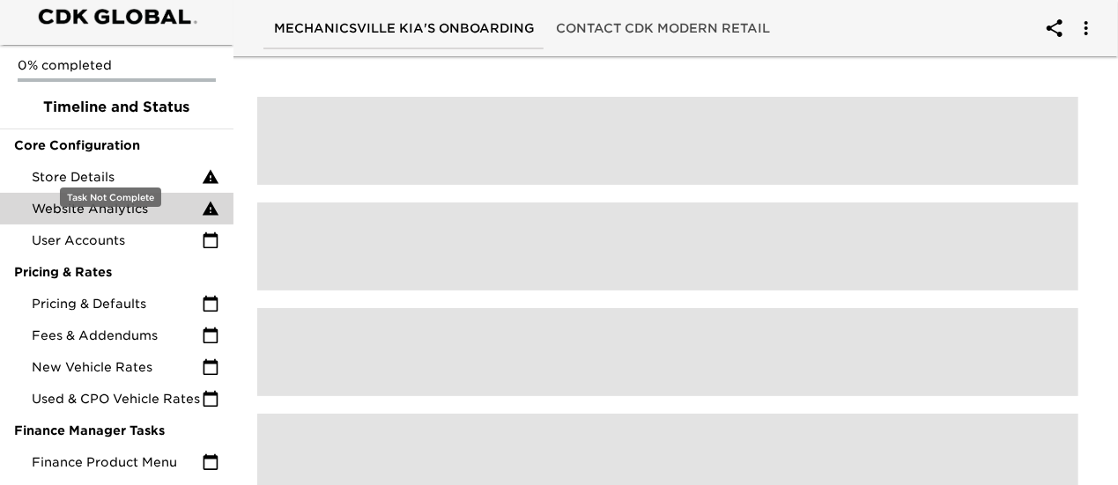
click at [65, 168] on span "Store Details" at bounding box center [117, 177] width 170 height 18
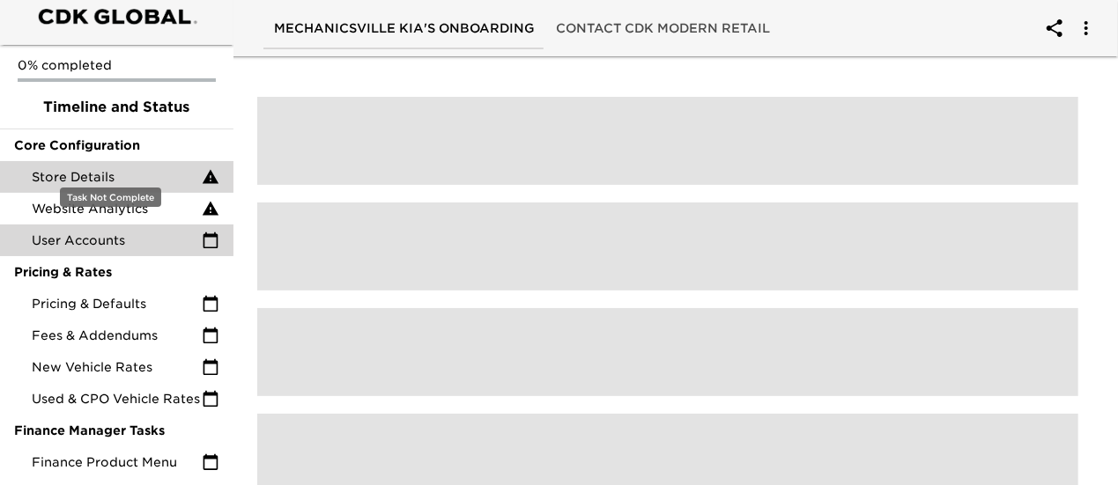
click at [39, 232] on span "User Accounts" at bounding box center [117, 241] width 170 height 18
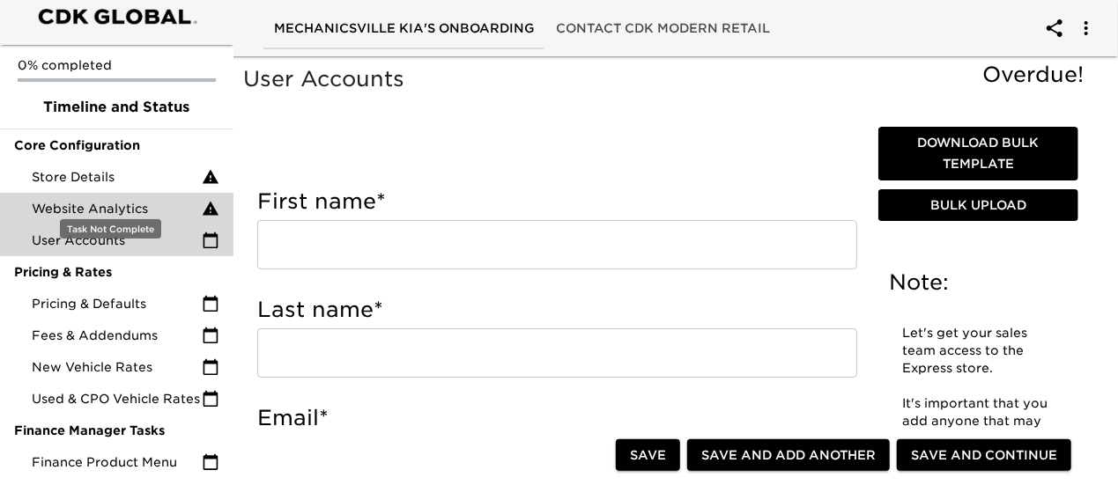
click at [75, 200] on span "Website Analytics" at bounding box center [117, 209] width 170 height 18
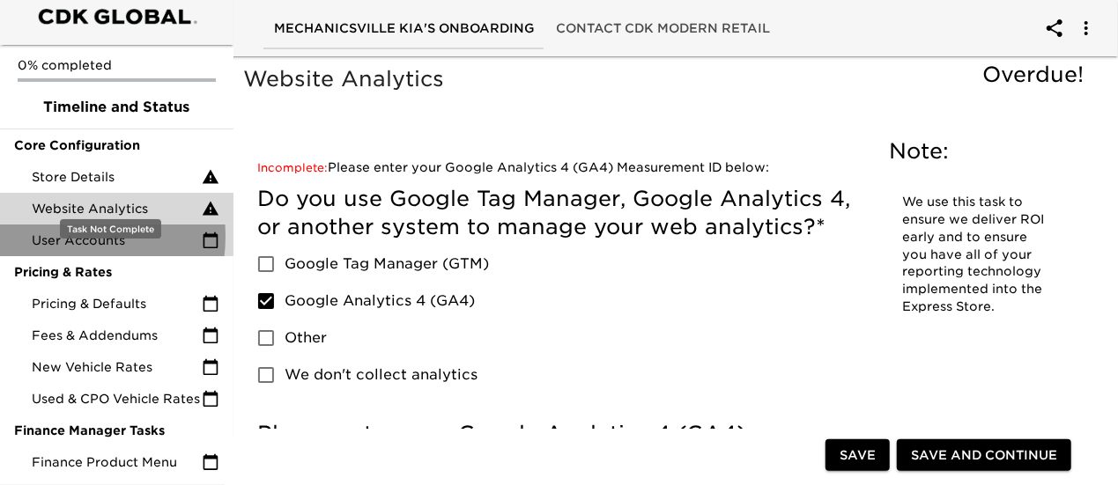
click at [48, 232] on span "User Accounts" at bounding box center [117, 241] width 170 height 18
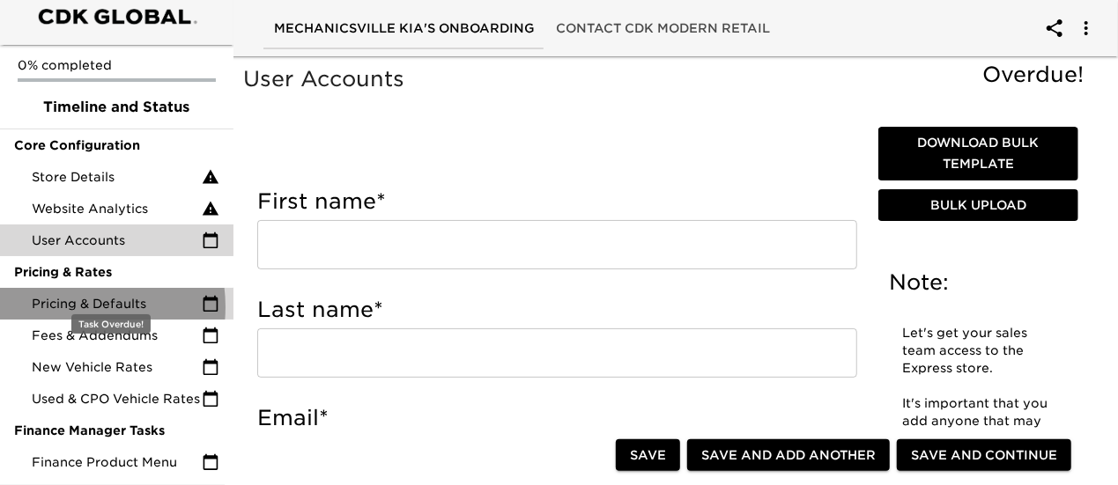
click at [74, 295] on span "Pricing & Defaults" at bounding box center [117, 304] width 170 height 18
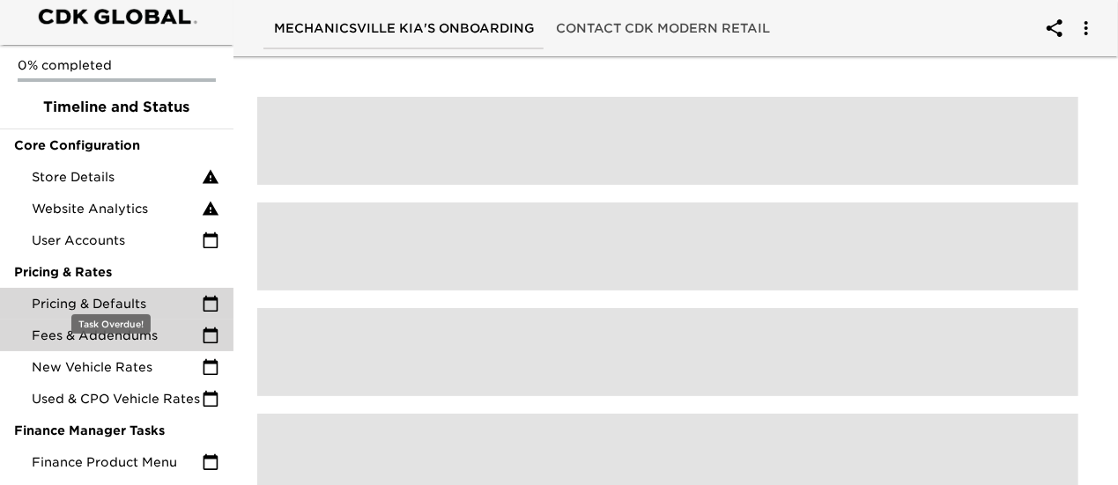
click at [55, 327] on span "Fees & Addendums" at bounding box center [117, 336] width 170 height 18
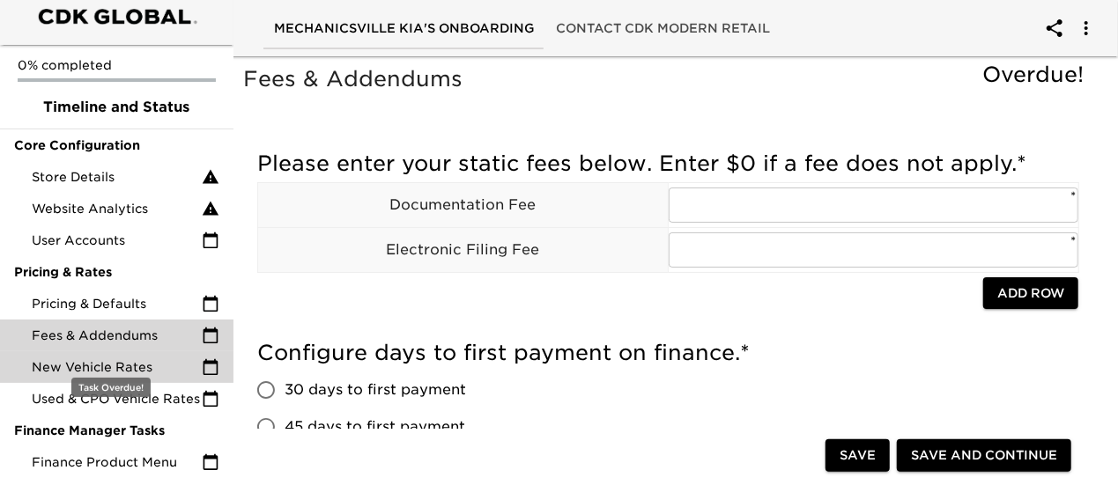
click at [57, 358] on span "New Vehicle Rates" at bounding box center [117, 367] width 170 height 18
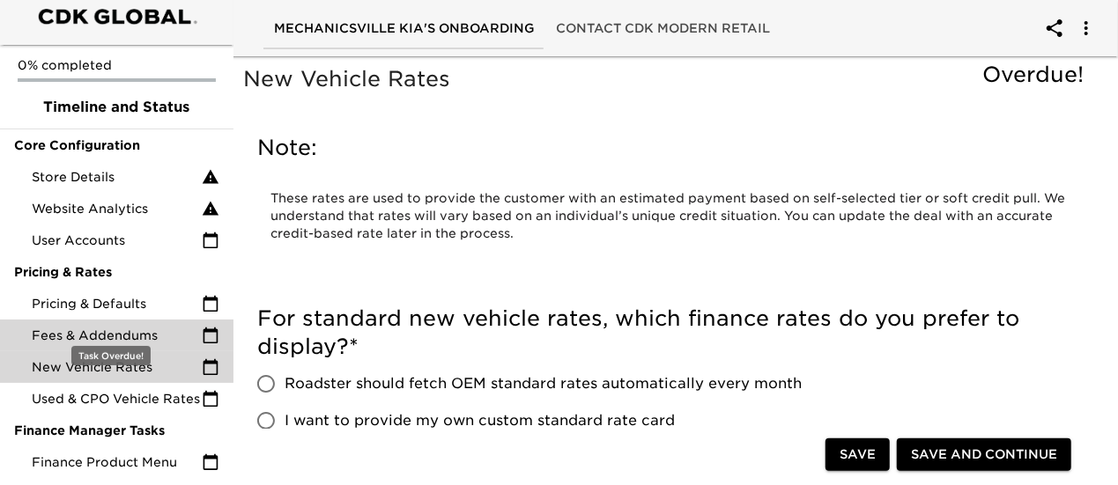
click at [83, 327] on span "Fees & Addendums" at bounding box center [117, 336] width 170 height 18
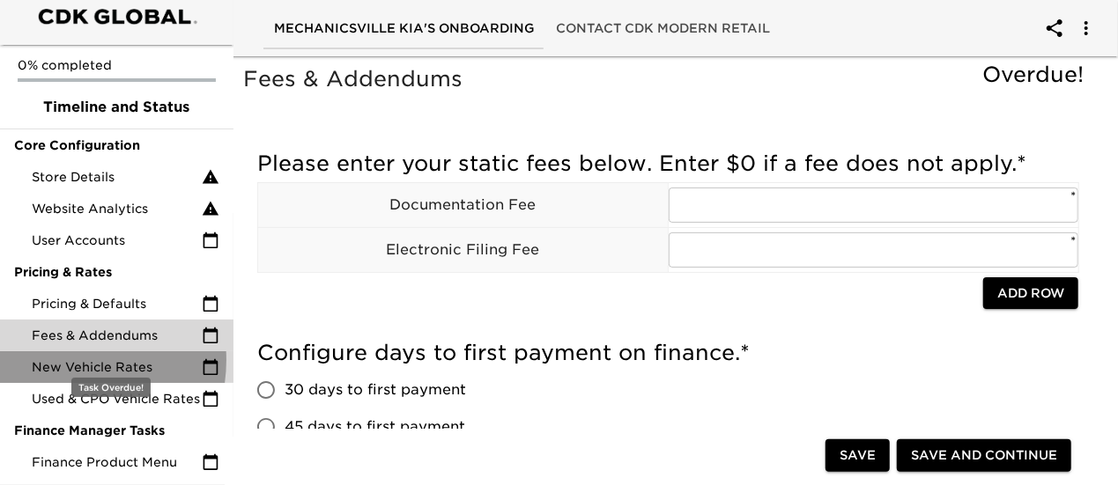
click at [60, 358] on span "New Vehicle Rates" at bounding box center [117, 367] width 170 height 18
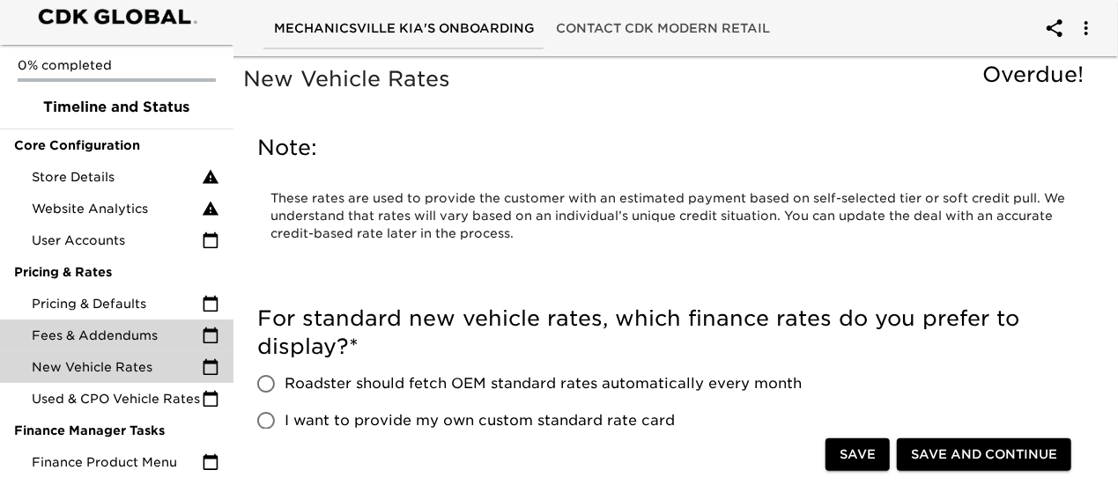
scroll to position [146, 0]
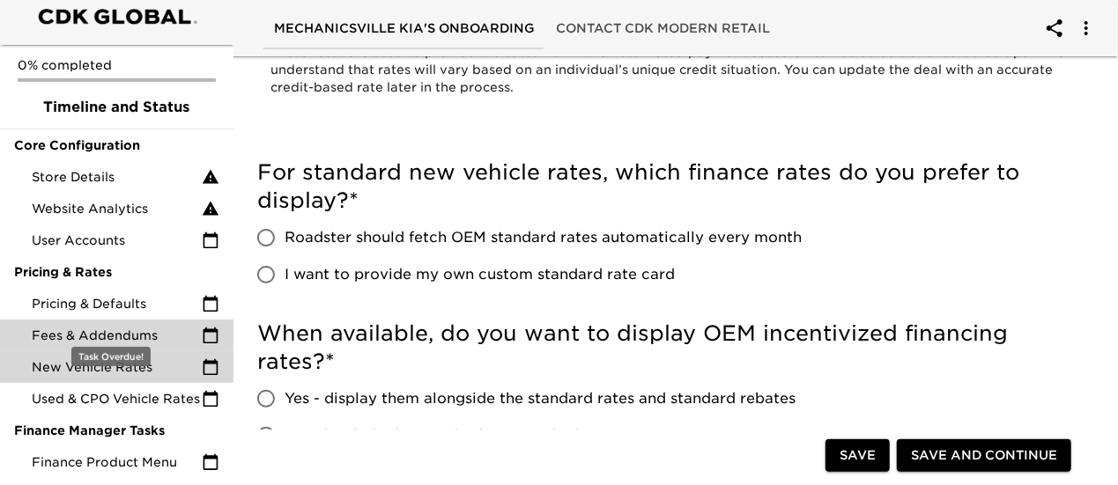
click at [70, 327] on span "Fees & Addendums" at bounding box center [117, 336] width 170 height 18
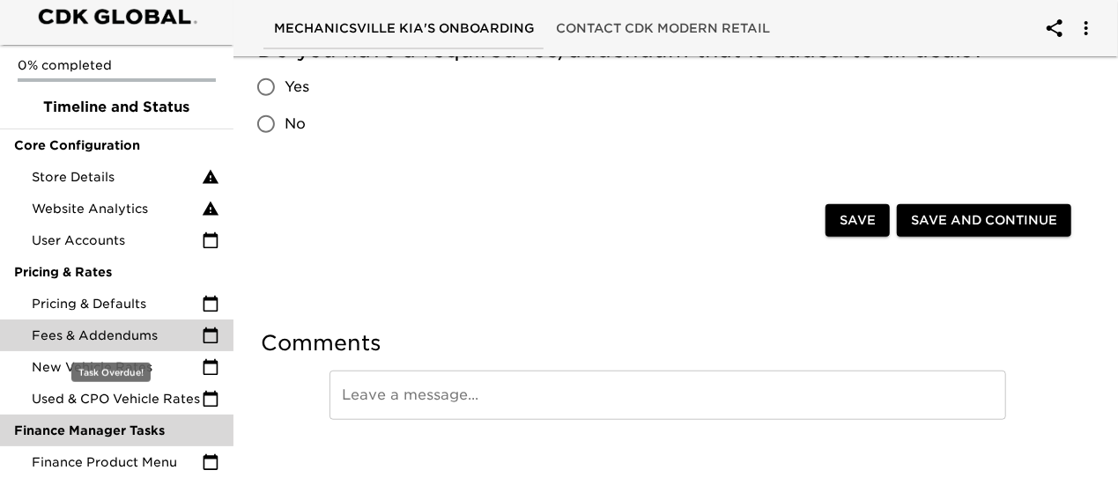
scroll to position [490, 0]
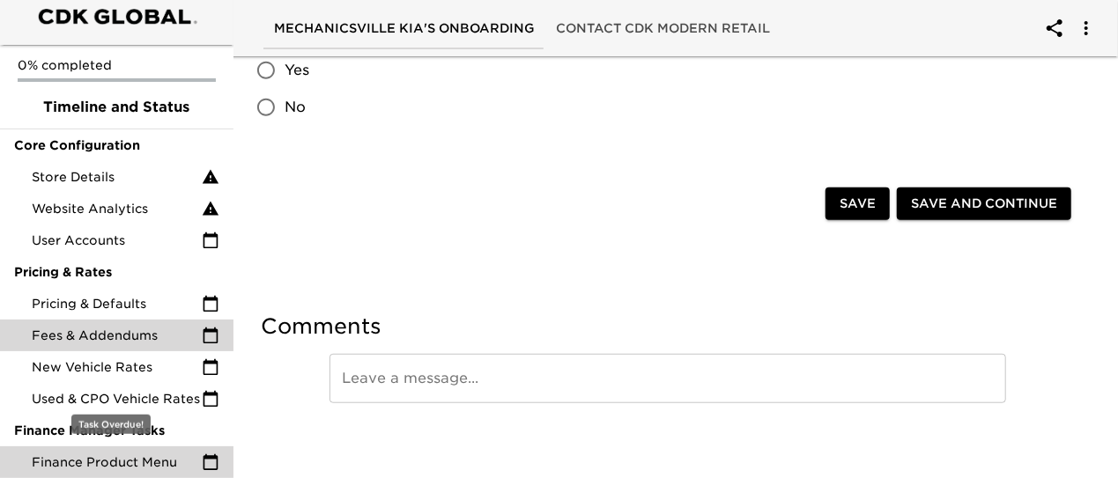
click at [122, 457] on span "Finance Product Menu" at bounding box center [117, 463] width 170 height 18
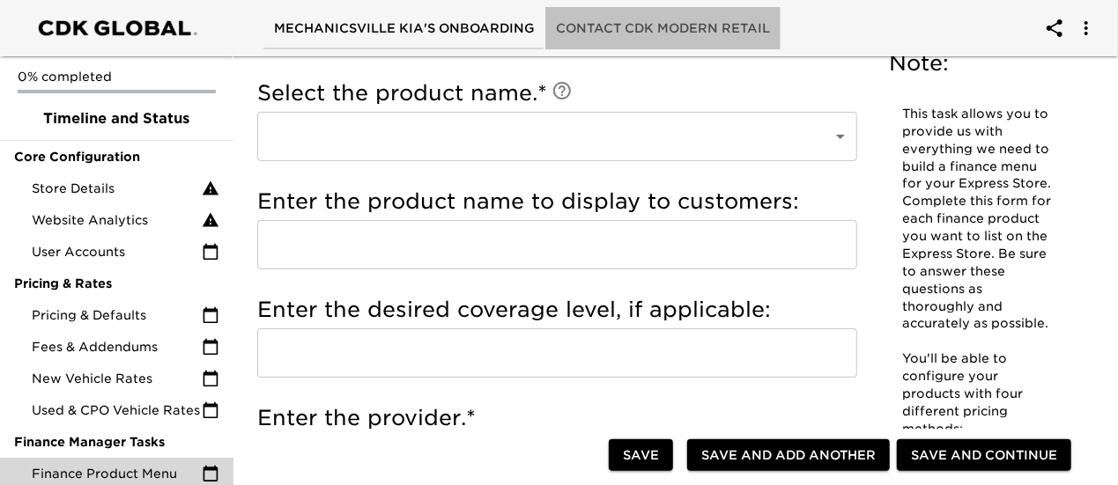
click at [683, 26] on span "Contact CDK Modern Retail" at bounding box center [663, 29] width 214 height 22
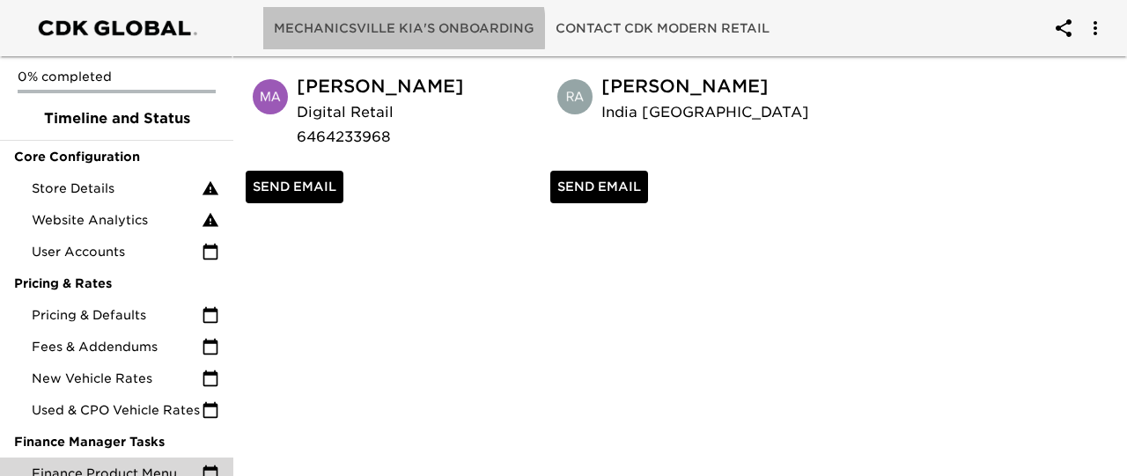
click at [392, 31] on span "Mechanicsville Kia's Onboarding" at bounding box center [404, 29] width 261 height 22
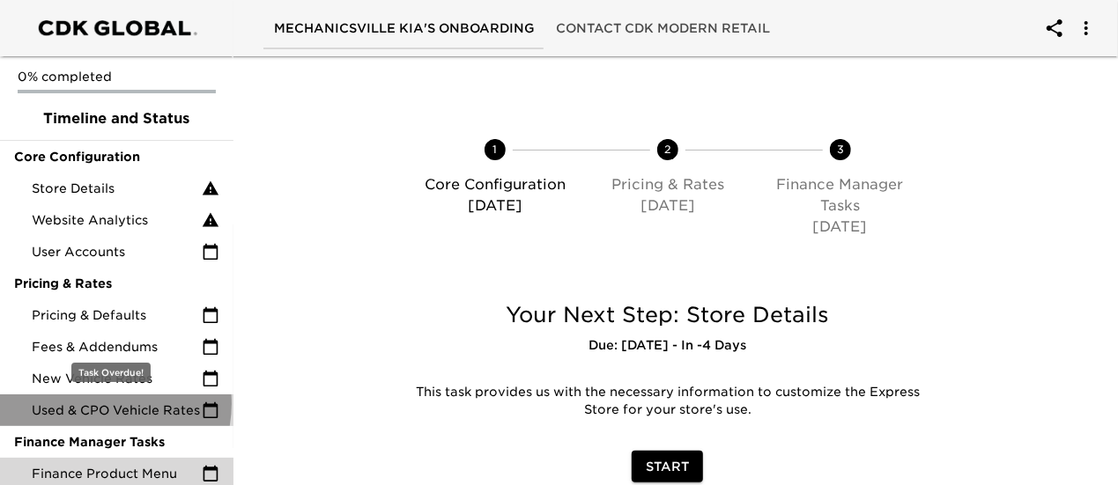
click at [99, 403] on span "Used & CPO Vehicle Rates" at bounding box center [117, 411] width 170 height 18
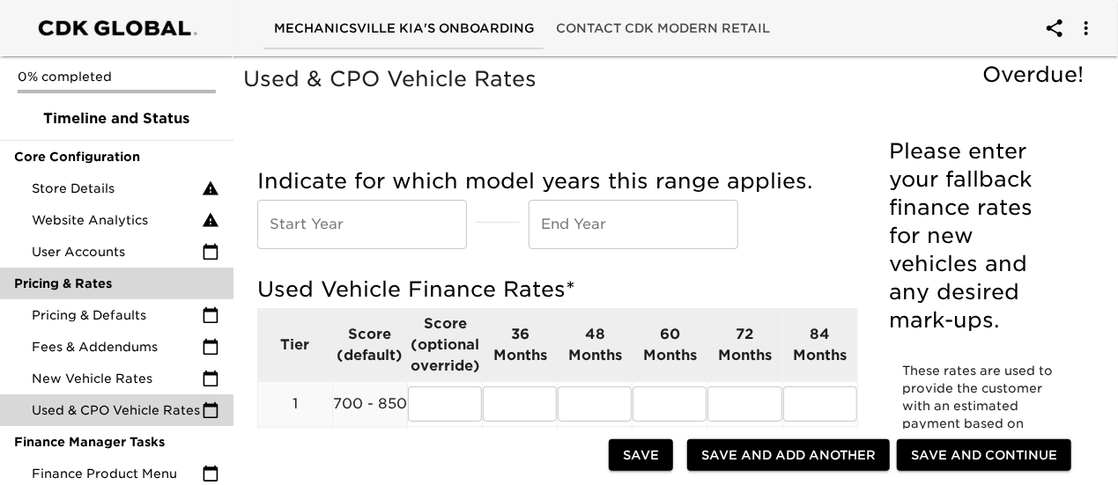
scroll to position [28, 0]
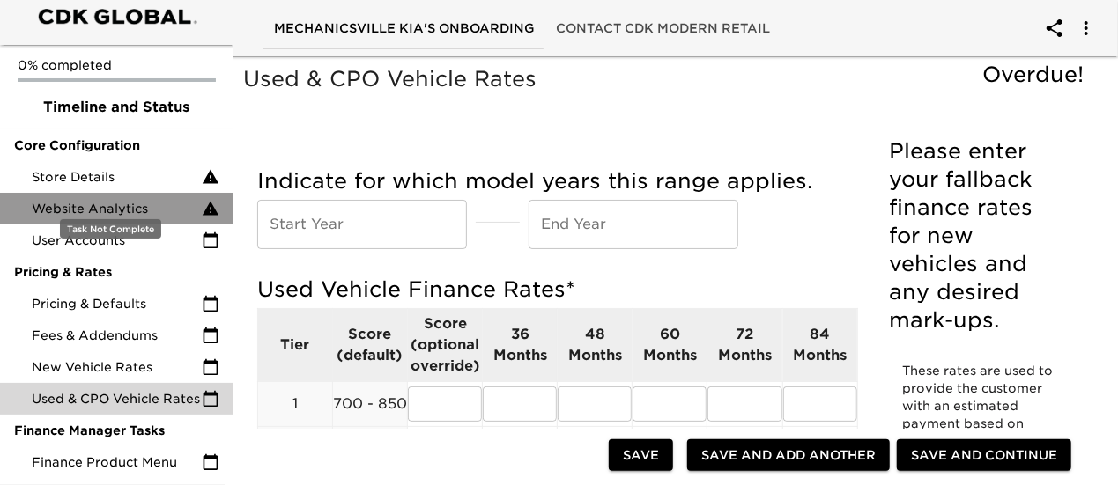
click at [127, 200] on span "Website Analytics" at bounding box center [117, 209] width 170 height 18
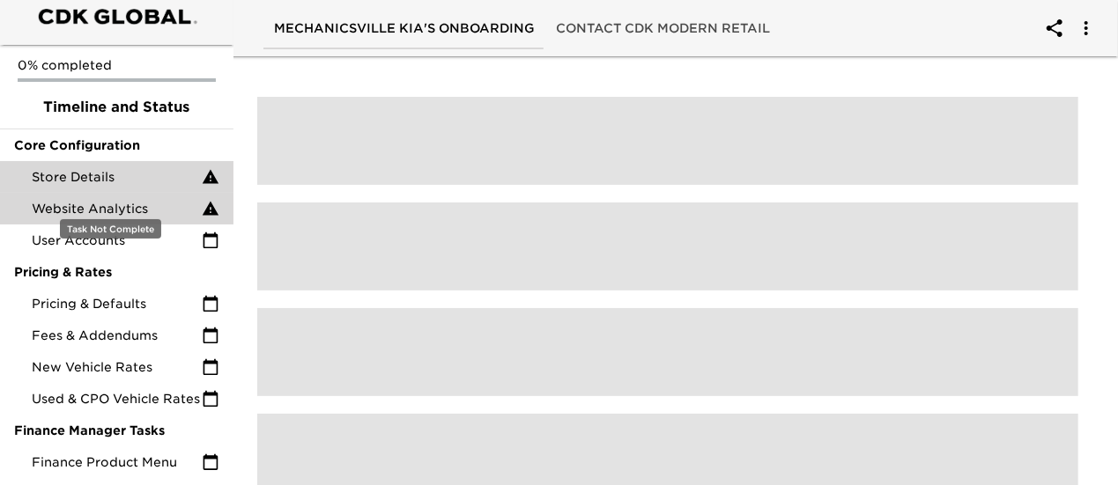
click at [113, 168] on span "Store Details" at bounding box center [117, 177] width 170 height 18
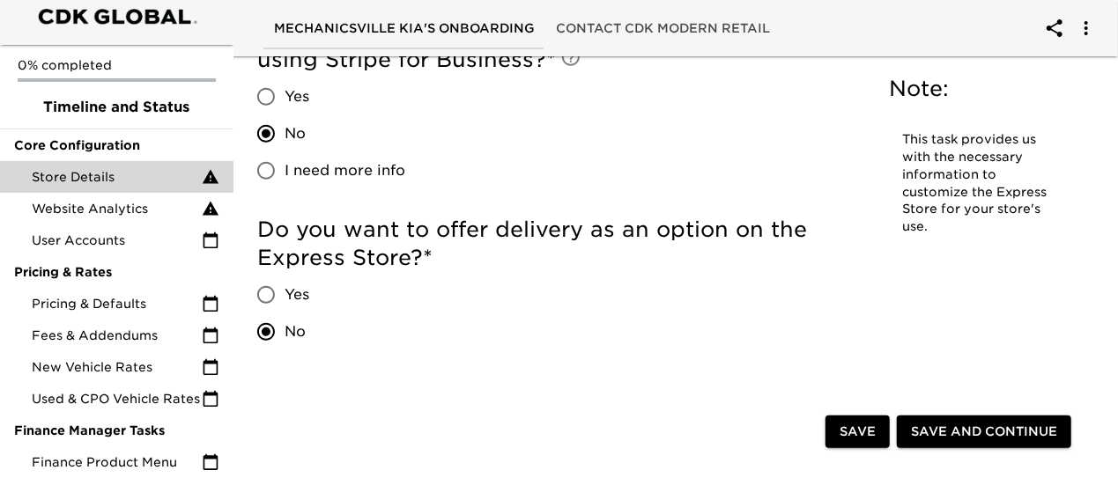
scroll to position [3961, 0]
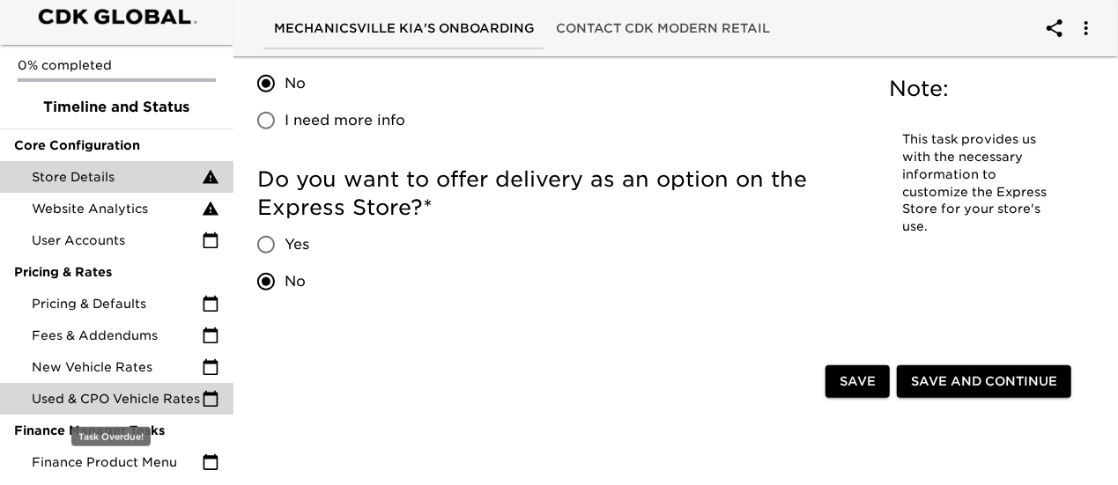
click at [67, 390] on span "Used & CPO Vehicle Rates" at bounding box center [117, 399] width 170 height 18
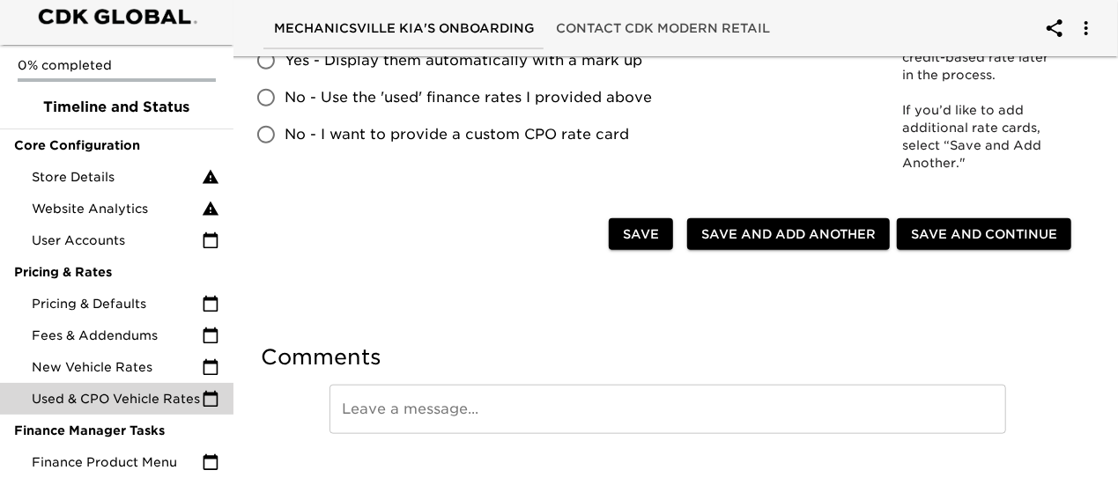
scroll to position [775, 0]
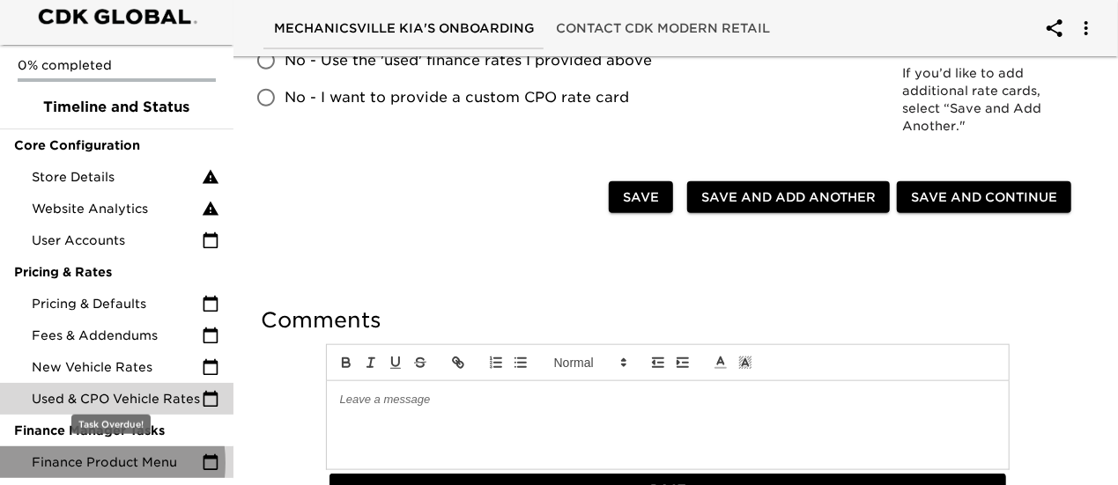
click at [81, 463] on span "Finance Product Menu" at bounding box center [117, 463] width 170 height 18
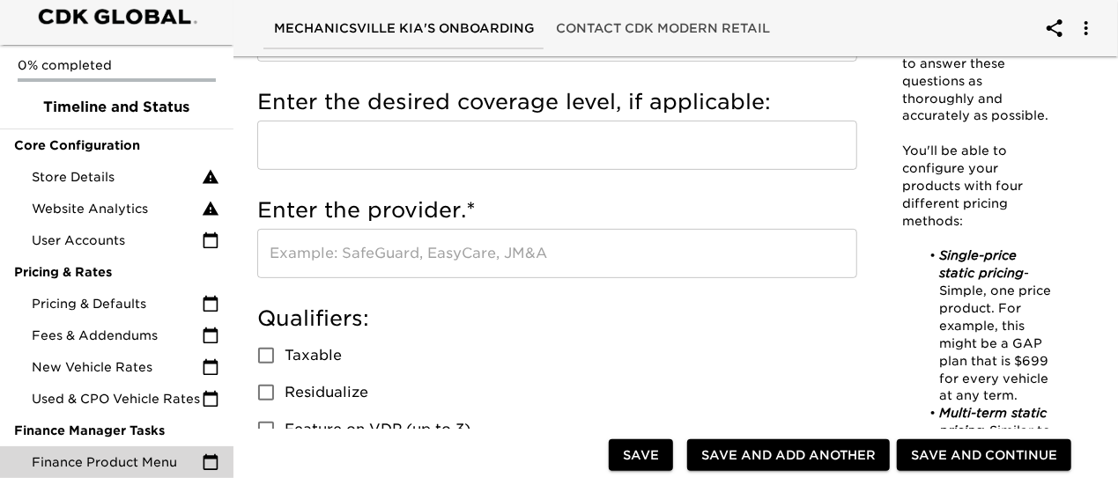
scroll to position [354, 0]
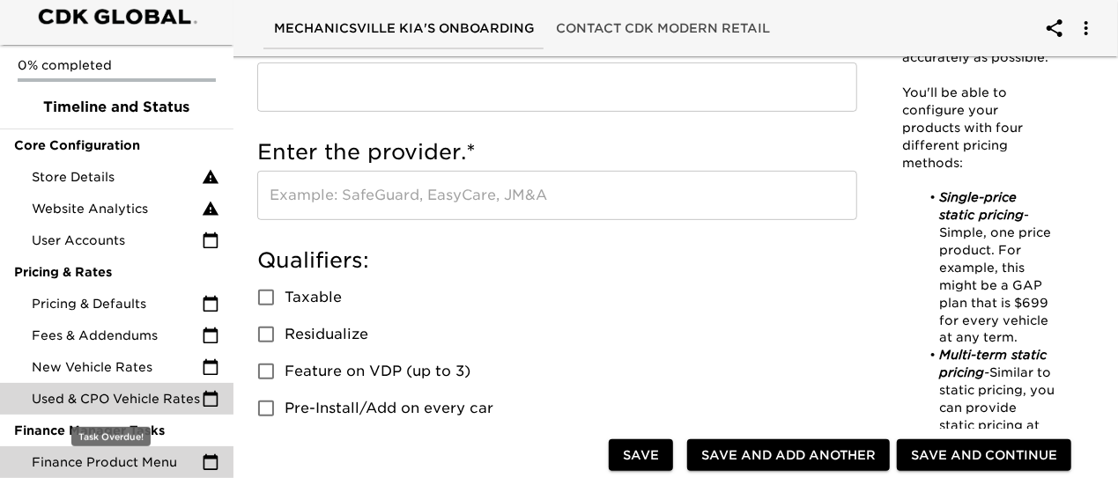
click at [102, 390] on span "Used & CPO Vehicle Rates" at bounding box center [117, 399] width 170 height 18
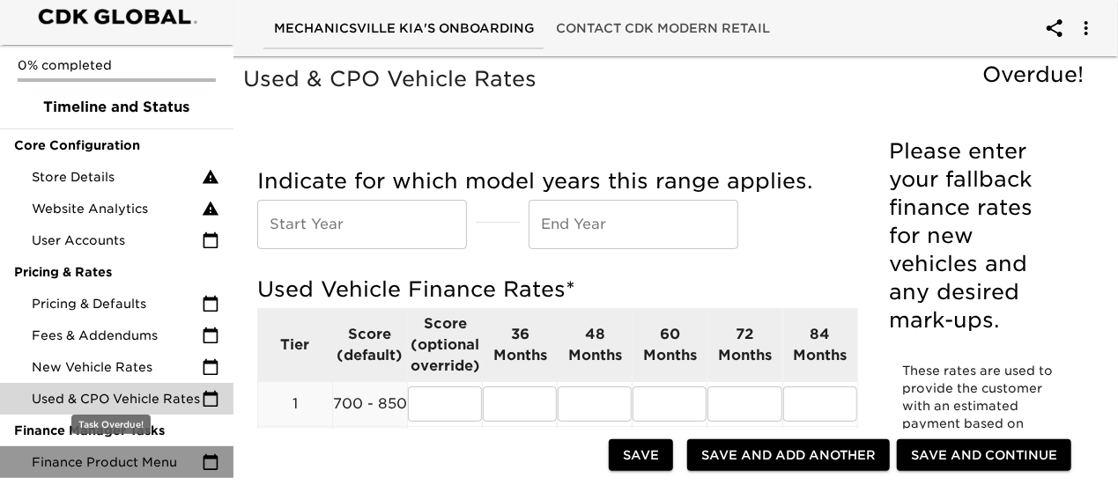
click at [133, 465] on span "Finance Product Menu" at bounding box center [117, 463] width 170 height 18
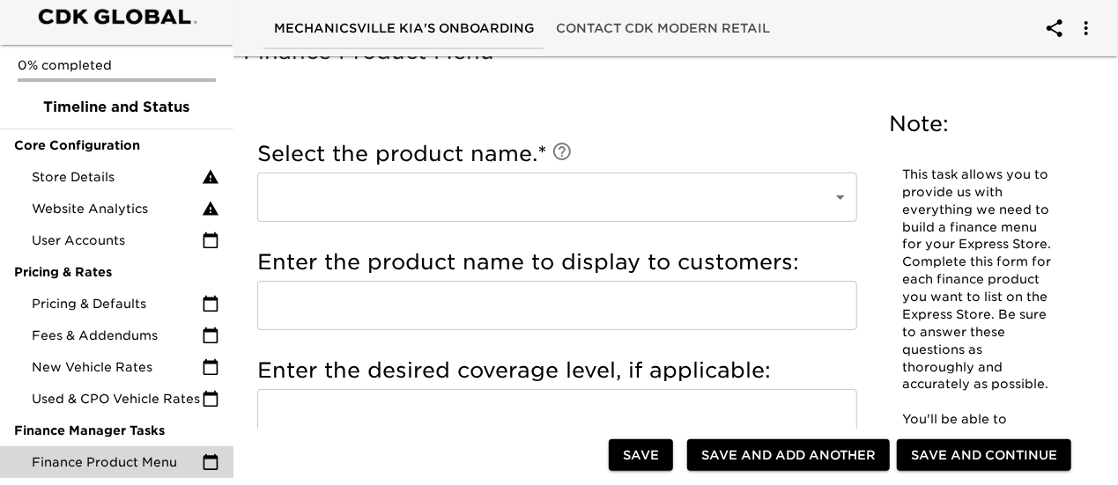
scroll to position [30, 0]
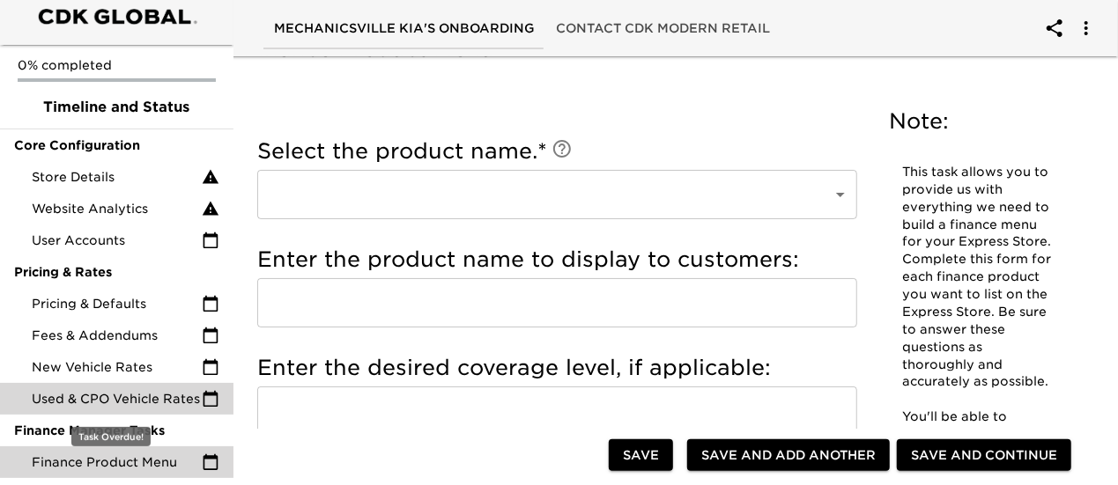
click at [48, 390] on span "Used & CPO Vehicle Rates" at bounding box center [117, 399] width 170 height 18
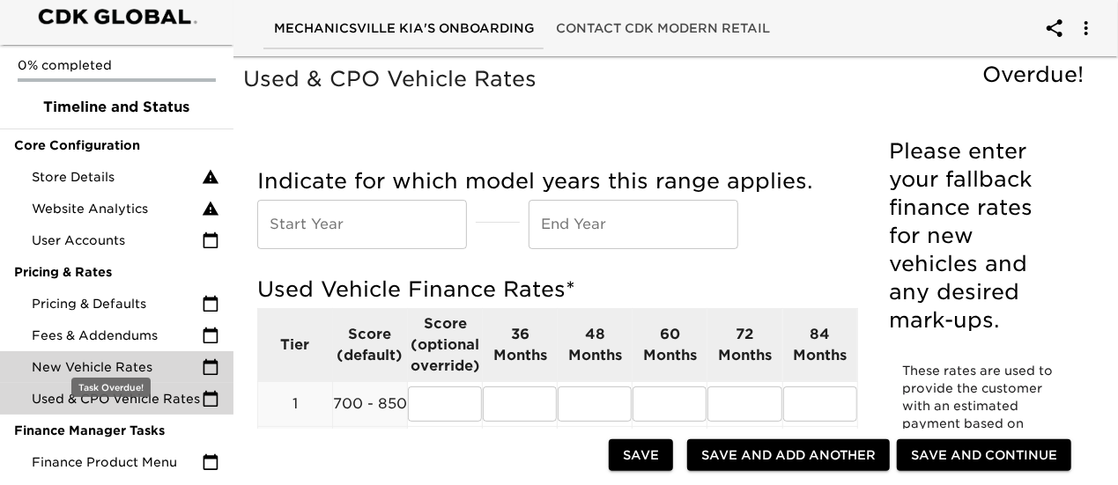
click at [116, 358] on span "New Vehicle Rates" at bounding box center [117, 367] width 170 height 18
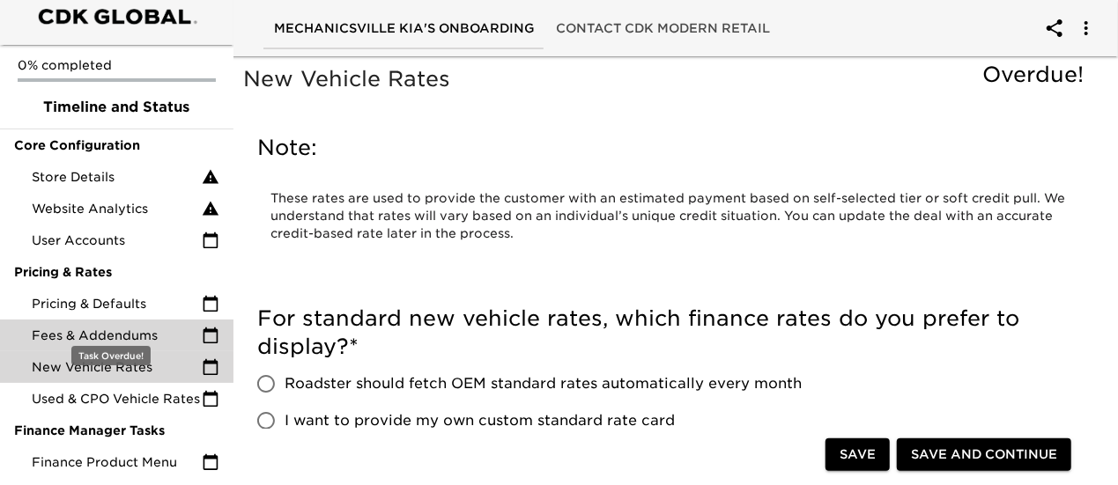
click at [129, 327] on span "Fees & Addendums" at bounding box center [117, 336] width 170 height 18
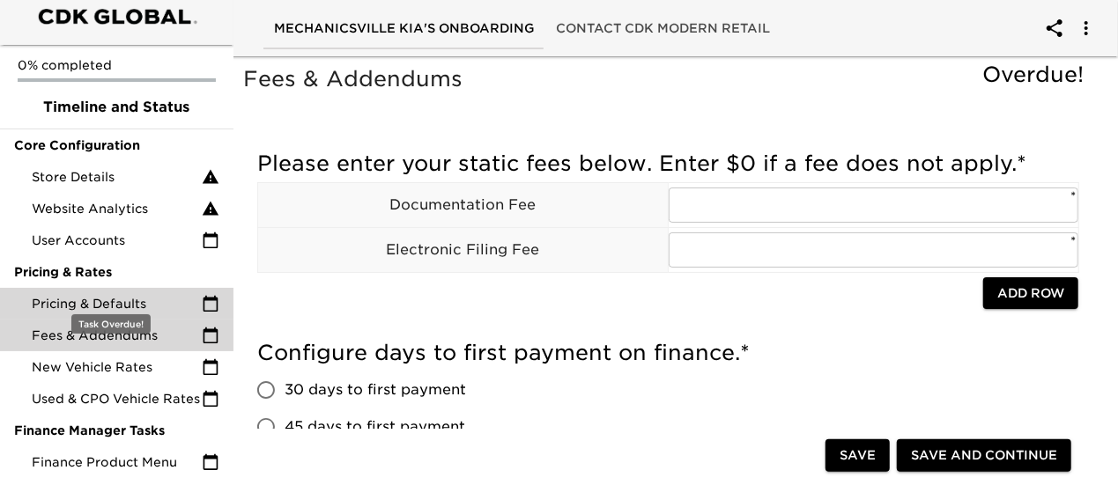
click at [132, 295] on span "Pricing & Defaults" at bounding box center [117, 304] width 170 height 18
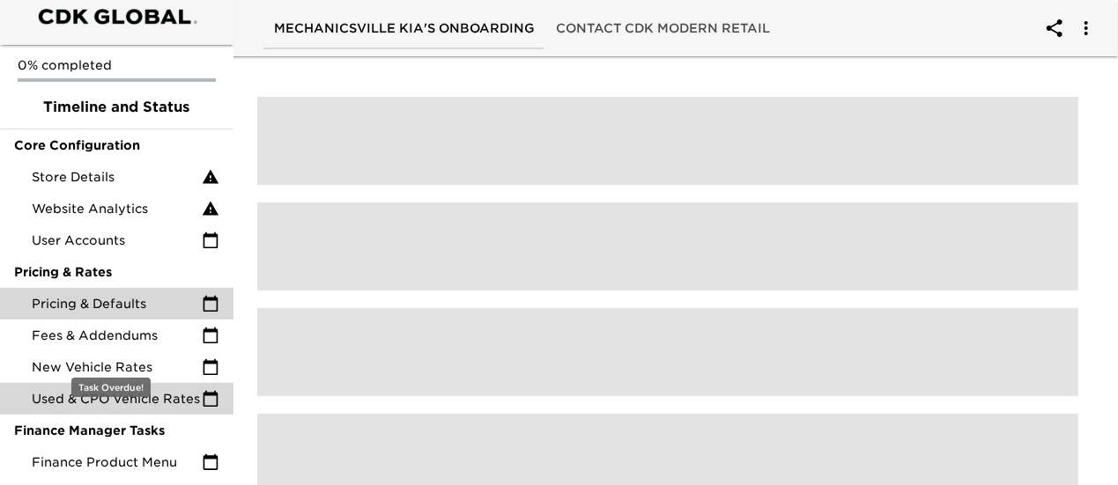
click at [133, 358] on span "New Vehicle Rates" at bounding box center [117, 367] width 170 height 18
click at [100, 390] on span "Used & CPO Vehicle Rates" at bounding box center [117, 399] width 170 height 18
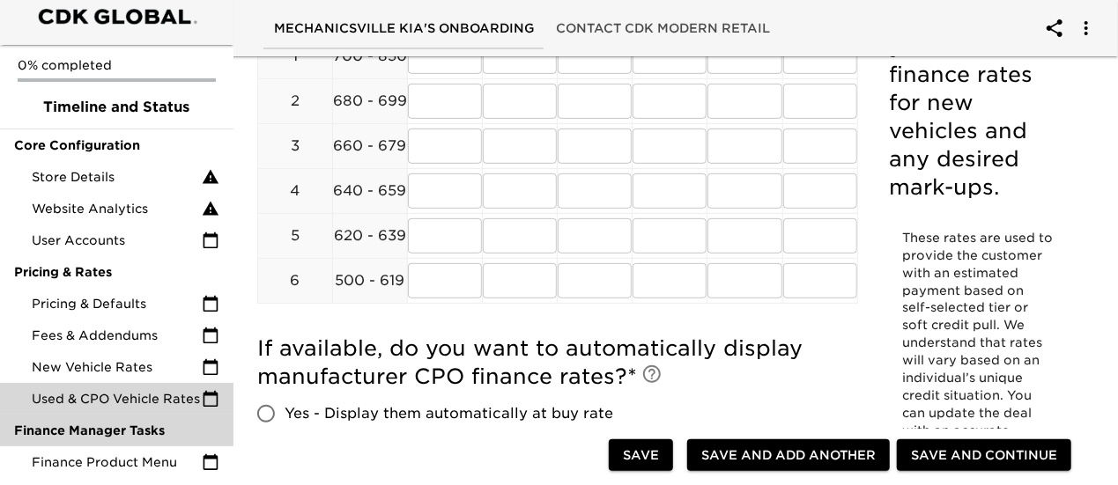
scroll to position [495, 0]
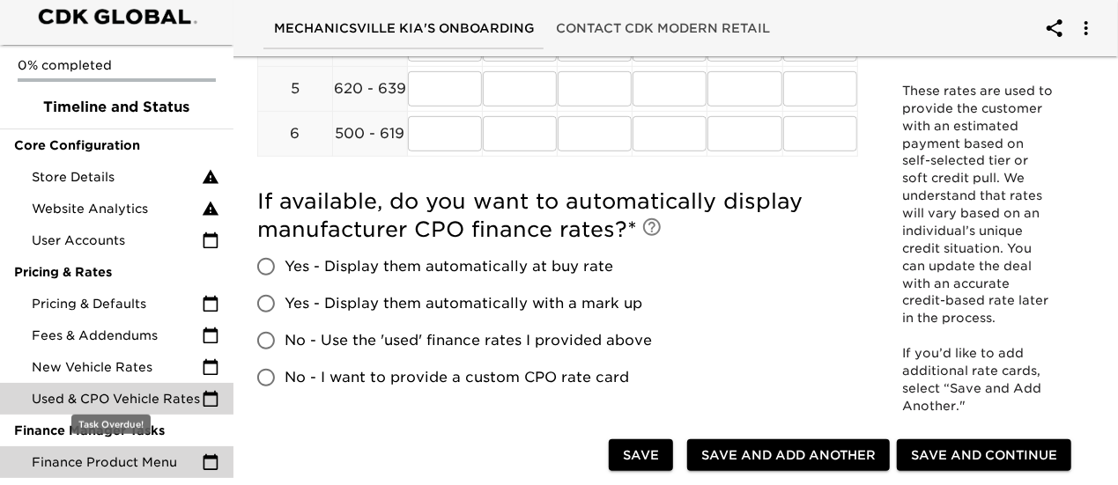
click at [136, 467] on span "Finance Product Menu" at bounding box center [117, 463] width 170 height 18
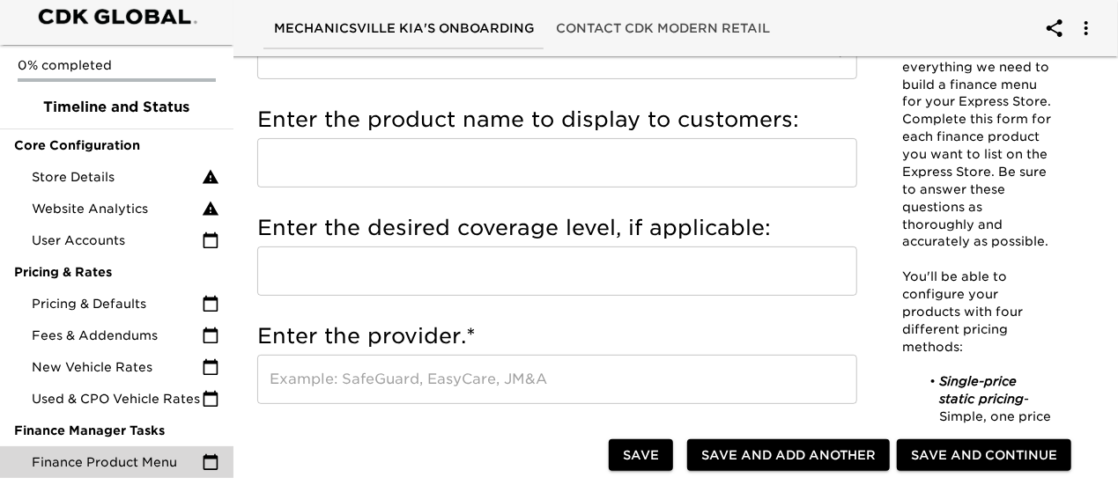
scroll to position [173, 0]
